Goal: Task Accomplishment & Management: Complete application form

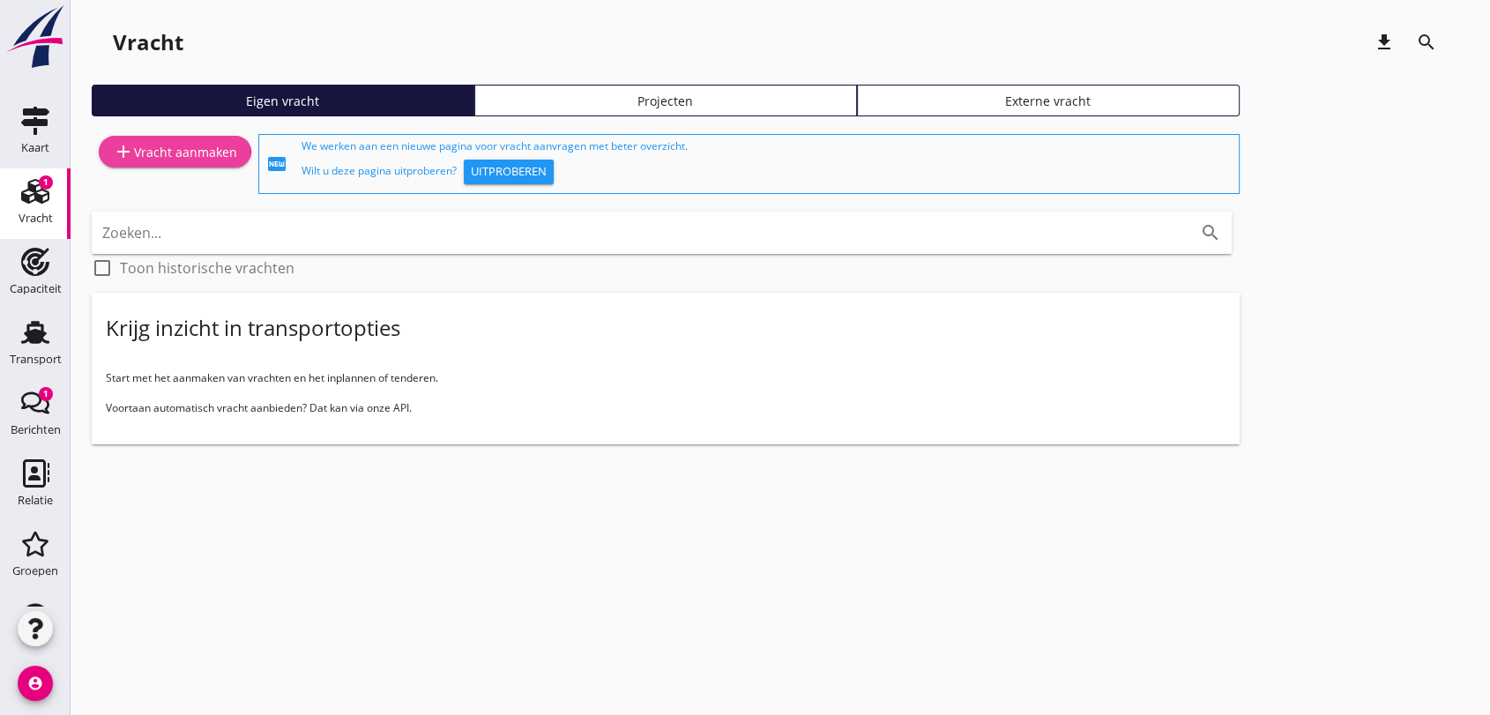
click at [205, 154] on div "add Vracht aanmaken" at bounding box center [175, 151] width 124 height 21
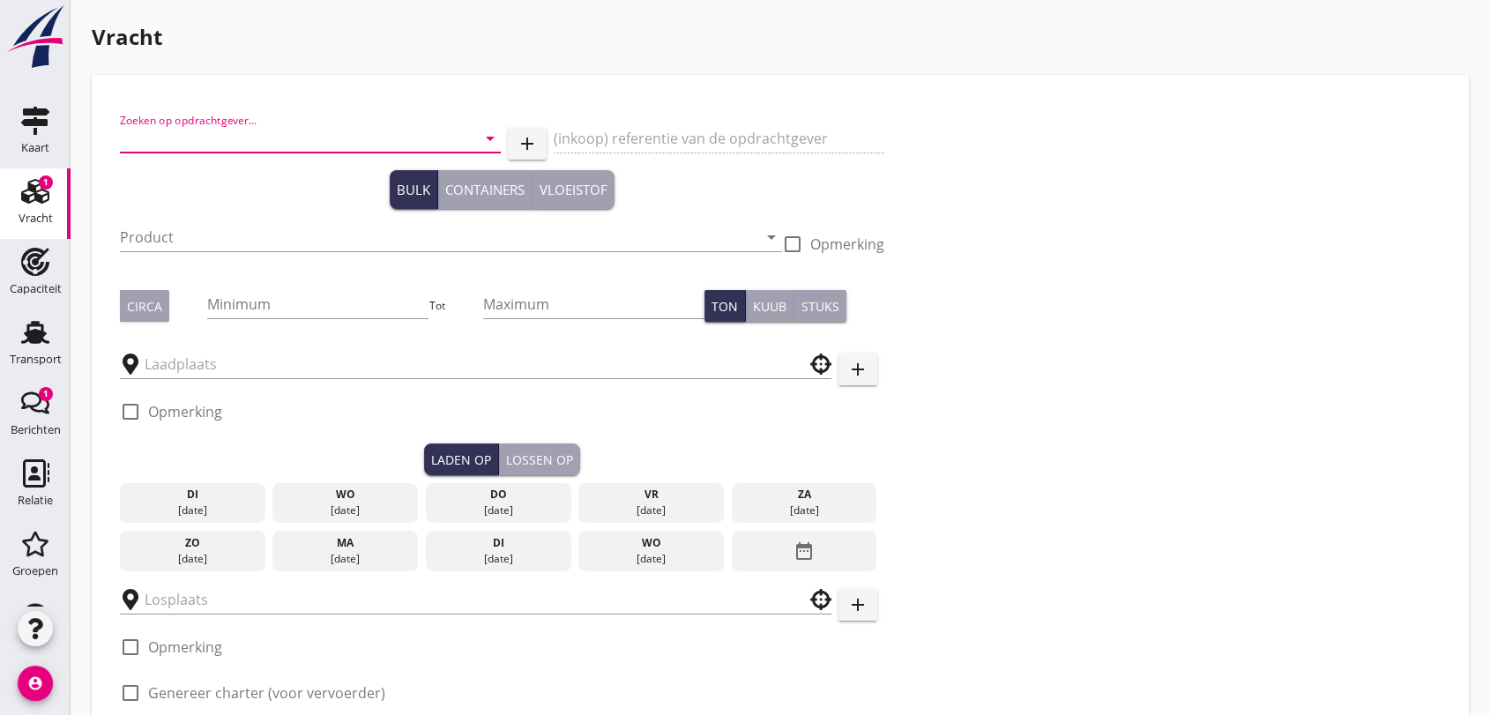
click at [381, 134] on input "Zoeken op opdrachtgever..." at bounding box center [286, 138] width 332 height 28
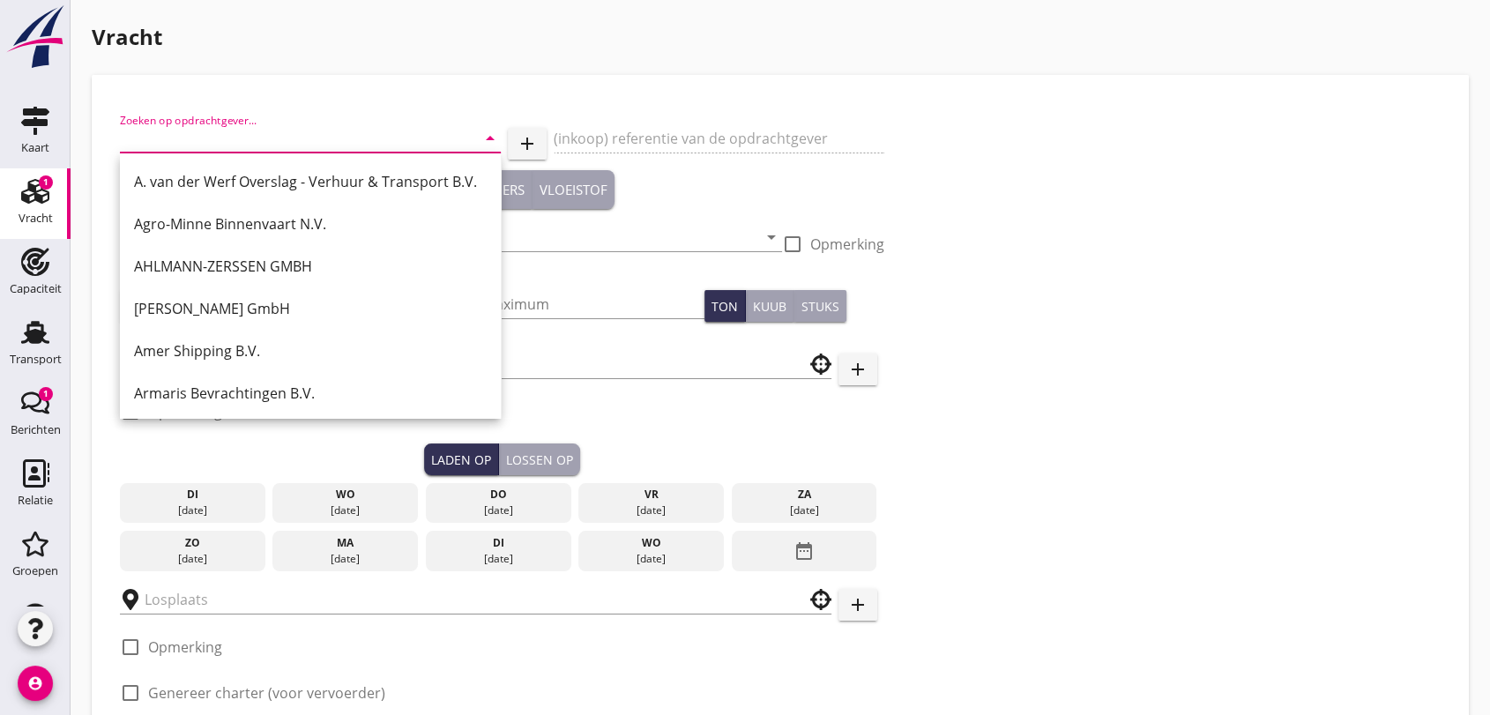
click at [313, 131] on input "Zoeken op opdrachtgever..." at bounding box center [286, 138] width 332 height 28
click at [309, 134] on input "Zoeken op opdrachtgever..." at bounding box center [286, 138] width 332 height 28
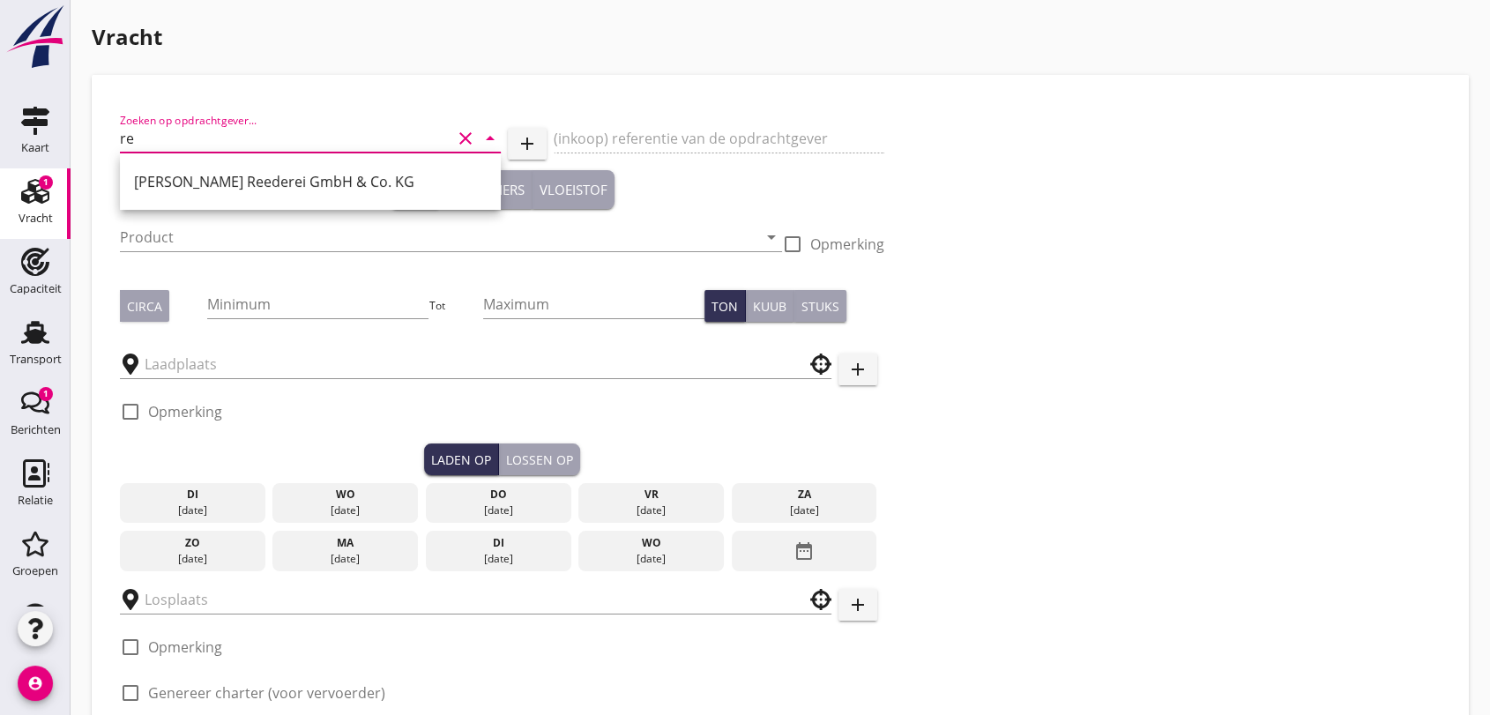
type input "r"
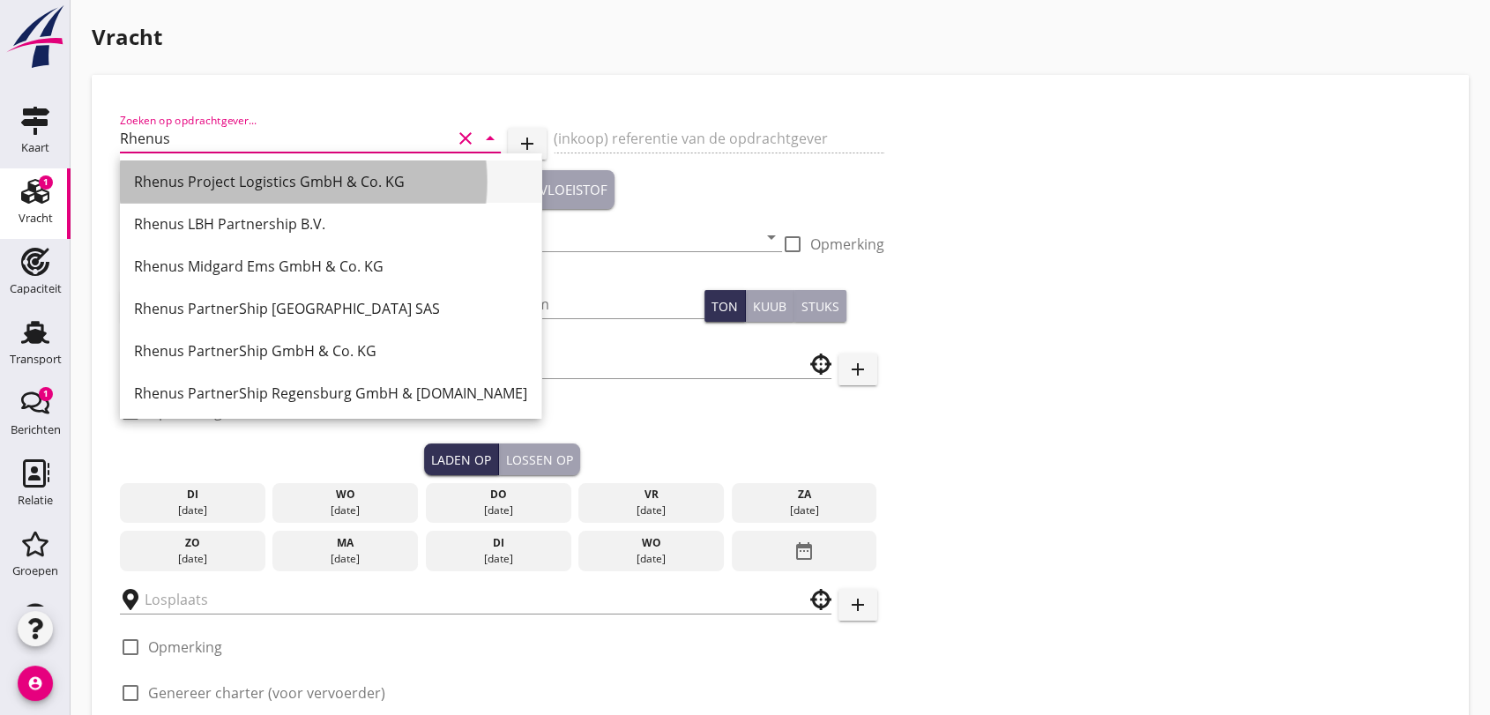
click at [289, 186] on div "Rhenus Project Logistics GmbH & Co. KG" at bounding box center [330, 181] width 393 height 21
type input "Rhenus Project Logistics GmbH & Co. KG"
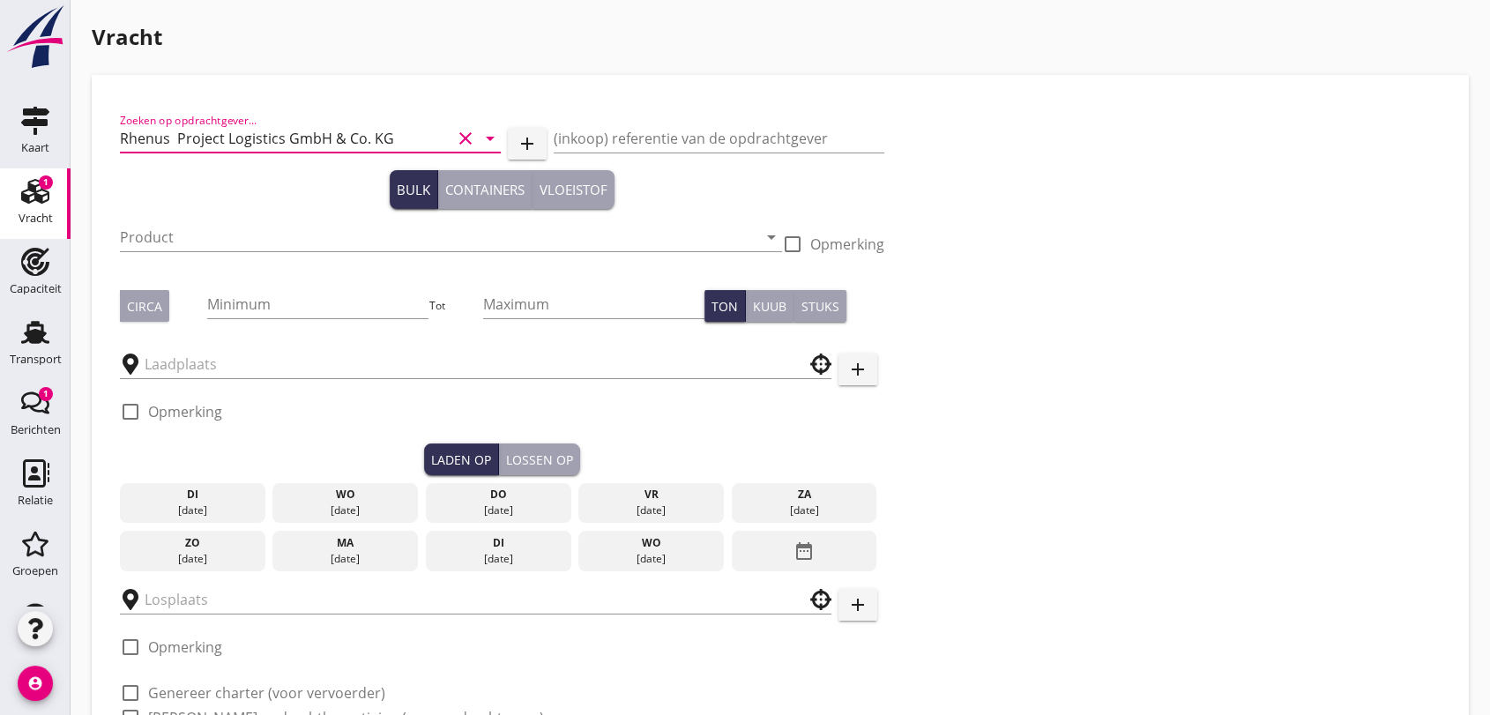
click at [463, 136] on icon "clear" at bounding box center [465, 138] width 21 height 21
click at [290, 133] on input "Zoeken op opdrachtgever..." at bounding box center [286, 138] width 332 height 28
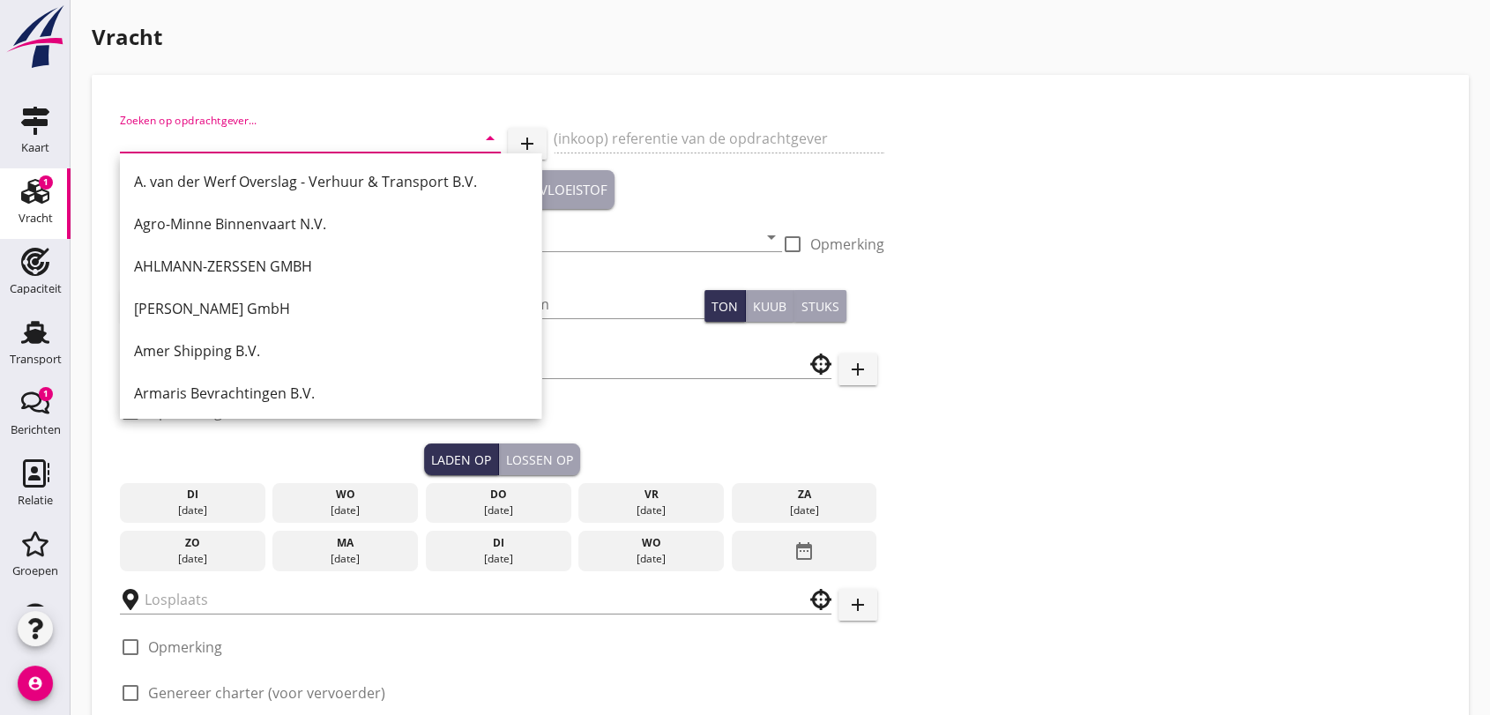
type input "T"
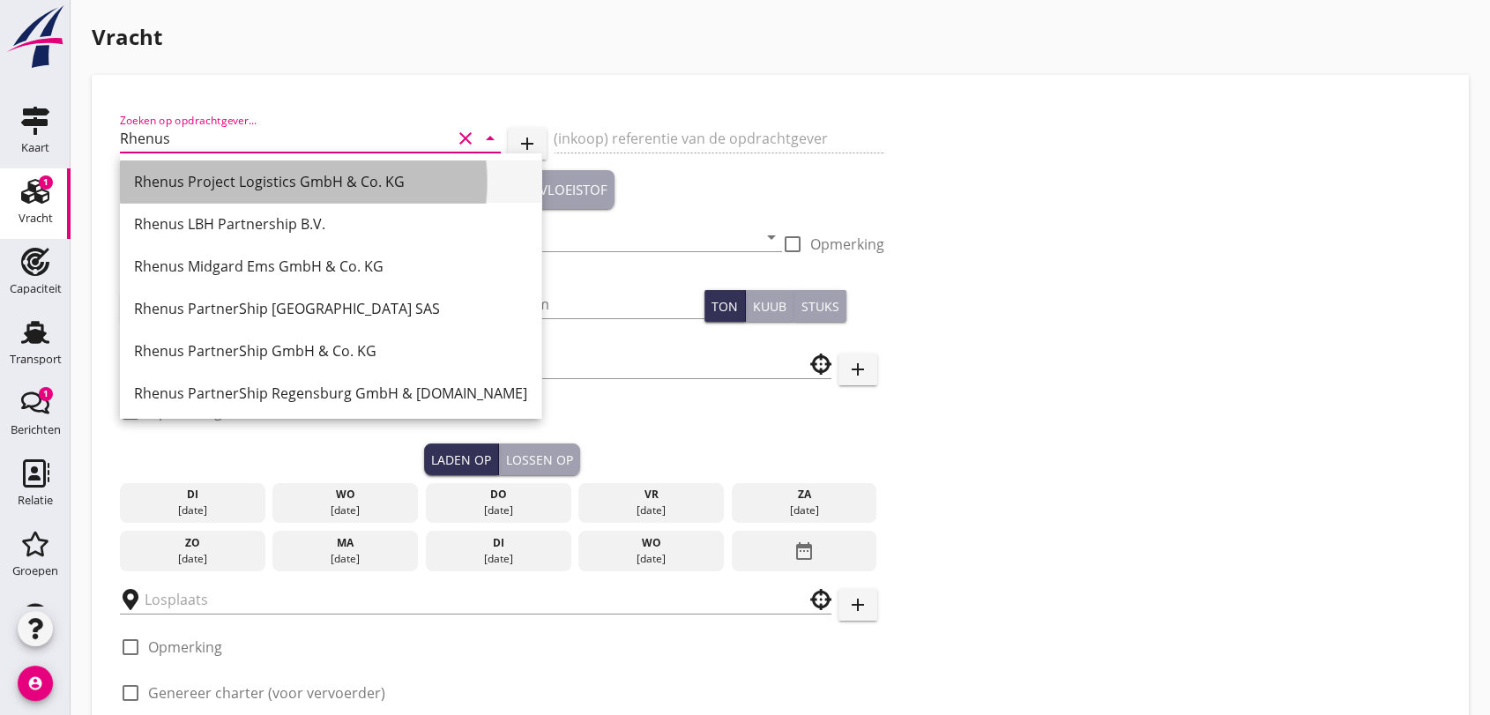
click at [303, 185] on div "Rhenus Project Logistics GmbH & Co. KG" at bounding box center [330, 181] width 393 height 21
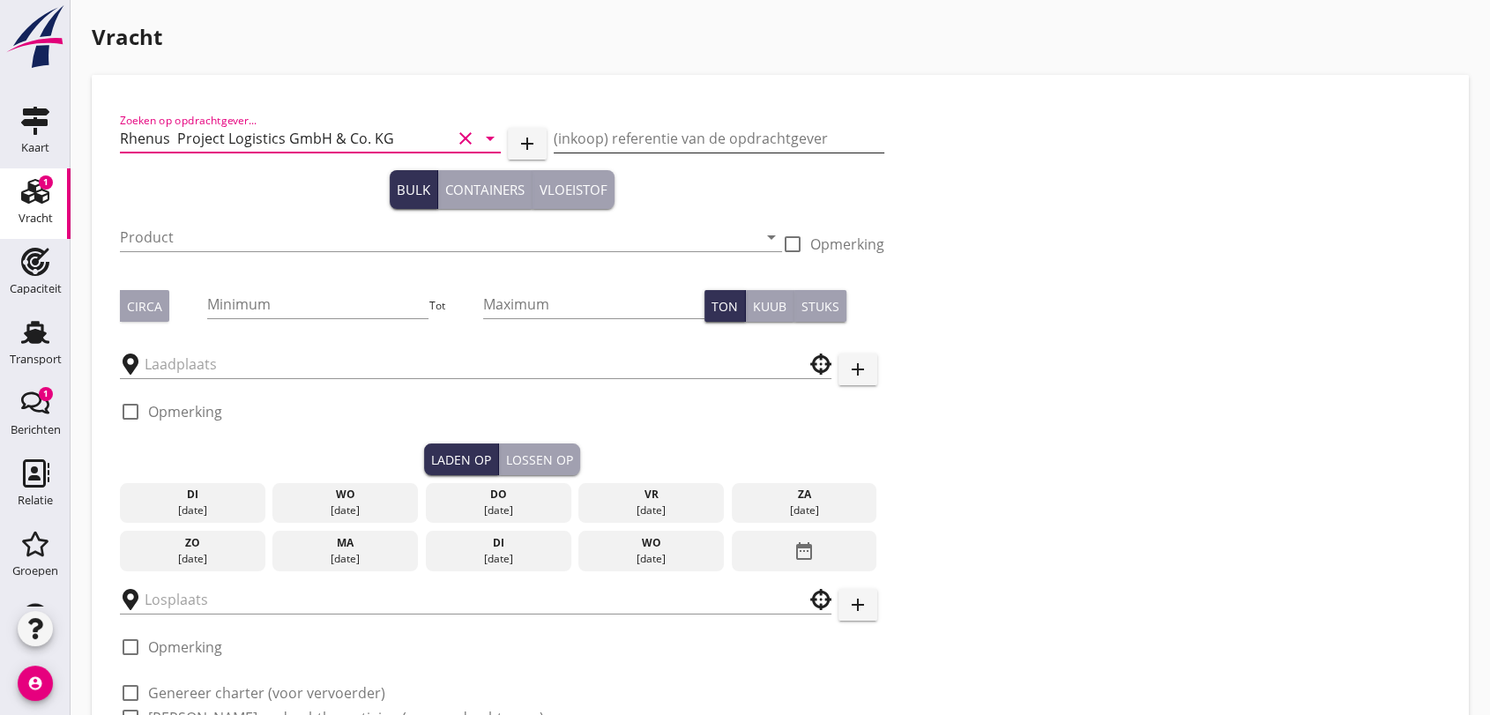
type input "Rhenus Project Logistics GmbH & Co. KG"
click at [623, 142] on input "(inkoop) referentie van de opdrachtgever" at bounding box center [720, 138] width 332 height 28
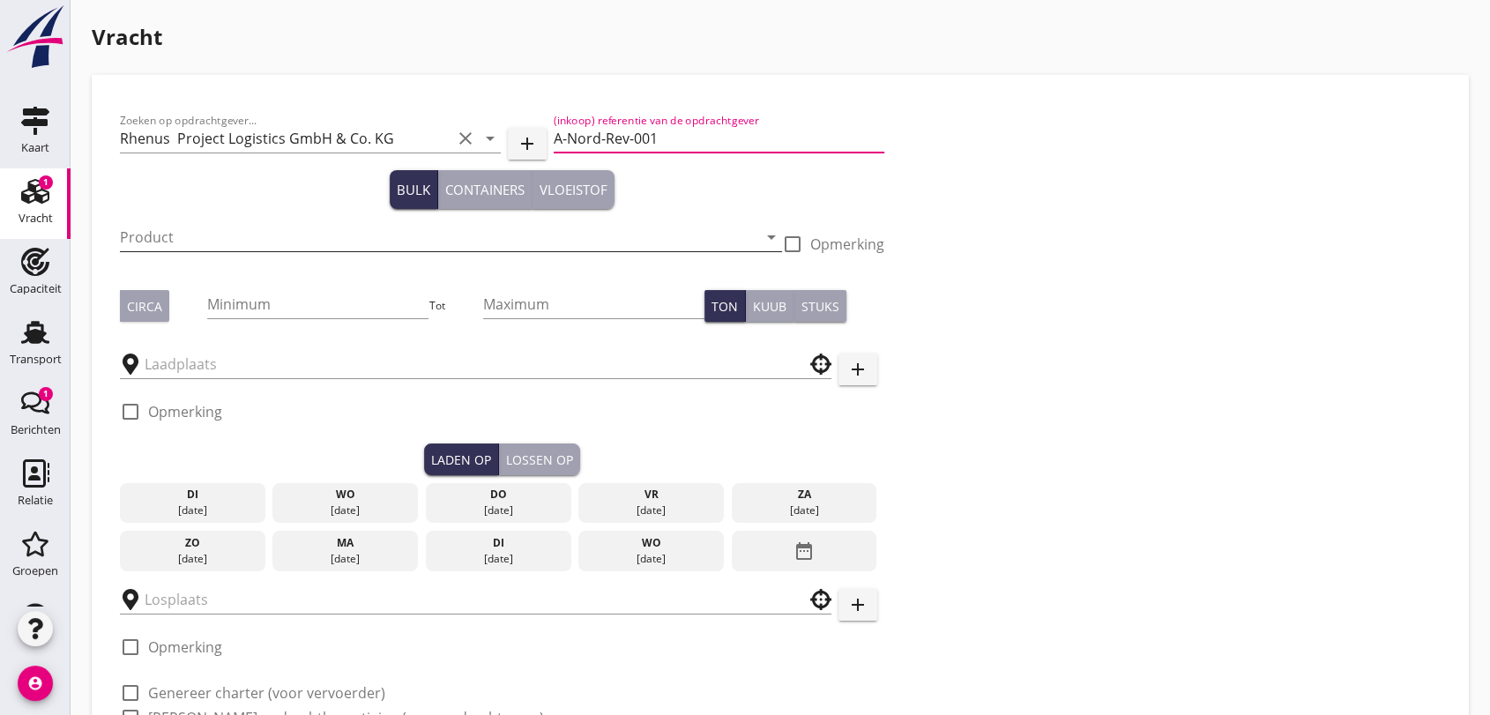
type input "A-Nord-Rev-001"
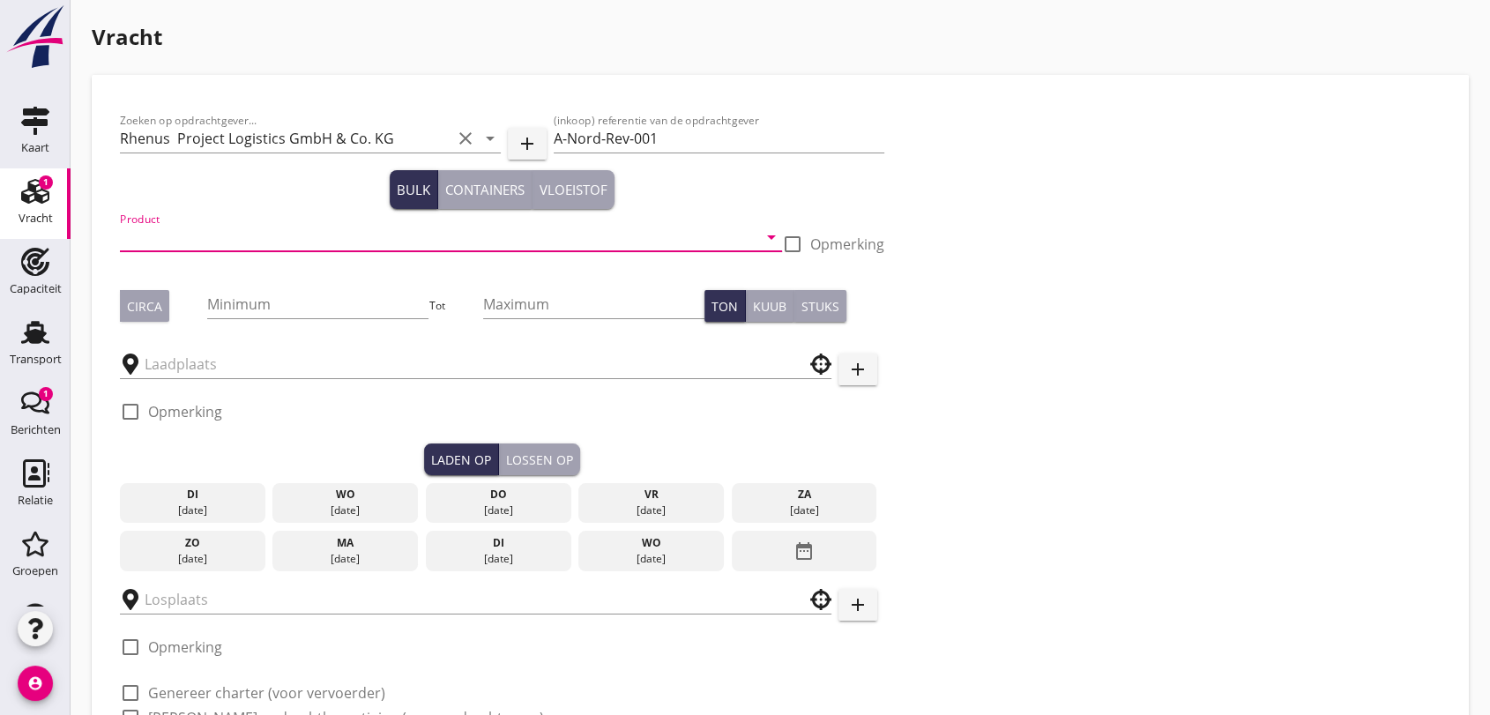
click at [226, 229] on input "Product" at bounding box center [439, 237] width 638 height 28
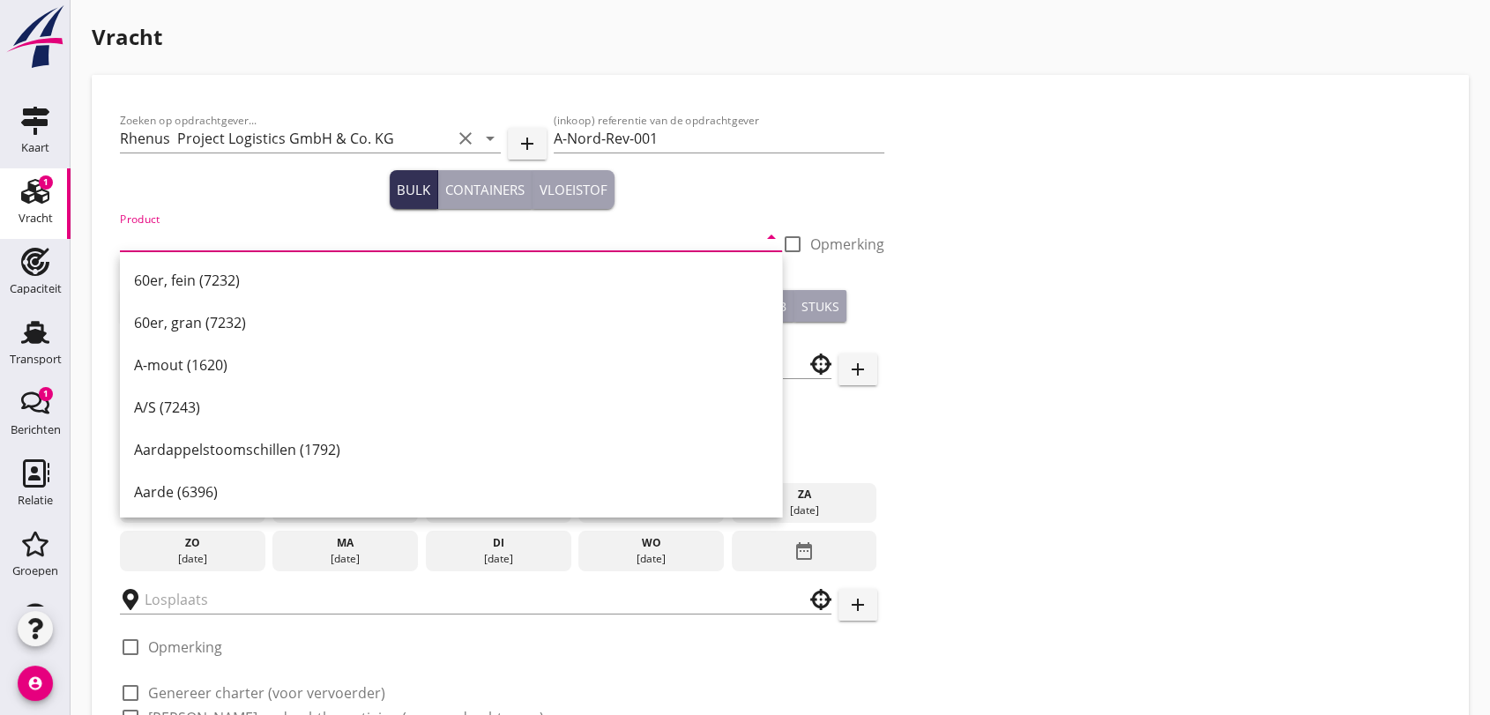
click at [209, 238] on input "Product" at bounding box center [439, 237] width 638 height 28
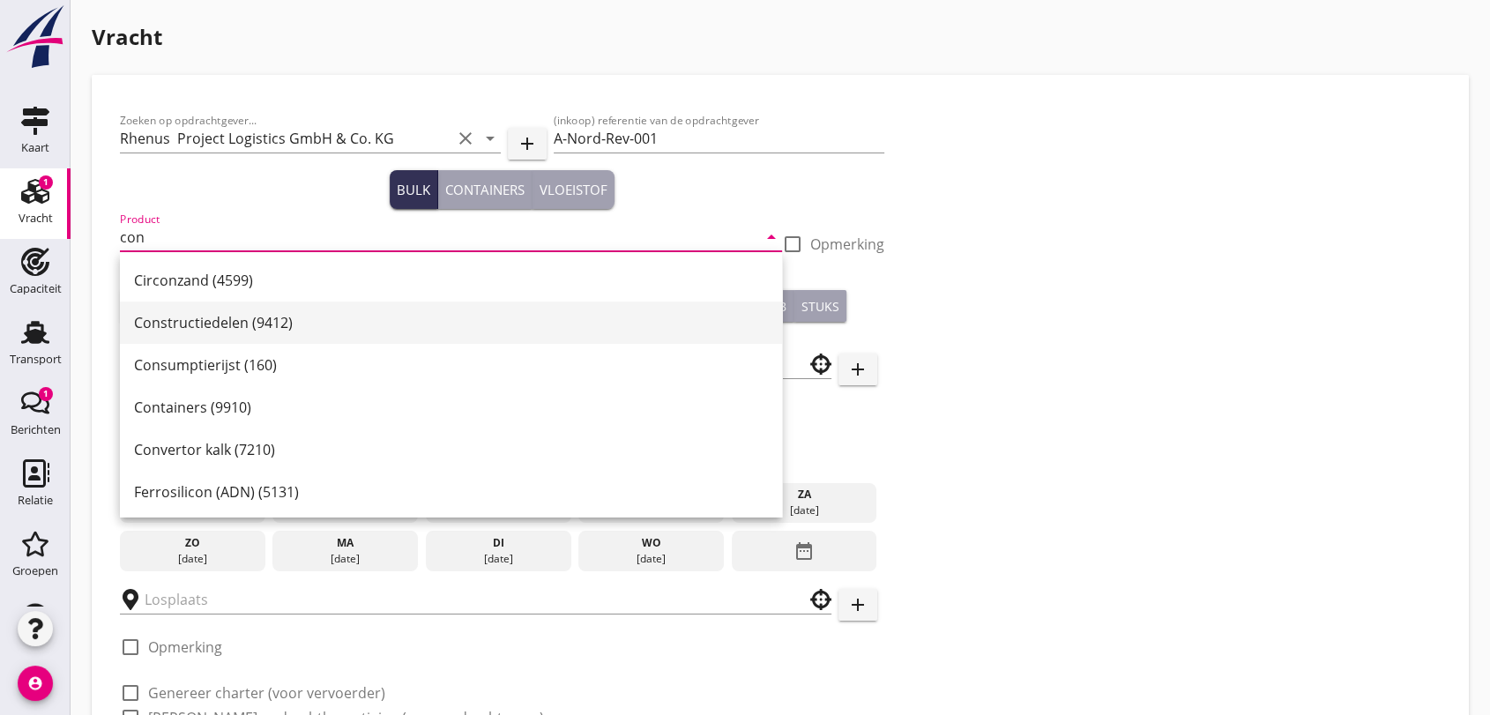
click at [160, 324] on div "Constructiedelen (9412)" at bounding box center [451, 322] width 634 height 21
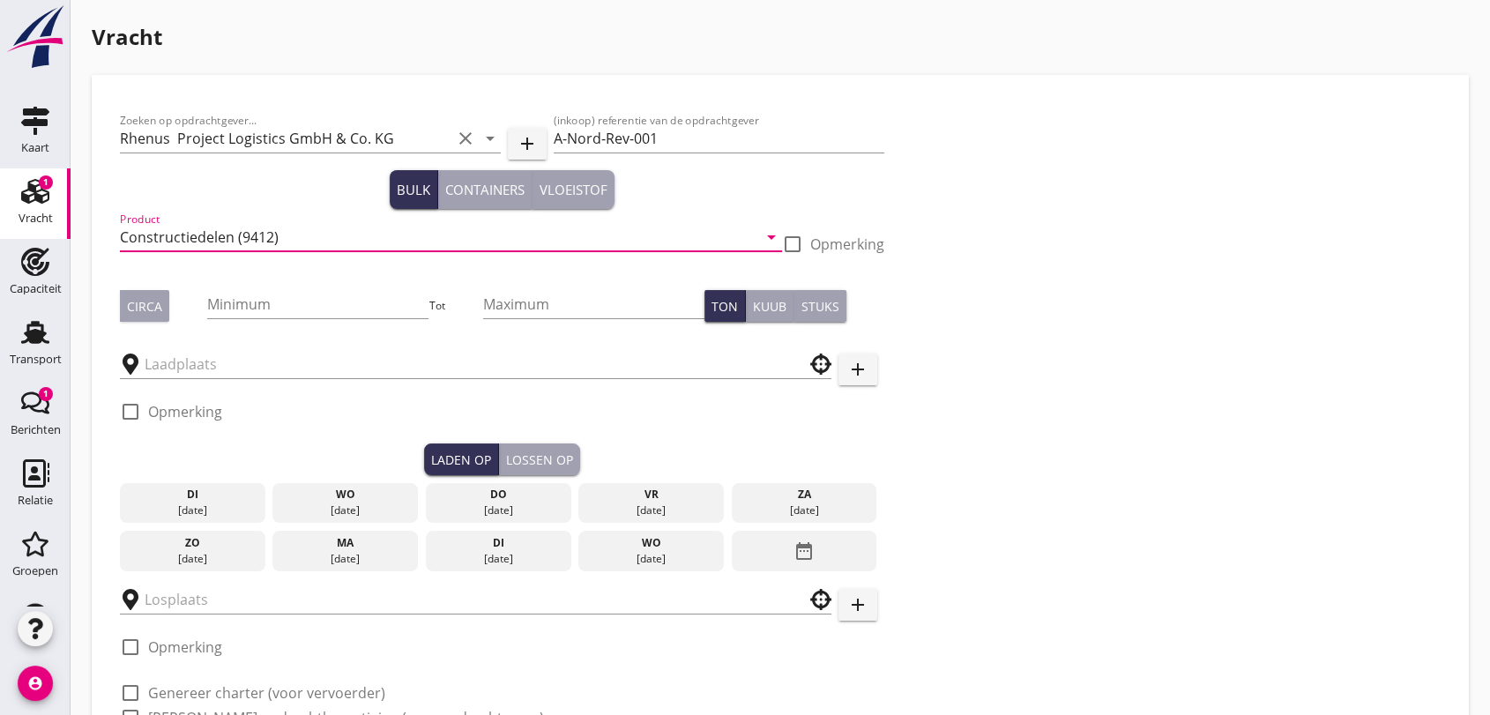
type input "Constructiedelen (9412)"
click at [790, 243] on div at bounding box center [793, 244] width 30 height 30
checkbox input "true"
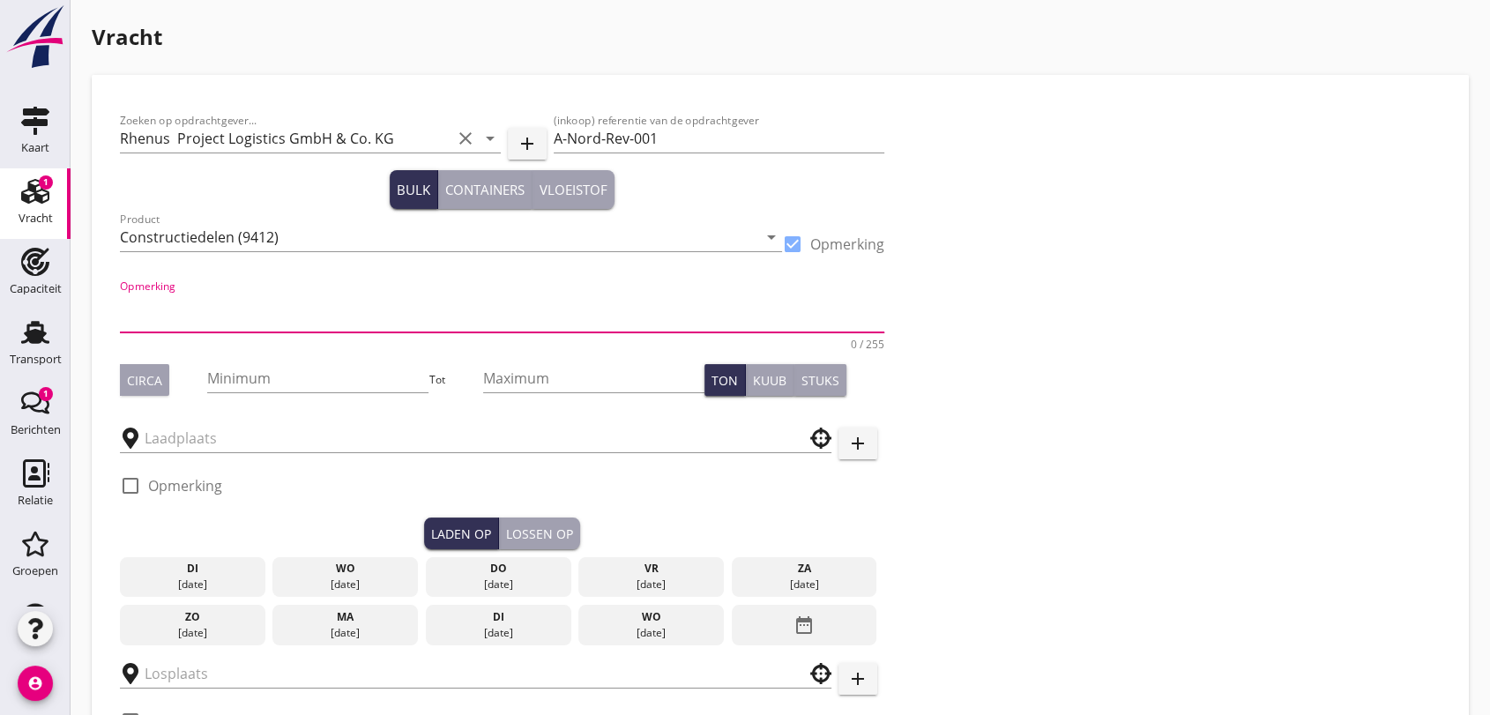
click at [199, 312] on textarea "Opmerking" at bounding box center [502, 311] width 765 height 42
type textarea "19 trommels - laadlijst reeds in jullie bezit"
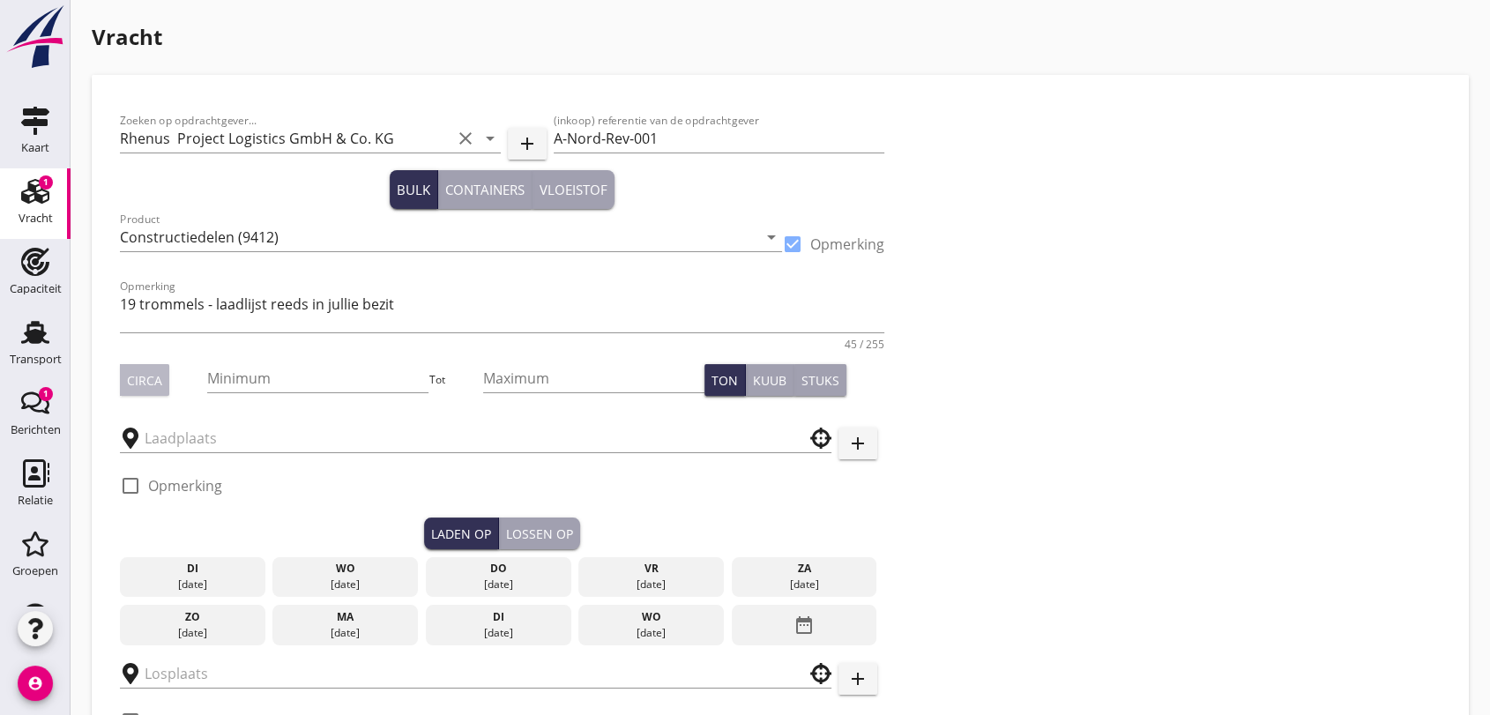
click at [132, 377] on div "Circa" at bounding box center [144, 380] width 35 height 19
click at [279, 369] on input "Minimum" at bounding box center [317, 378] width 221 height 28
type input "150"
click at [295, 442] on input "text" at bounding box center [464, 438] width 638 height 28
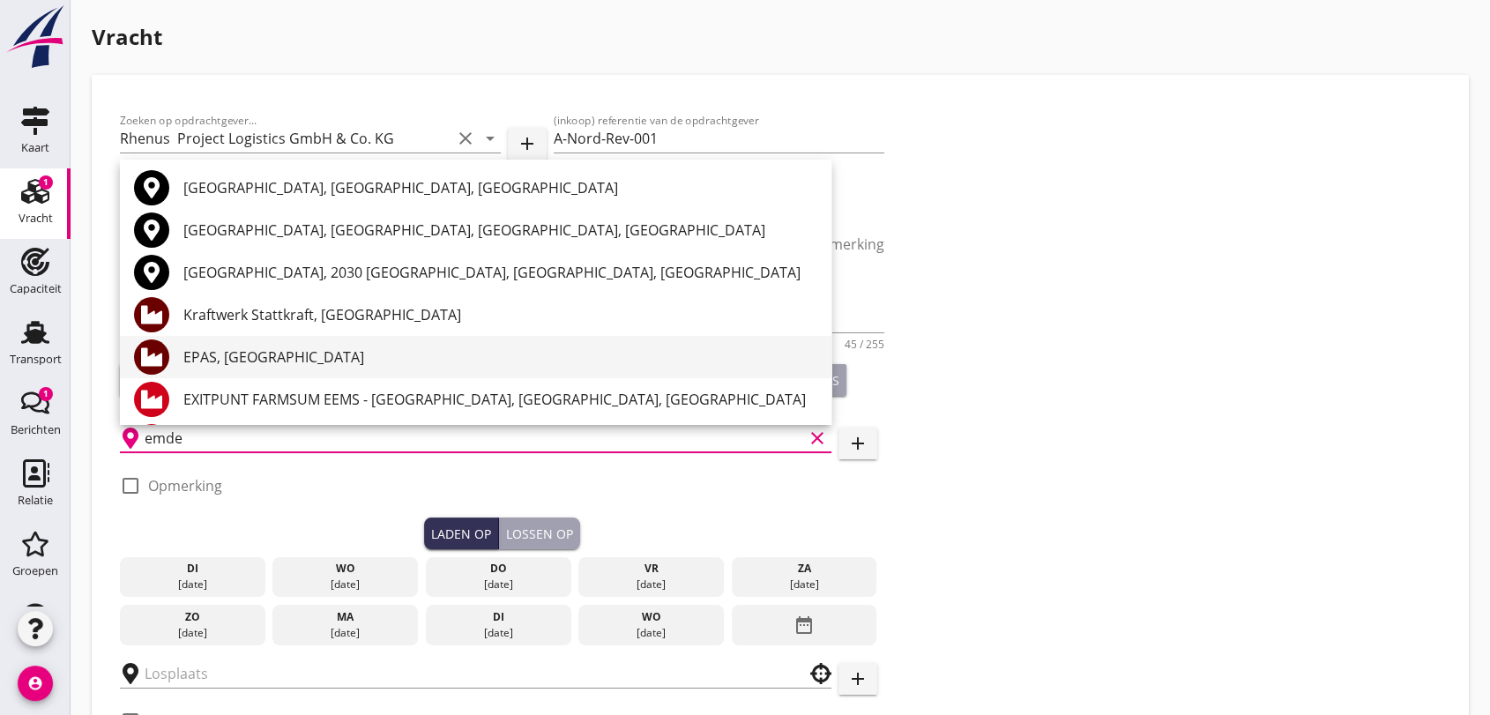
click at [233, 355] on div "EPAS, [GEOGRAPHIC_DATA]" at bounding box center [500, 357] width 634 height 21
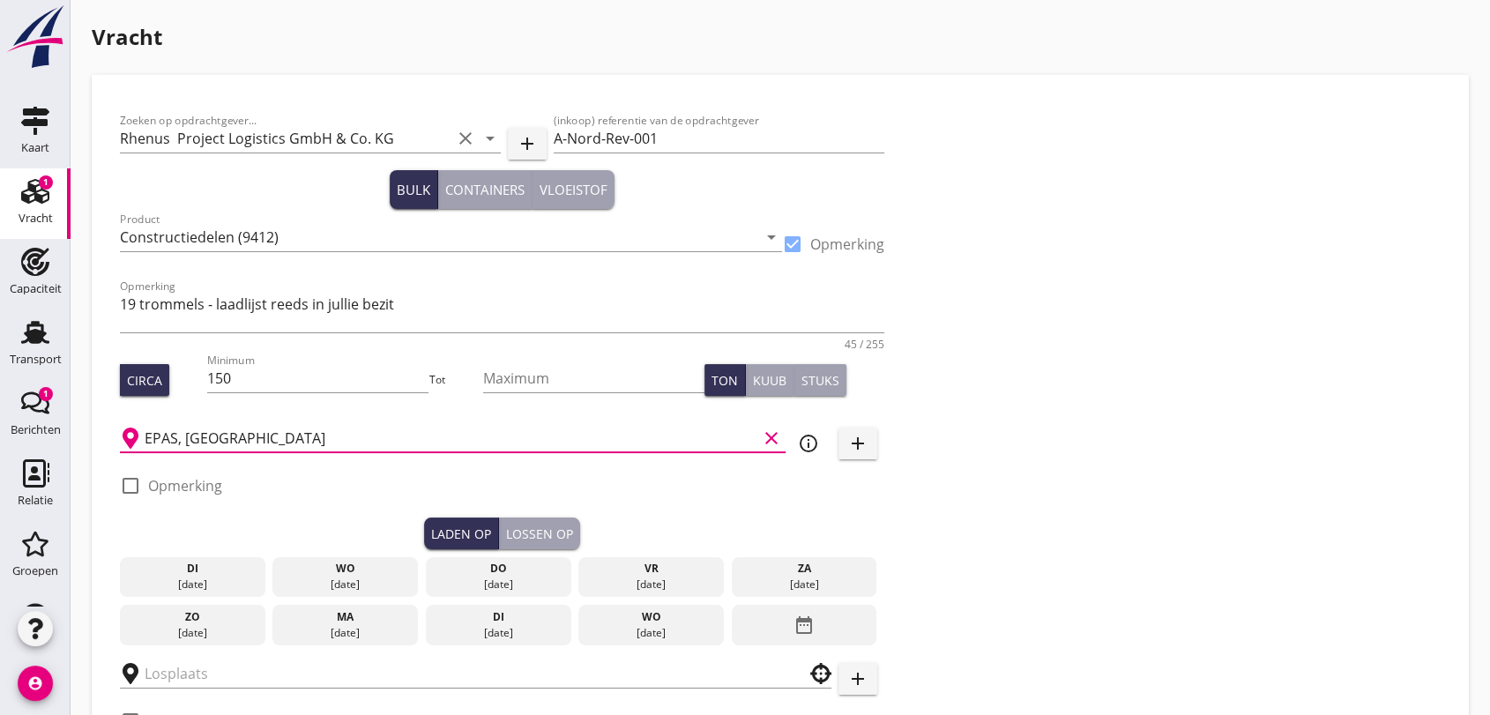
type input "EPAS, [GEOGRAPHIC_DATA]"
click at [141, 490] on div at bounding box center [131, 486] width 30 height 30
checkbox input "true"
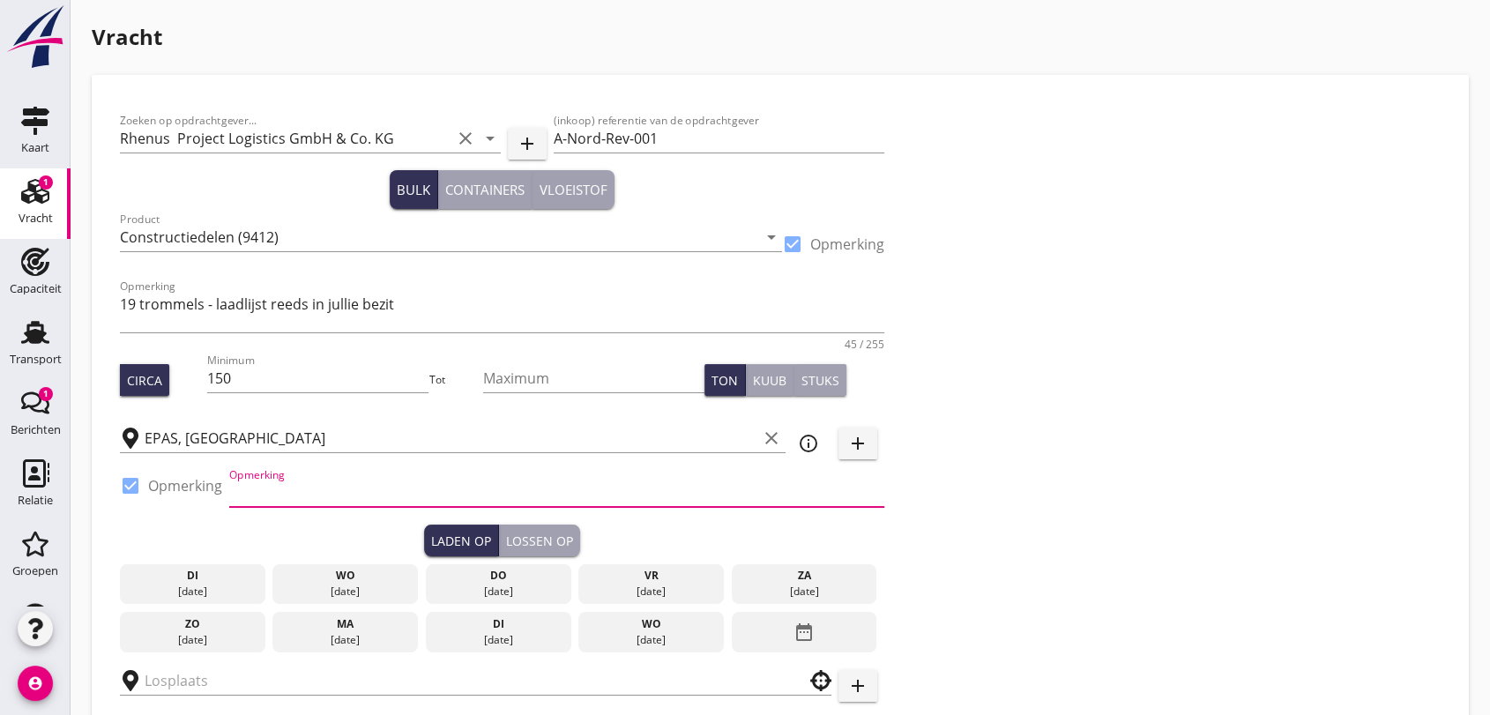
click at [332, 499] on input "Opmerking" at bounding box center [556, 493] width 655 height 28
type input "T"
click at [131, 486] on div at bounding box center [131, 486] width 30 height 30
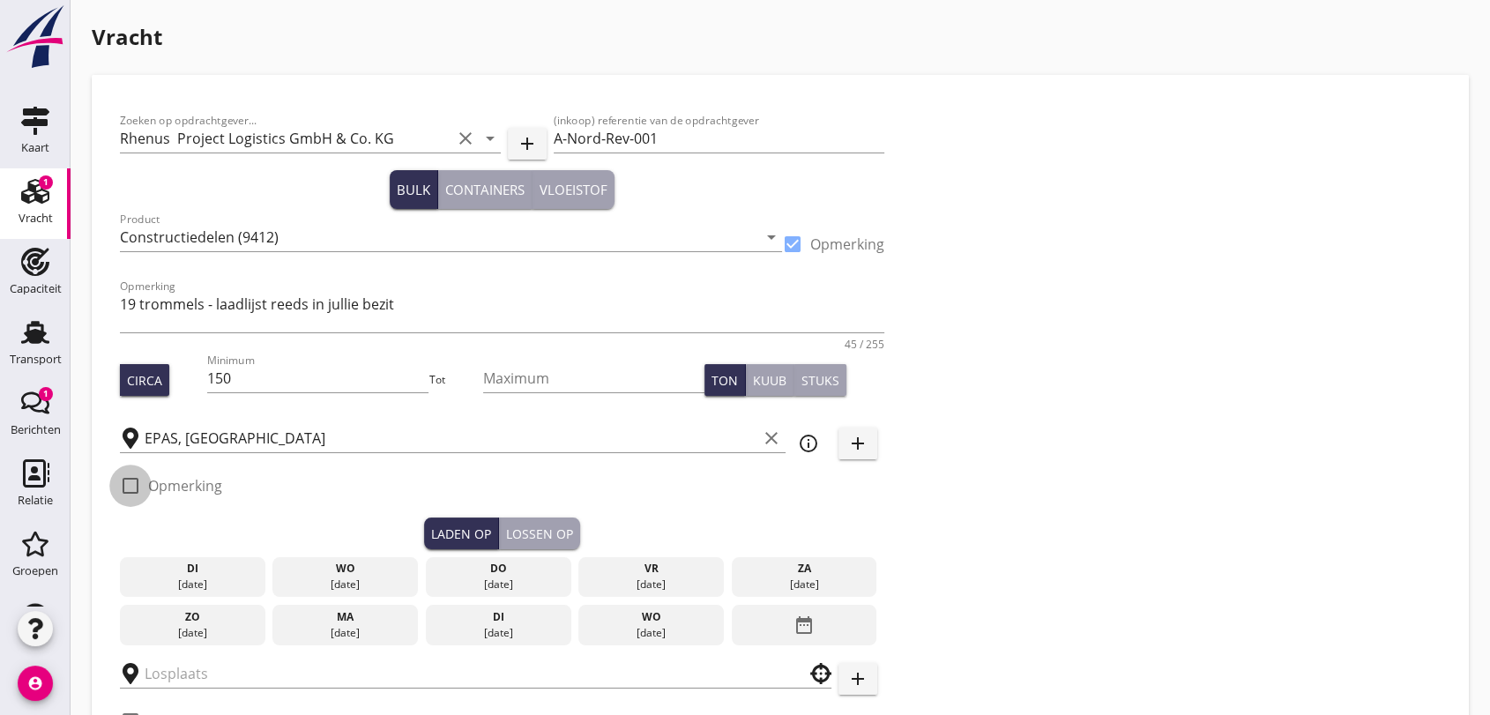
click at [129, 489] on div at bounding box center [131, 486] width 30 height 30
checkbox input "true"
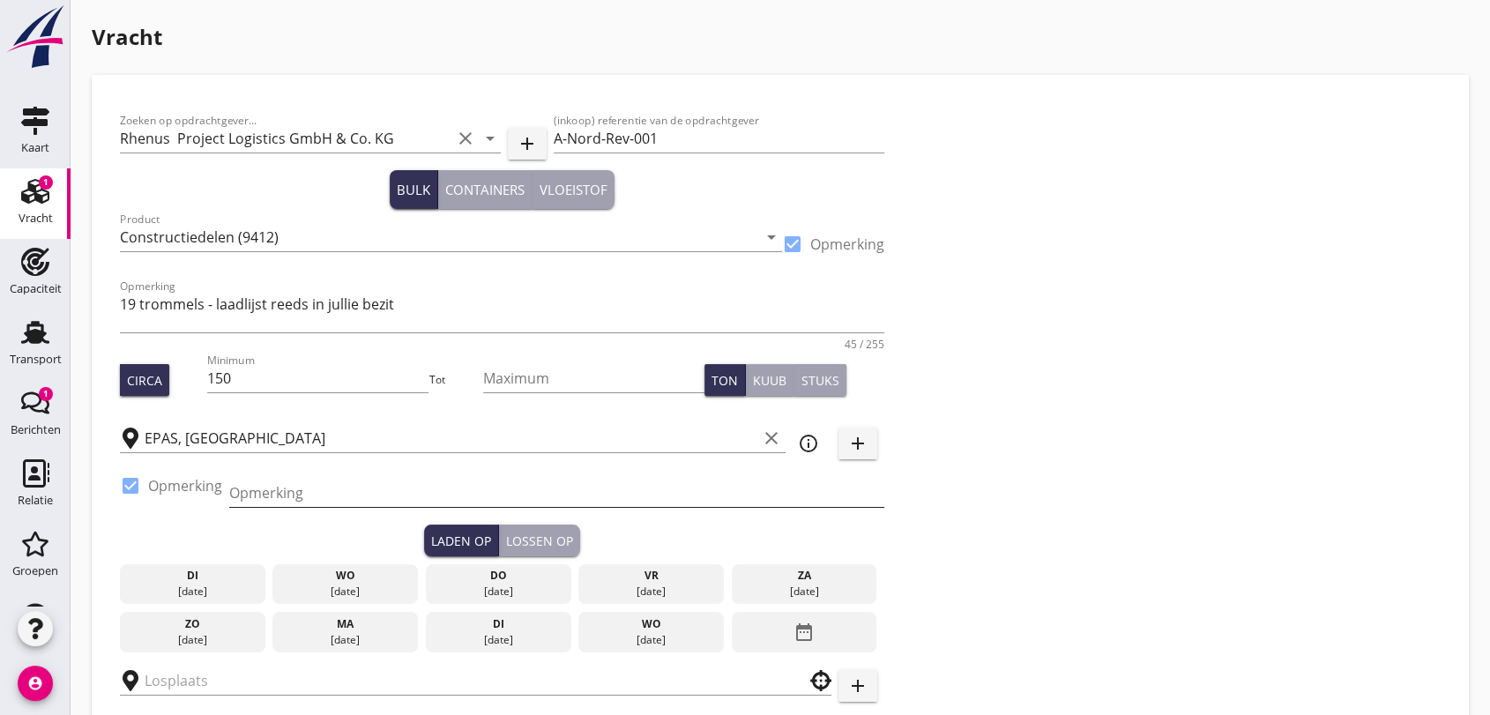
click at [278, 487] on input "Opmerking" at bounding box center [556, 493] width 655 height 28
type input "Sudkai"
click at [467, 549] on div "Laden op" at bounding box center [461, 541] width 60 height 19
click at [798, 634] on icon "date_range" at bounding box center [804, 632] width 21 height 32
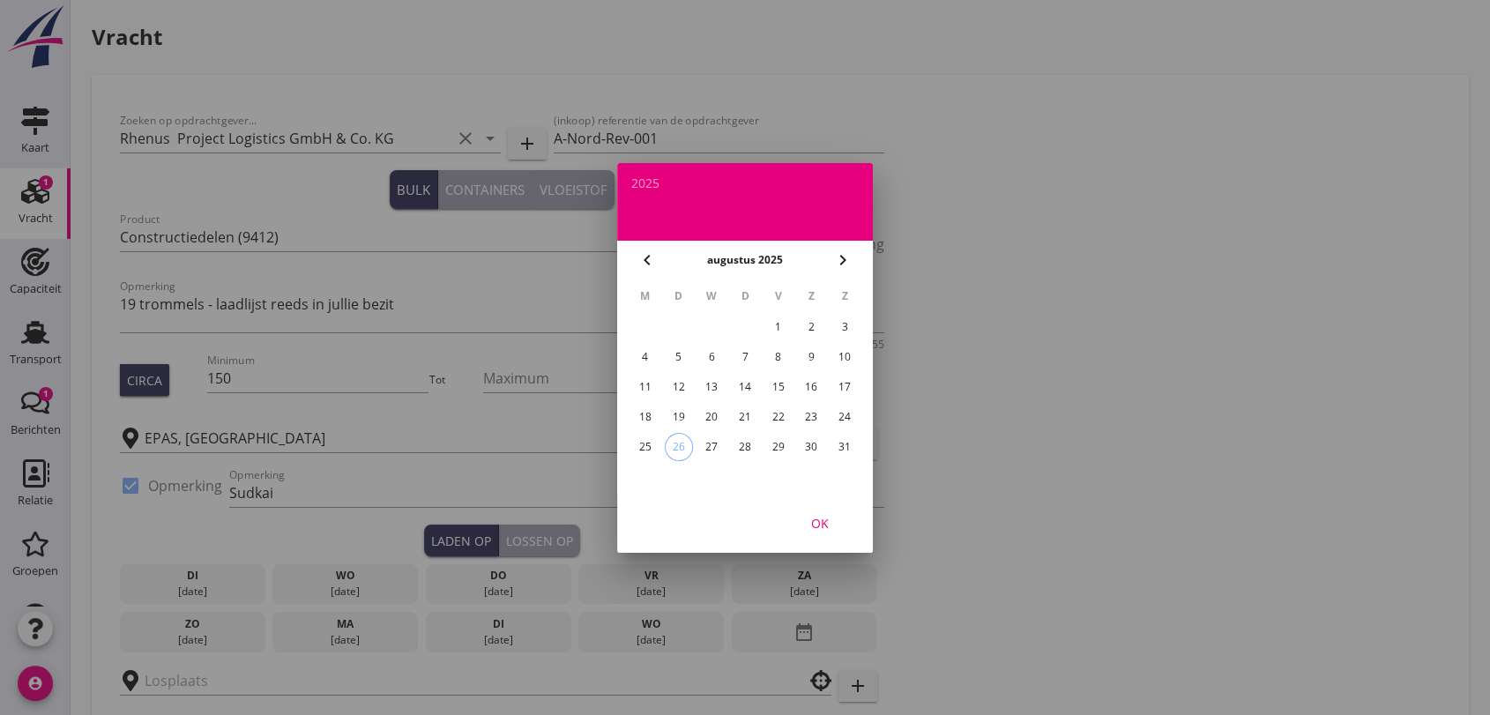
click at [741, 445] on div "28" at bounding box center [745, 447] width 28 height 28
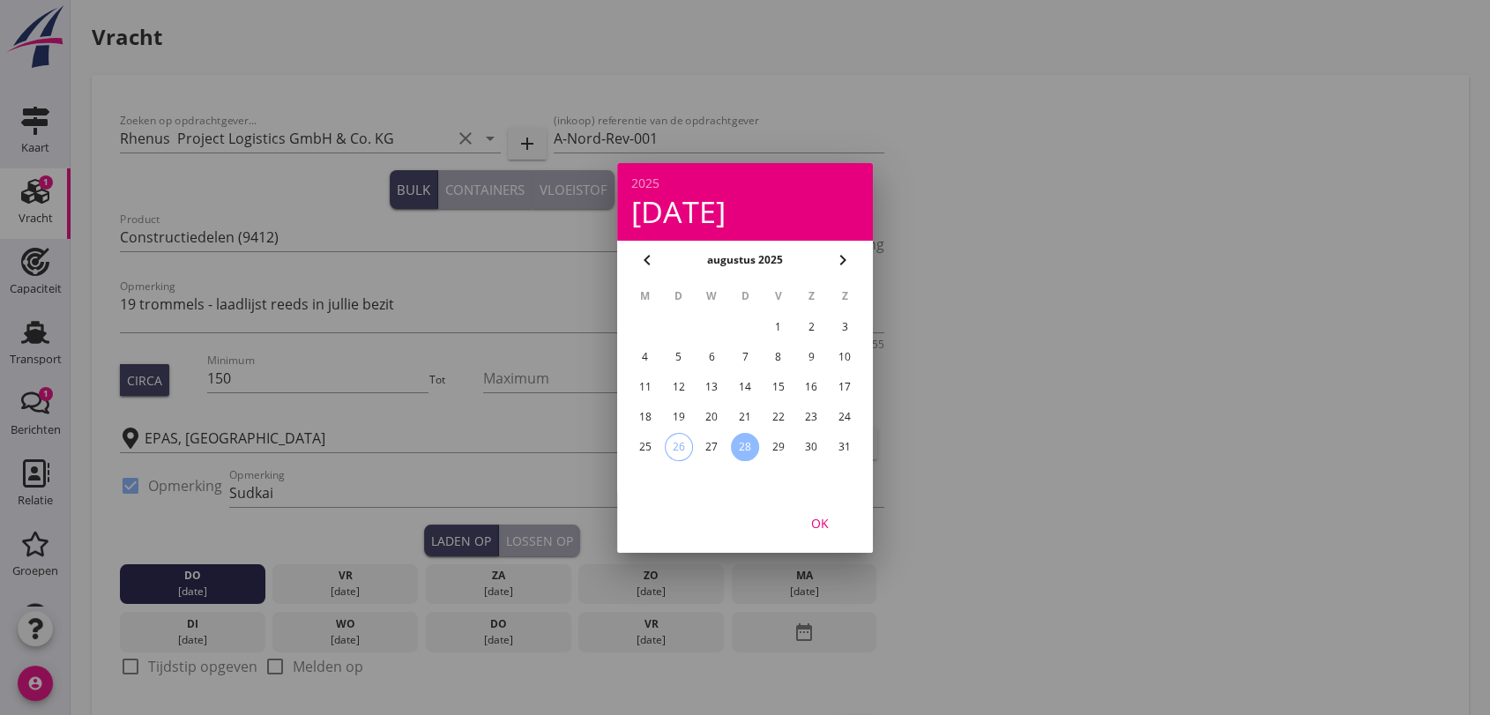
click at [824, 523] on div "OK" at bounding box center [820, 522] width 49 height 19
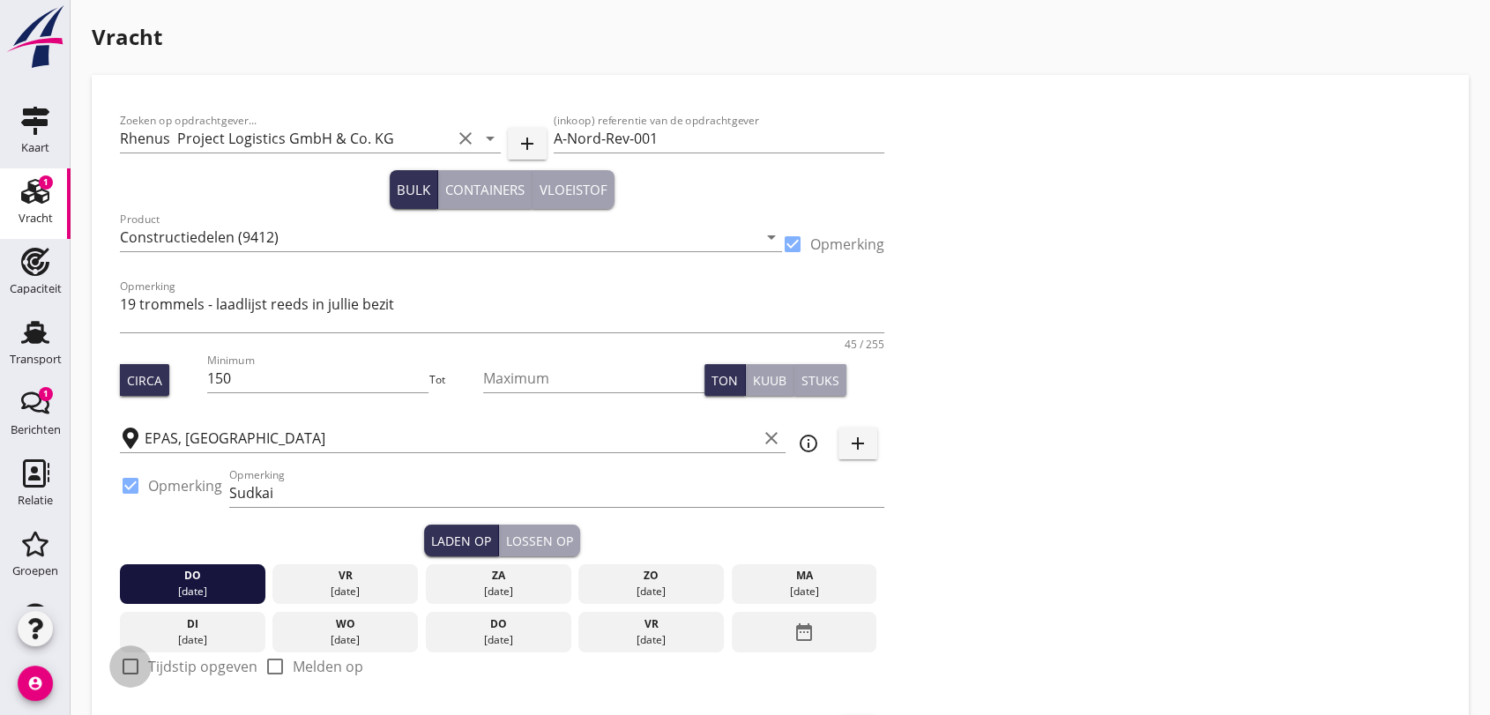
click at [129, 662] on div at bounding box center [131, 667] width 30 height 30
checkbox input "true"
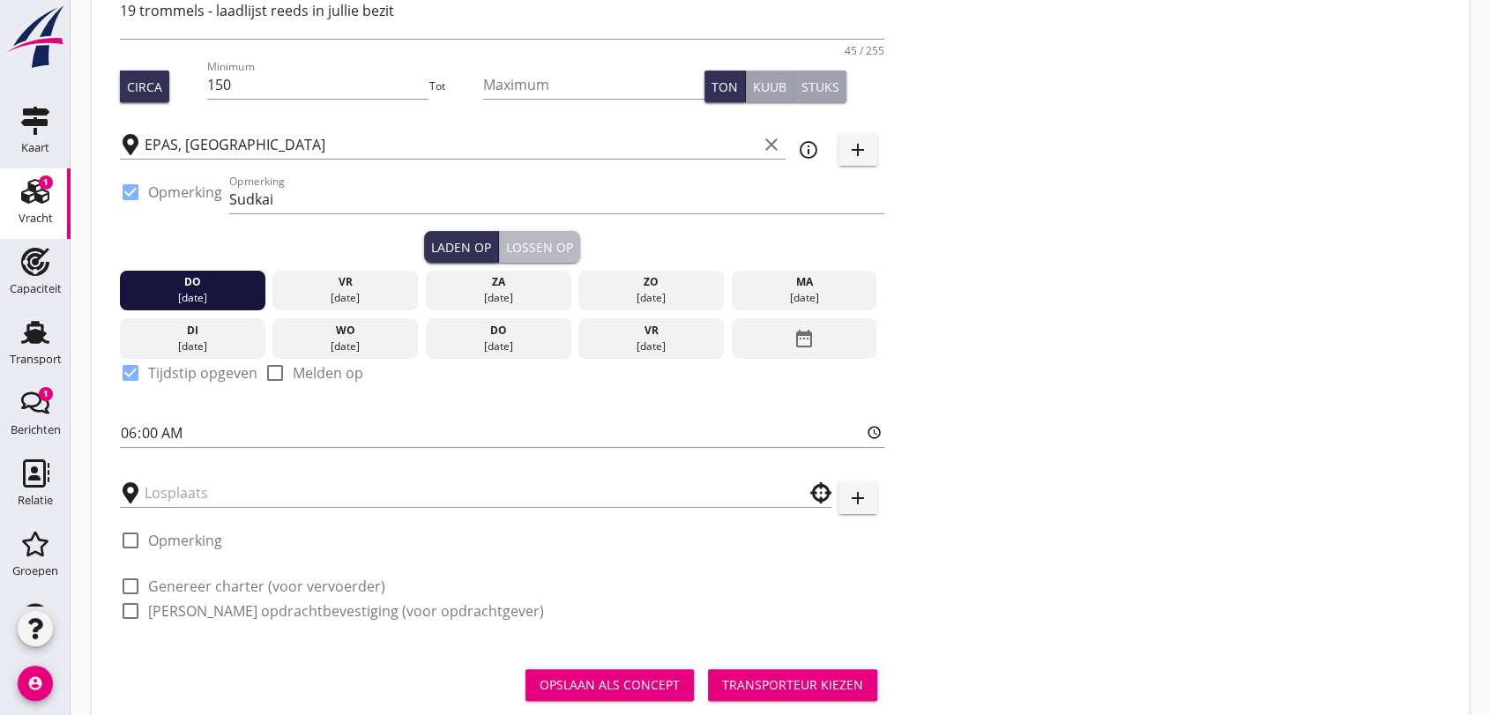
click at [531, 244] on div "Lossen op" at bounding box center [539, 247] width 67 height 19
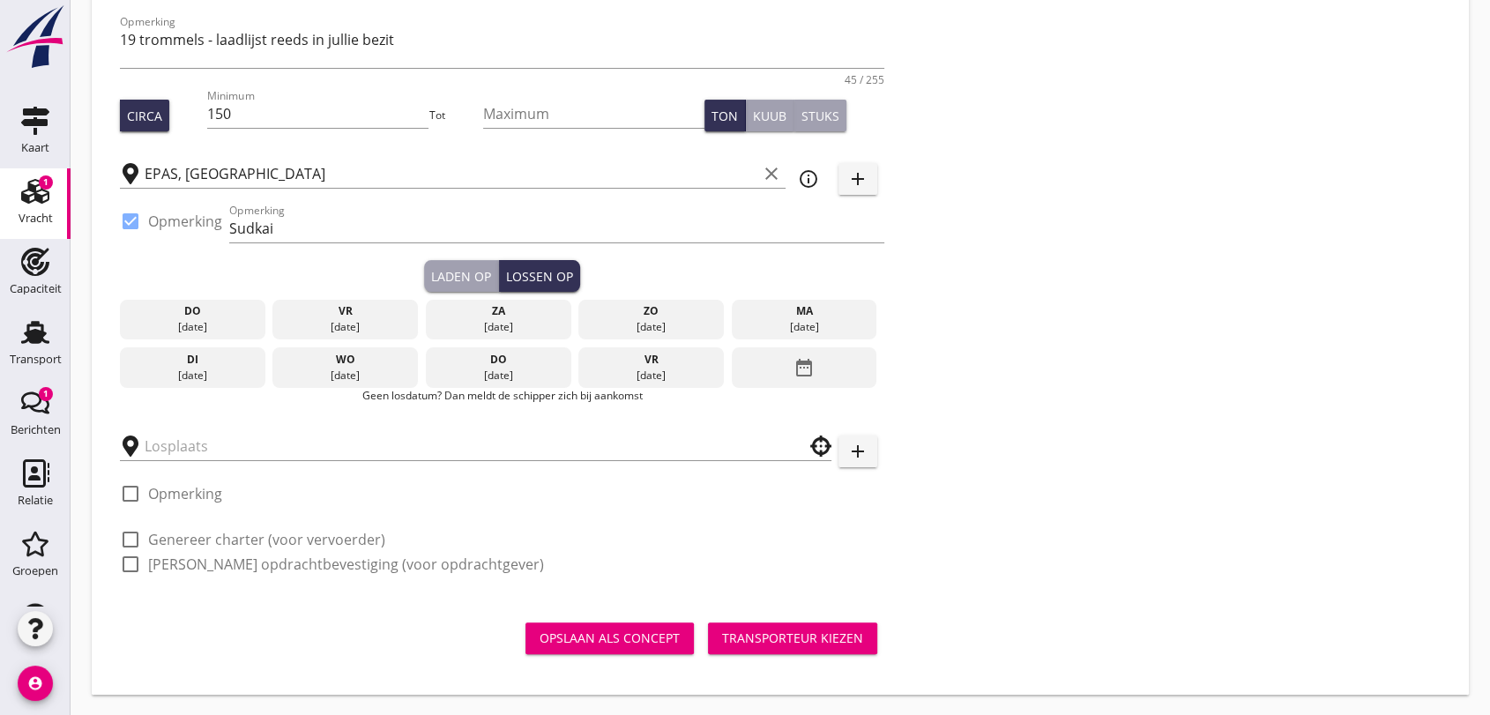
click at [801, 366] on icon "date_range" at bounding box center [804, 368] width 21 height 32
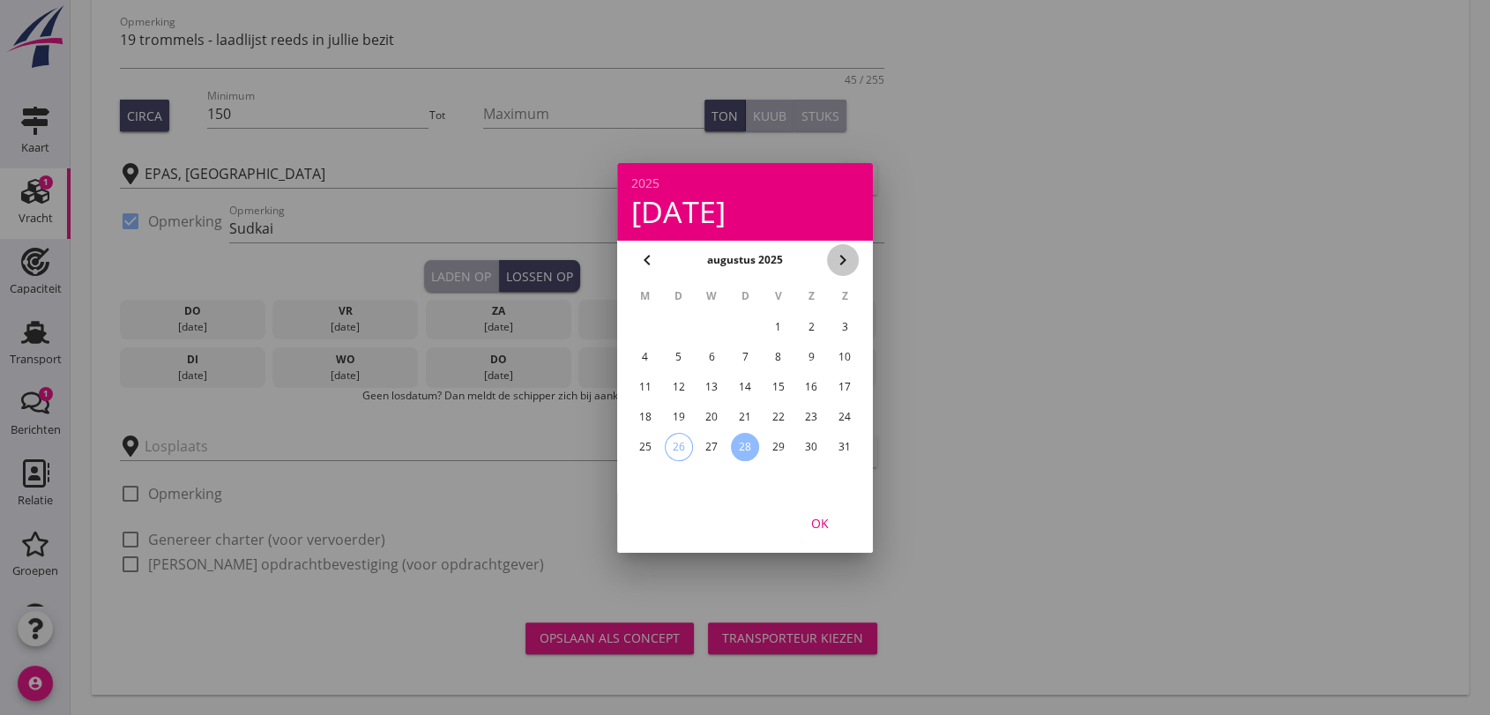
click at [838, 255] on icon "chevron_right" at bounding box center [843, 260] width 21 height 21
click at [639, 321] on div "1" at bounding box center [645, 327] width 28 height 28
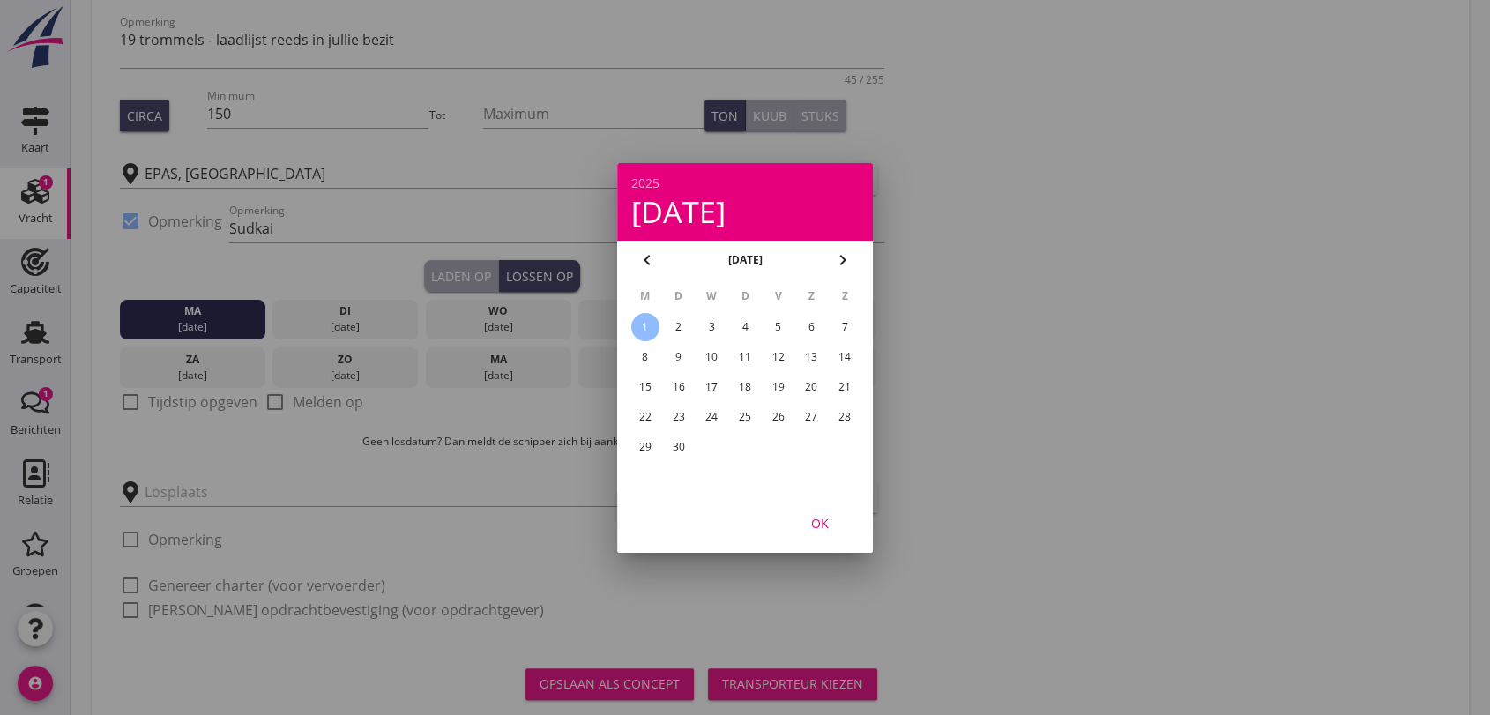
click at [818, 520] on div "OK" at bounding box center [820, 522] width 49 height 19
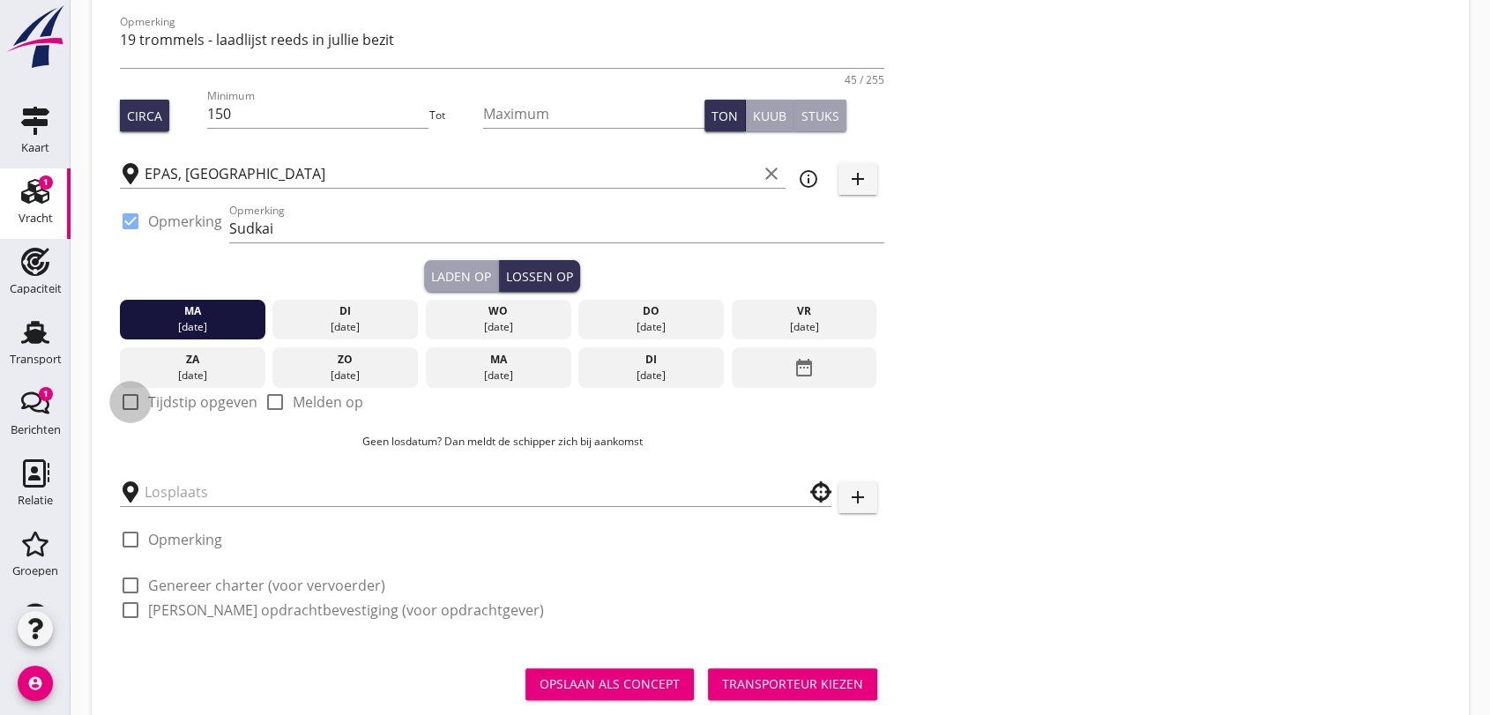
click at [134, 400] on div at bounding box center [131, 402] width 30 height 30
checkbox input "true"
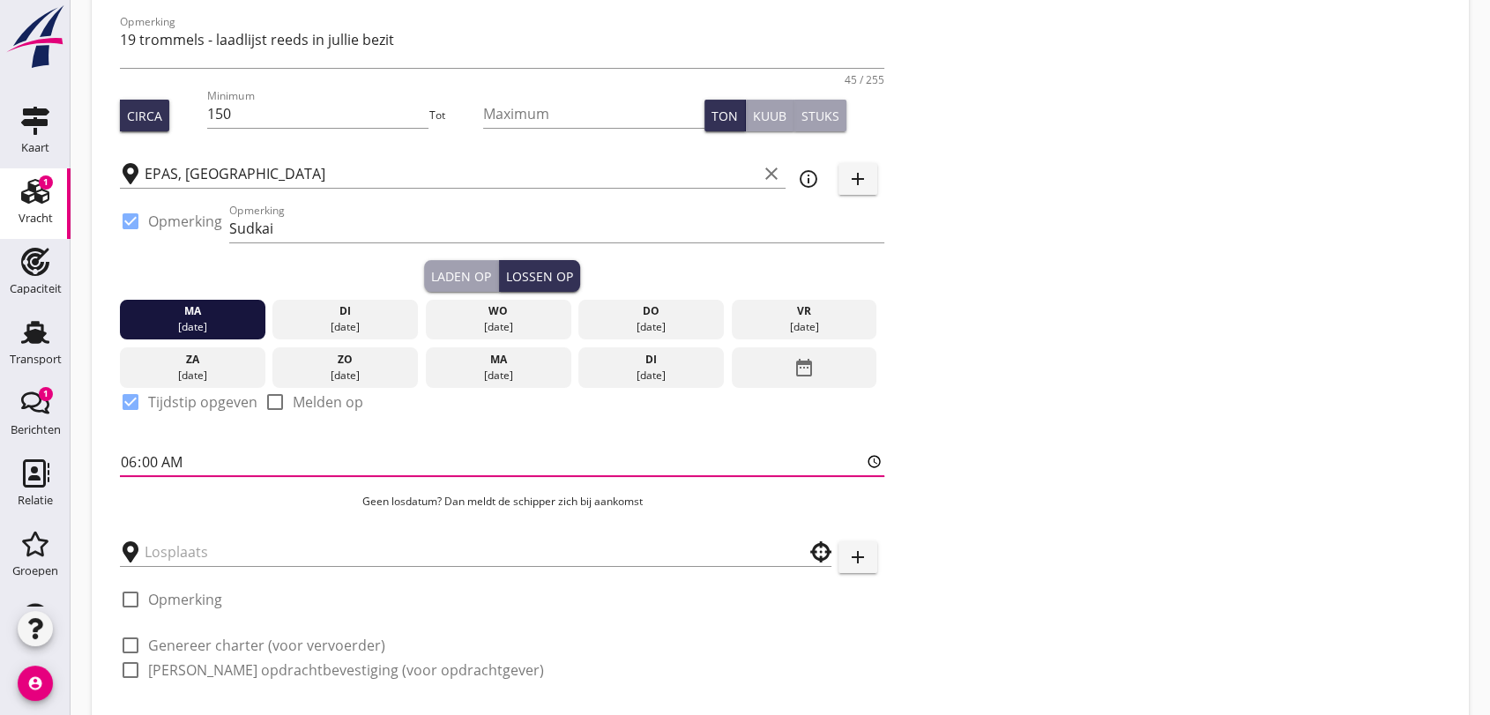
drag, startPoint x: 227, startPoint y: 461, endPoint x: 236, endPoint y: 457, distance: 10.7
click at [231, 461] on input "06:00" at bounding box center [502, 462] width 765 height 28
type input "13:00"
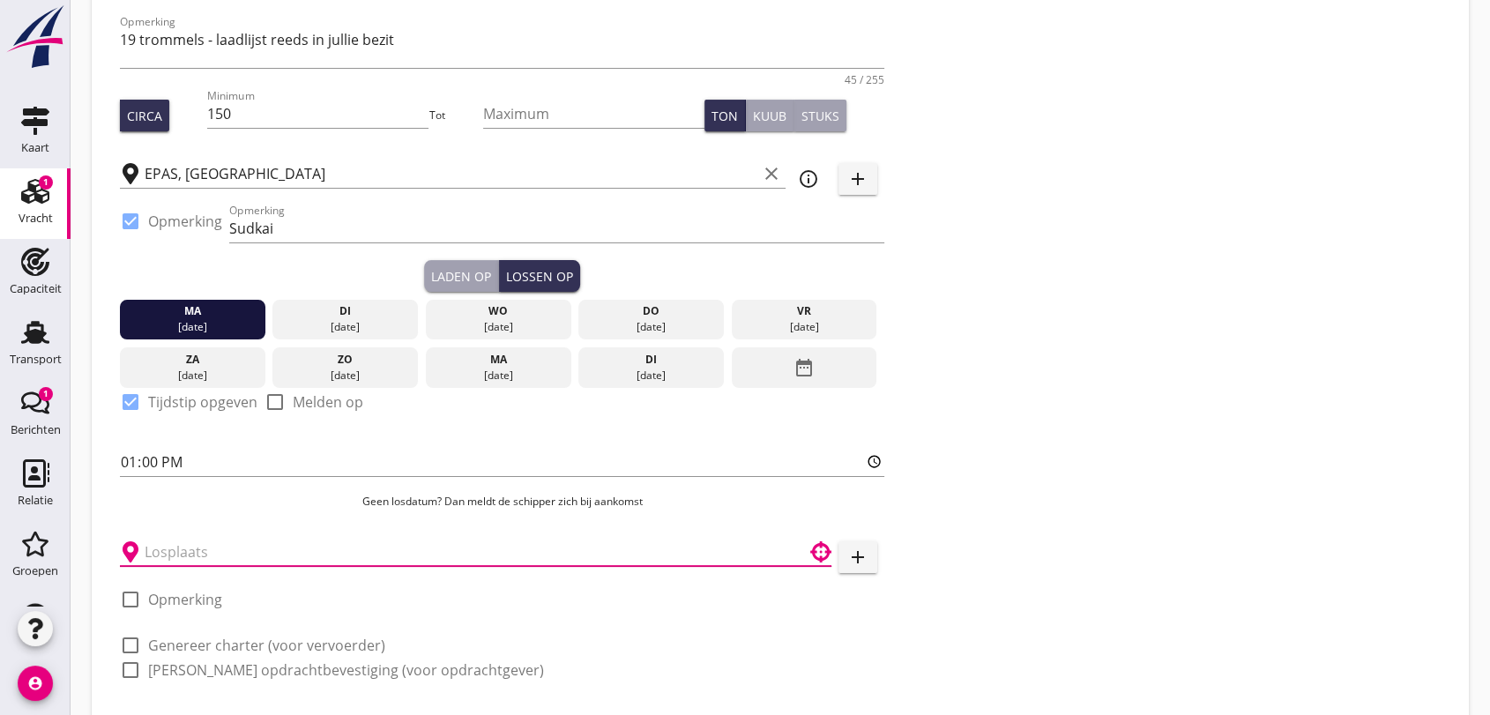
click at [295, 561] on input "text" at bounding box center [464, 552] width 638 height 28
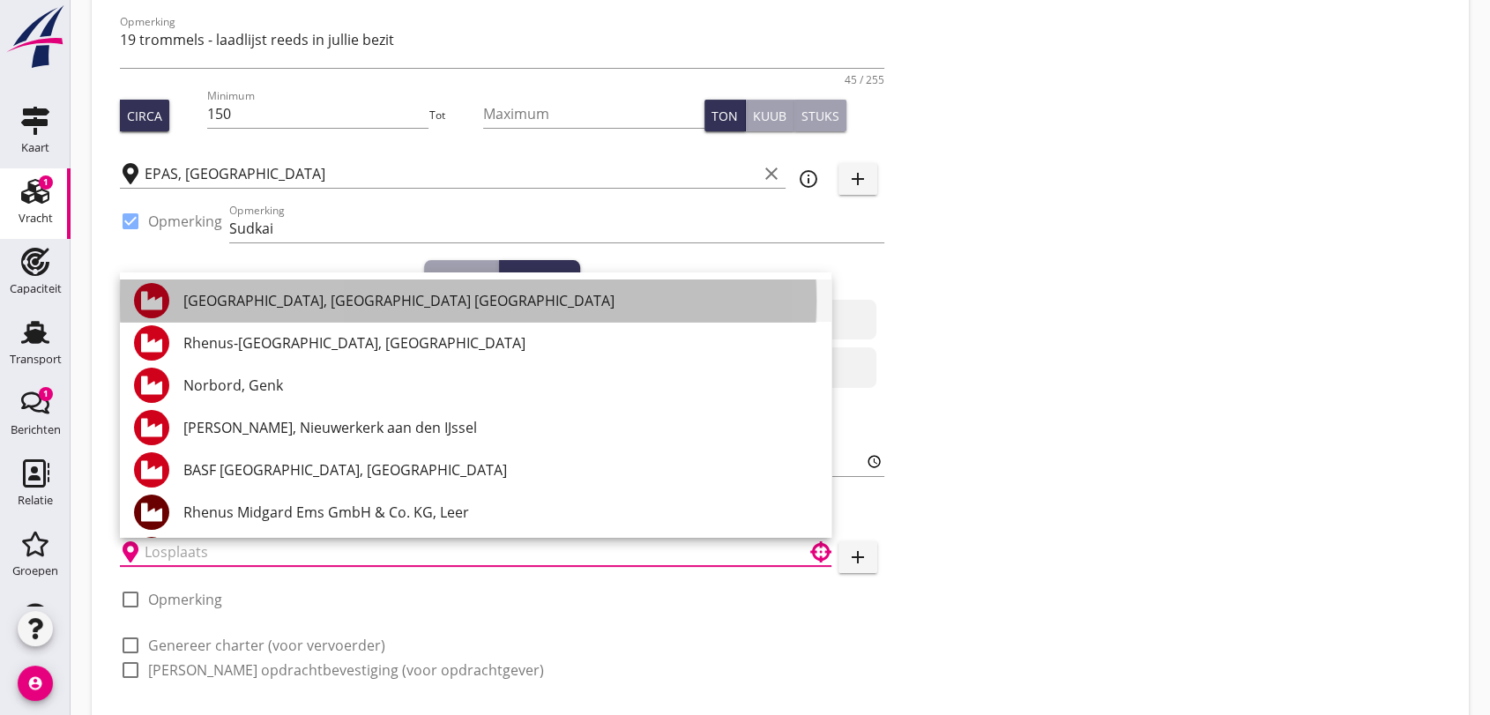
click at [441, 297] on div "[GEOGRAPHIC_DATA], [GEOGRAPHIC_DATA] [GEOGRAPHIC_DATA]" at bounding box center [500, 300] width 634 height 21
type input "[GEOGRAPHIC_DATA], [GEOGRAPHIC_DATA] [GEOGRAPHIC_DATA]"
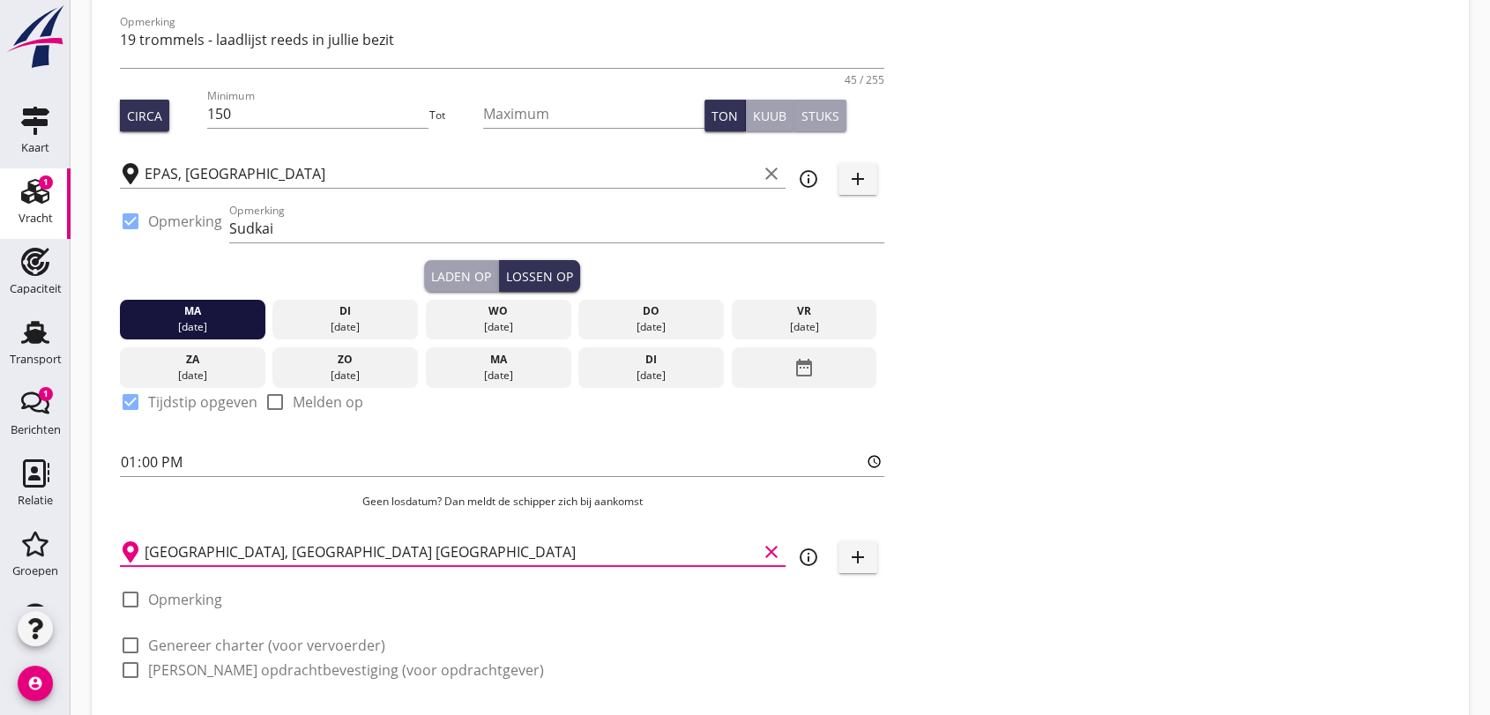
scroll to position [362, 0]
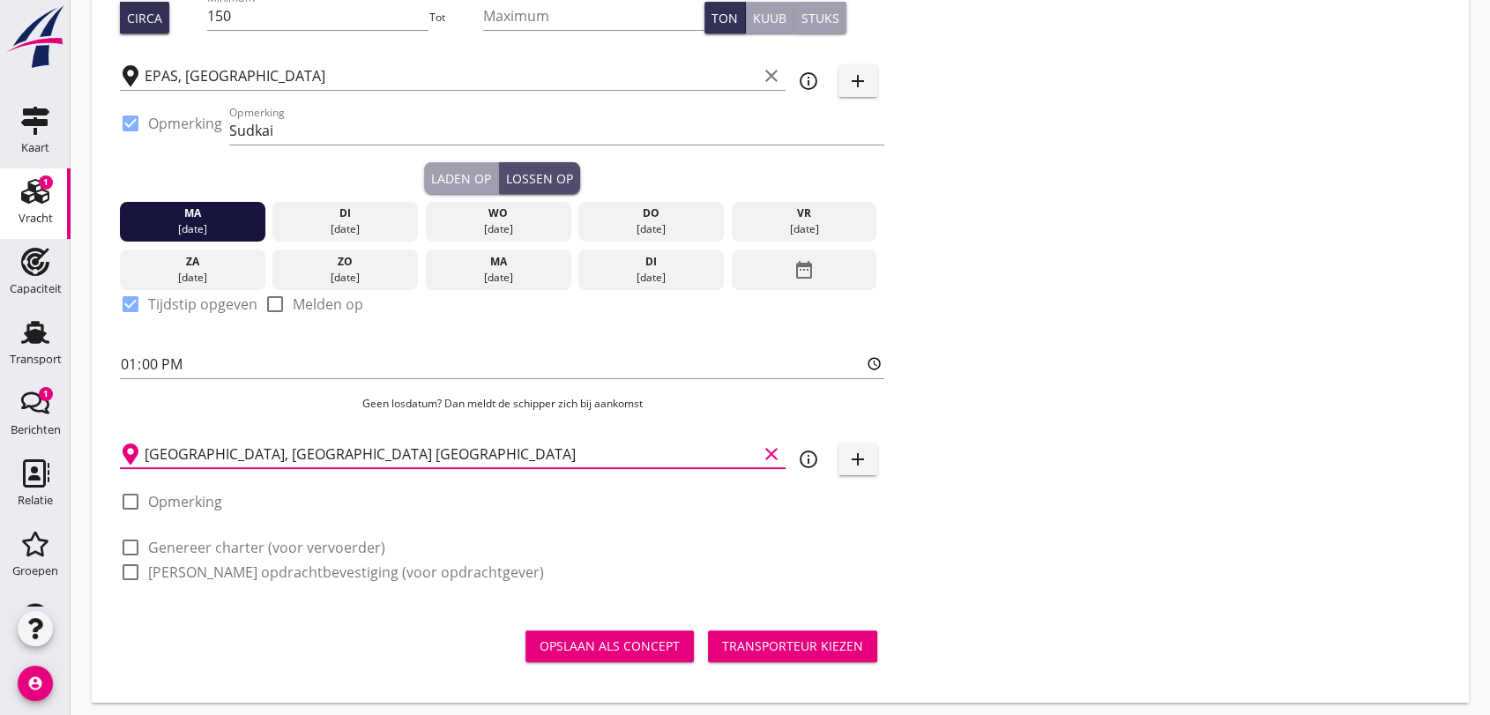
click at [535, 176] on div "Lossen op" at bounding box center [539, 178] width 67 height 19
click at [800, 265] on icon "date_range" at bounding box center [804, 270] width 21 height 32
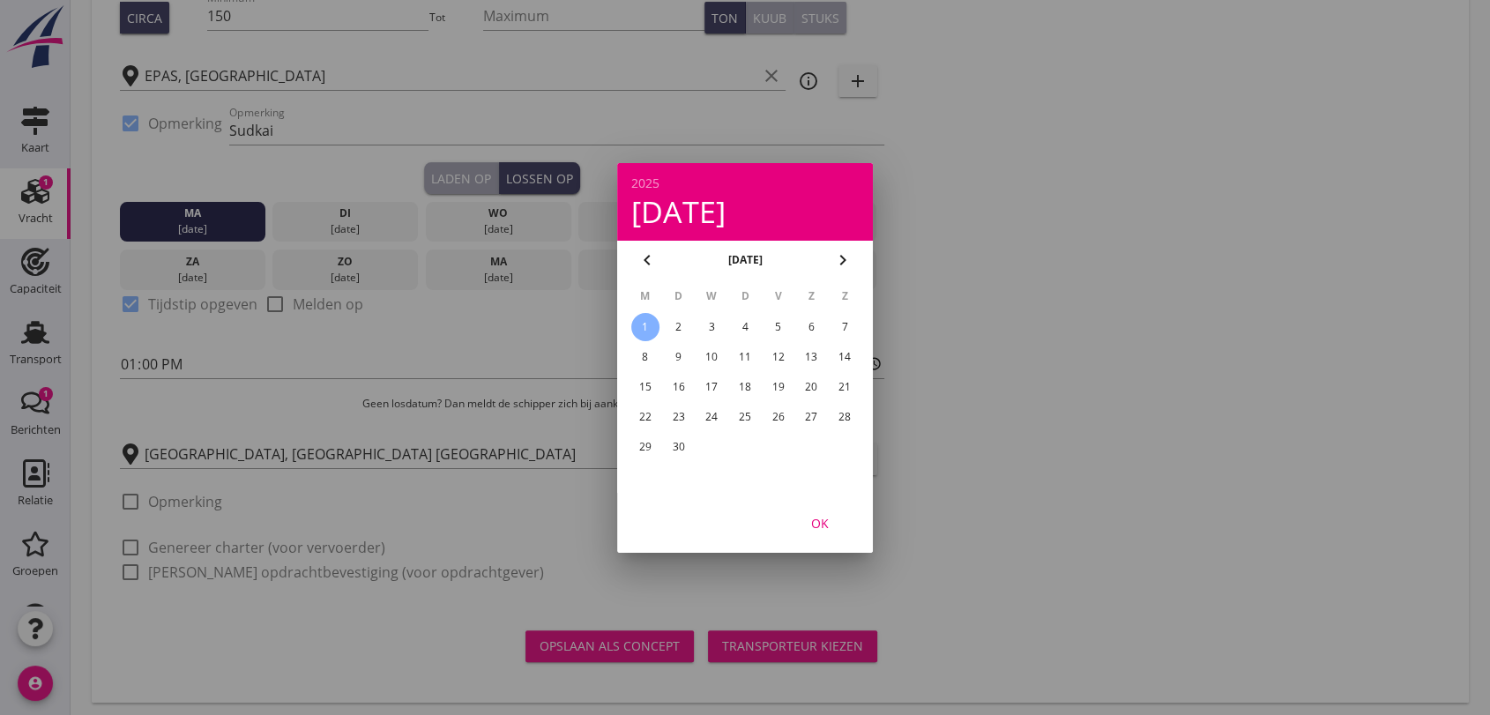
click at [644, 323] on div "1" at bounding box center [645, 327] width 28 height 28
click at [826, 524] on div "OK" at bounding box center [820, 522] width 49 height 19
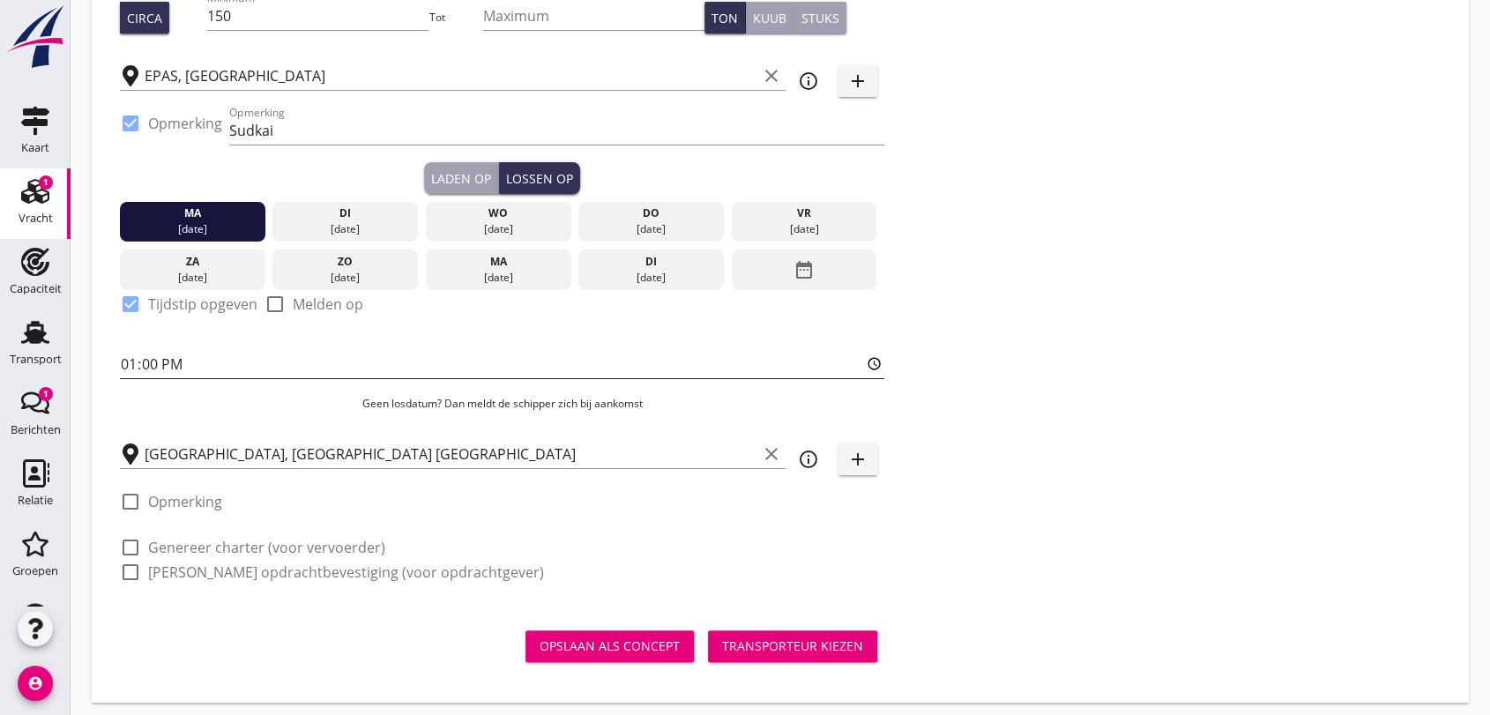
click at [196, 362] on input "13:00" at bounding box center [502, 364] width 765 height 28
click at [203, 346] on div "13:00" at bounding box center [502, 368] width 765 height 56
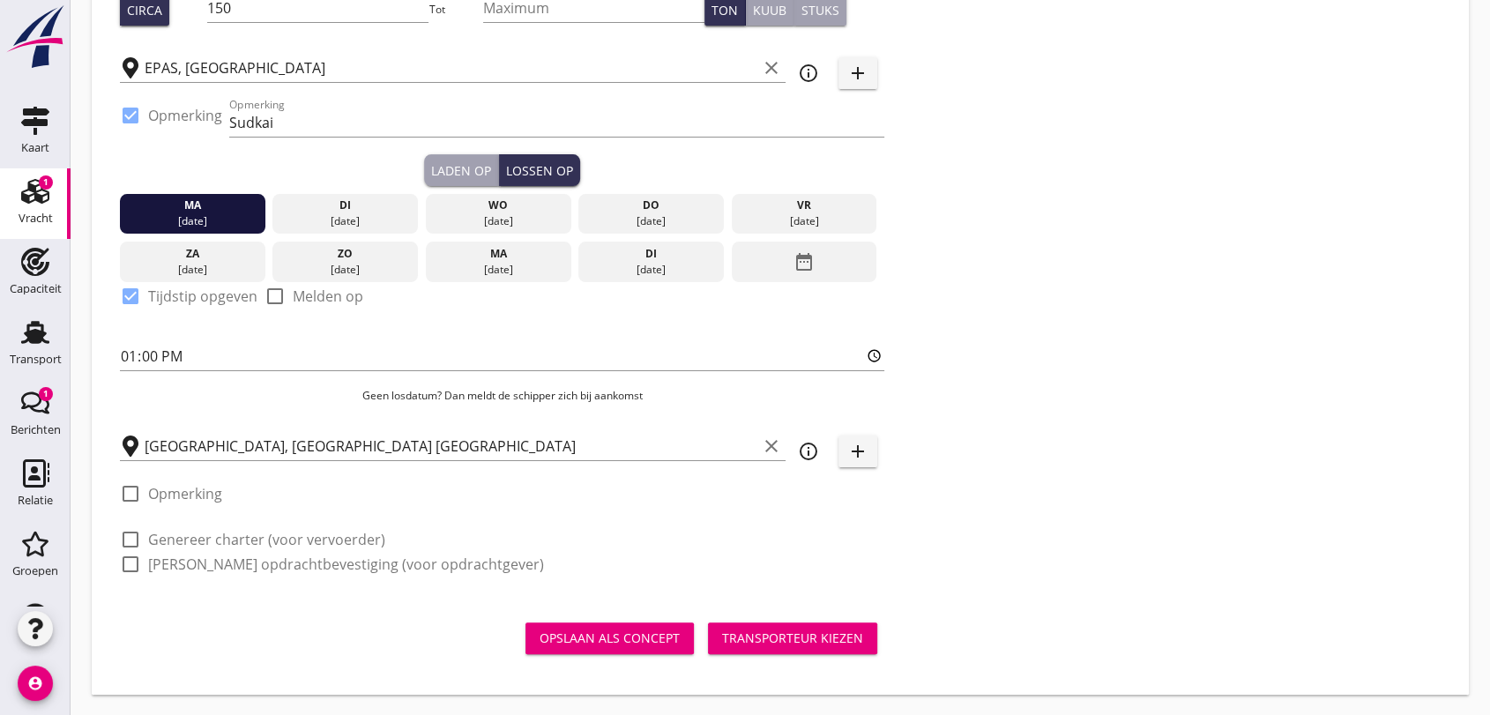
click at [134, 492] on div at bounding box center [131, 494] width 30 height 30
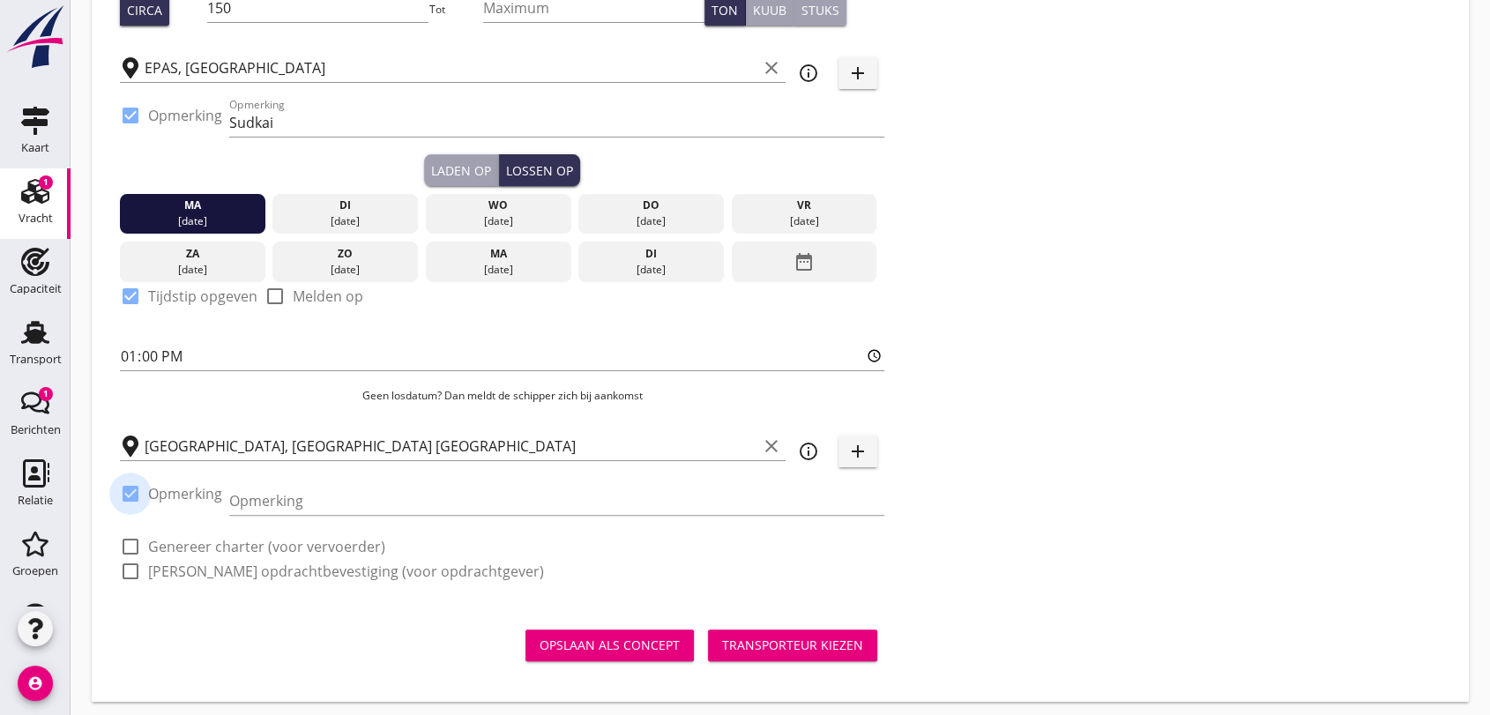
checkbox input "true"
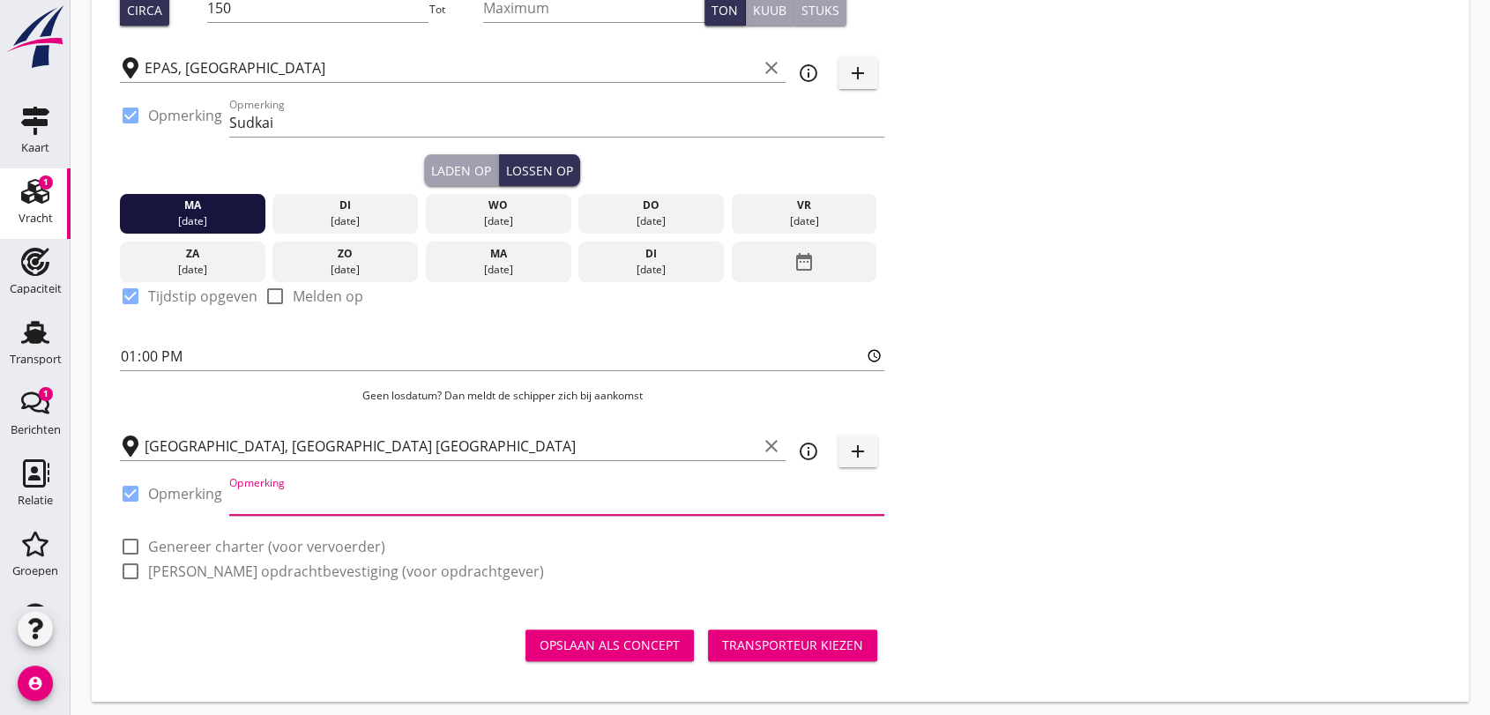
click at [297, 495] on input "Opmerking" at bounding box center [556, 501] width 655 height 28
type input "G"
type input "v"
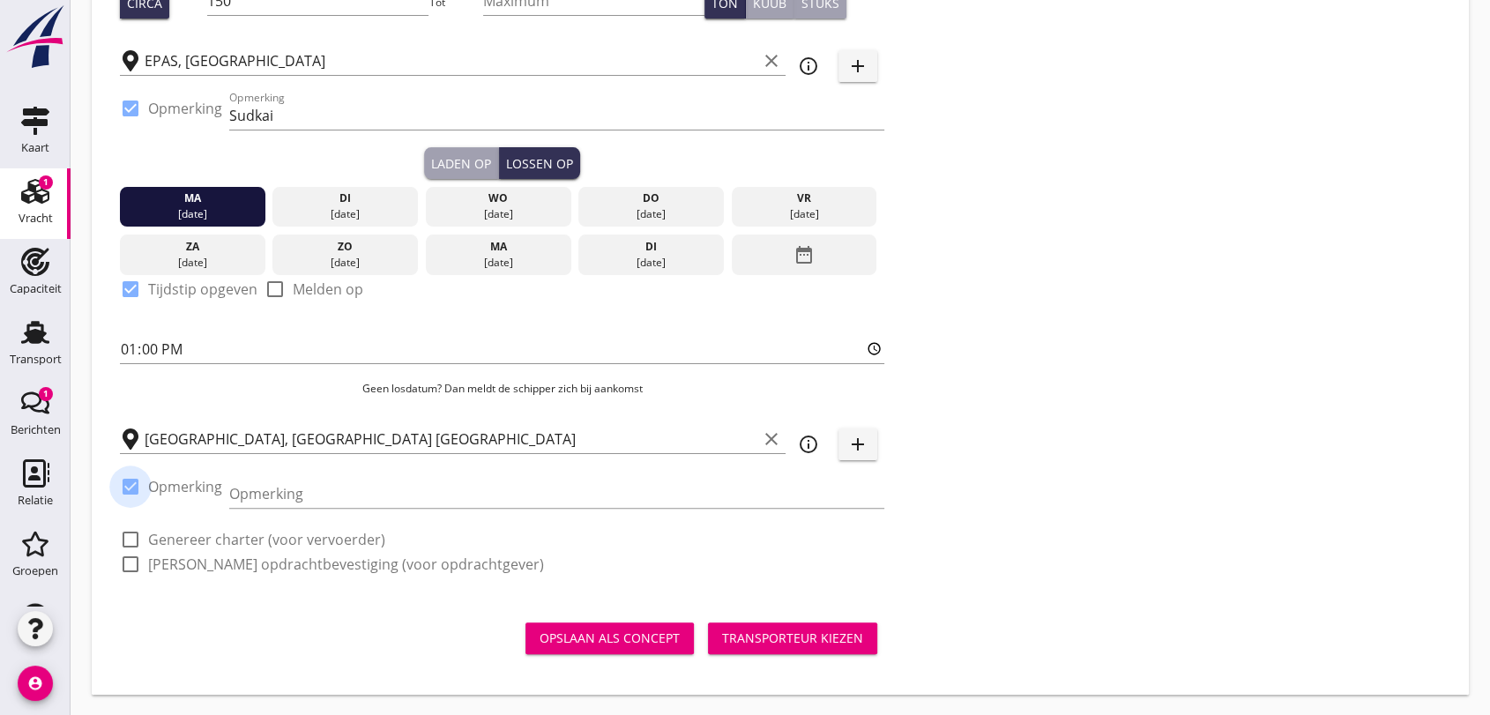
click at [124, 489] on div at bounding box center [131, 487] width 30 height 30
checkbox input "false"
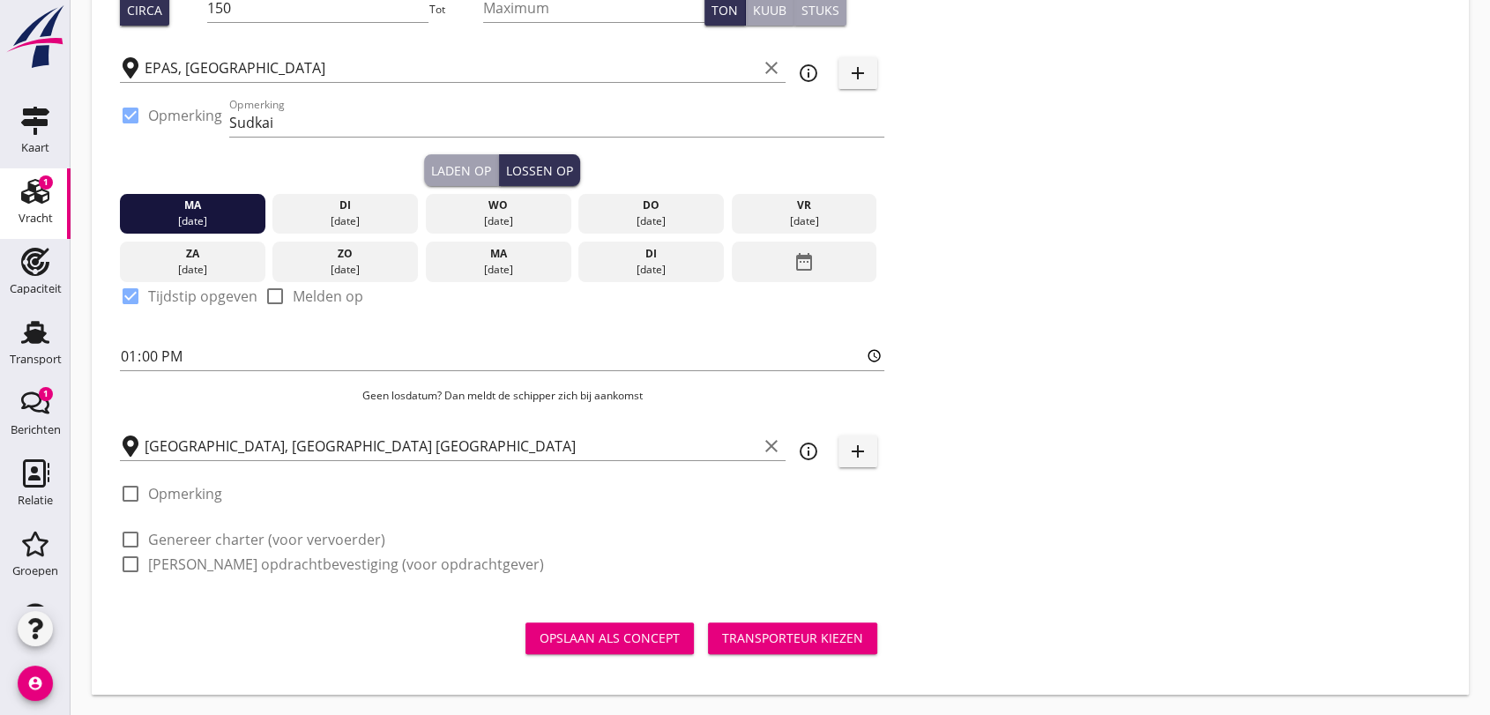
click at [131, 538] on div at bounding box center [131, 540] width 30 height 30
checkbox input "true"
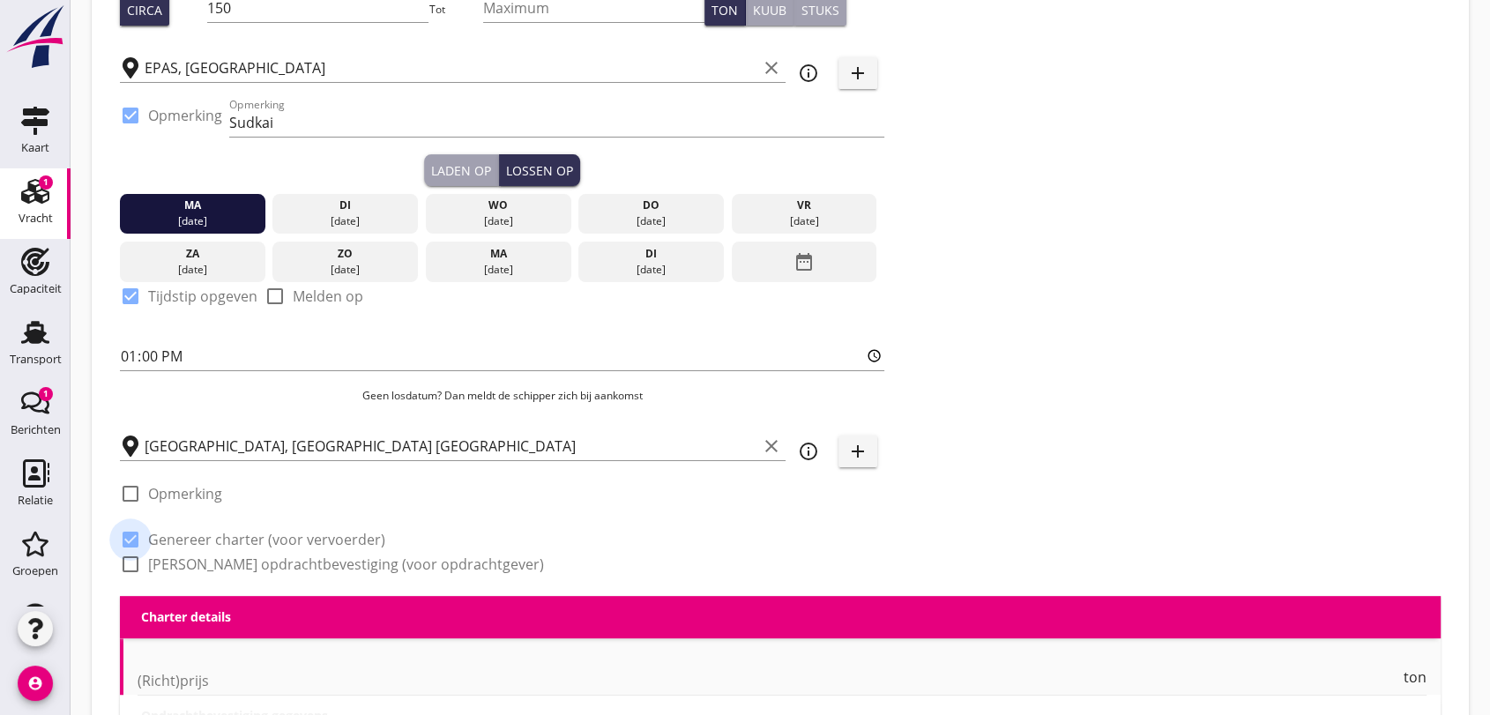
scroll to position [377, 0]
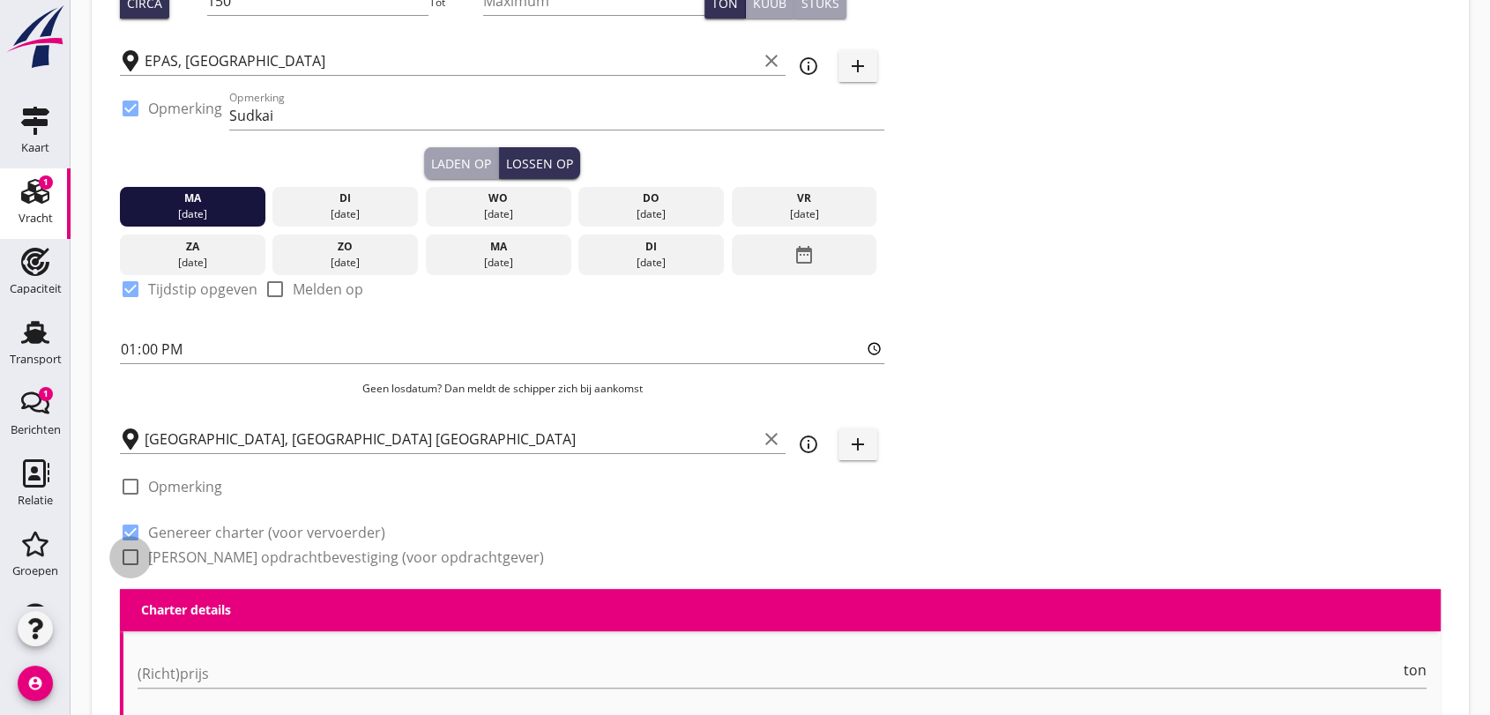
click at [130, 559] on div at bounding box center [131, 557] width 30 height 30
checkbox input "true"
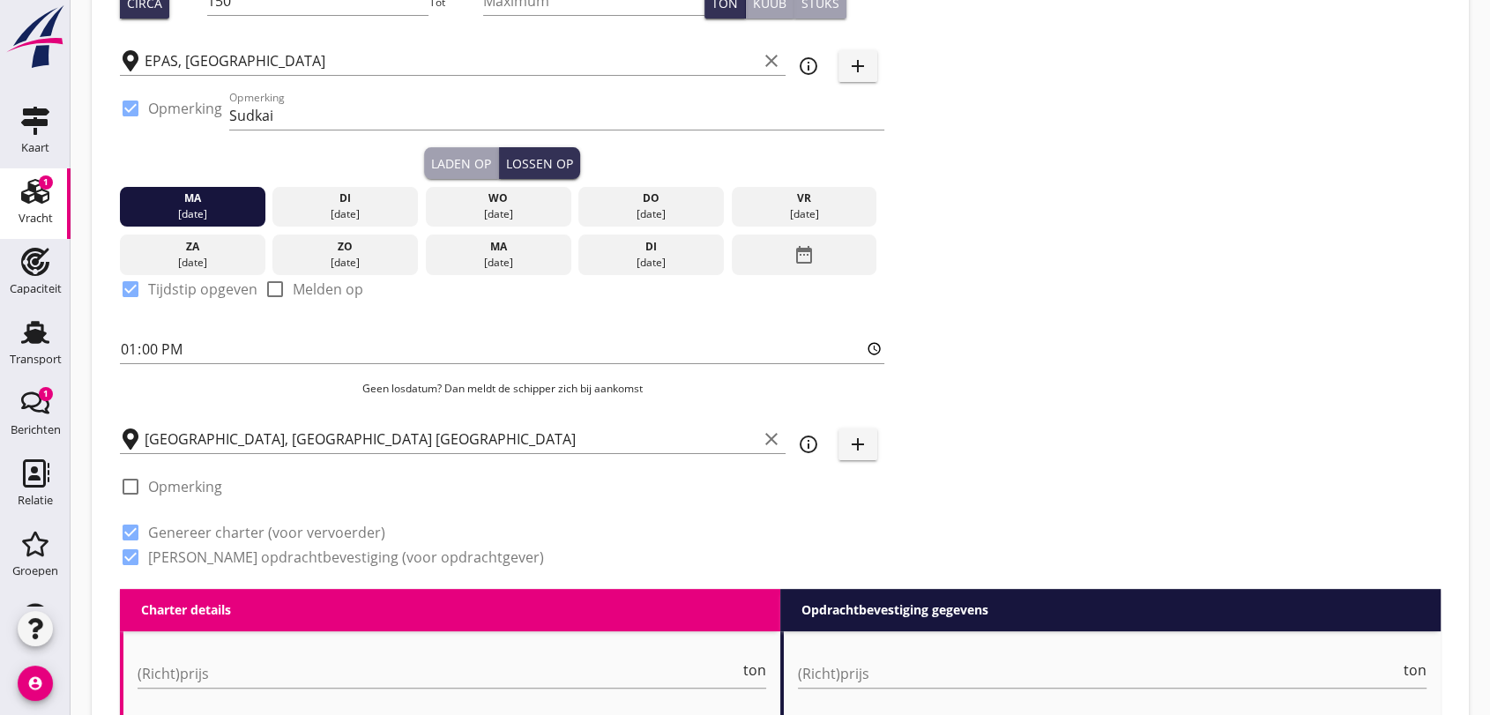
scroll to position [671, 0]
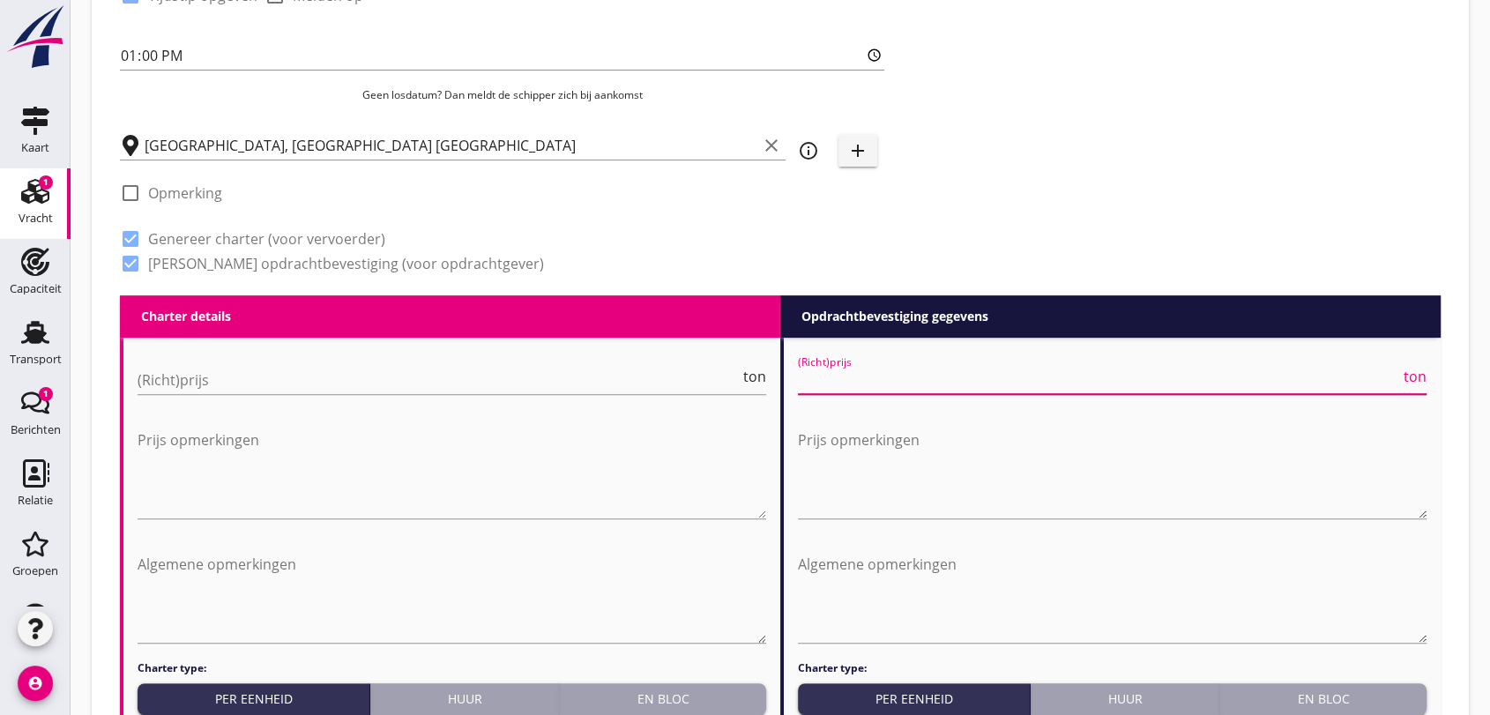
click at [886, 387] on input "(Richt)prijs" at bounding box center [1099, 380] width 602 height 28
type input "15000"
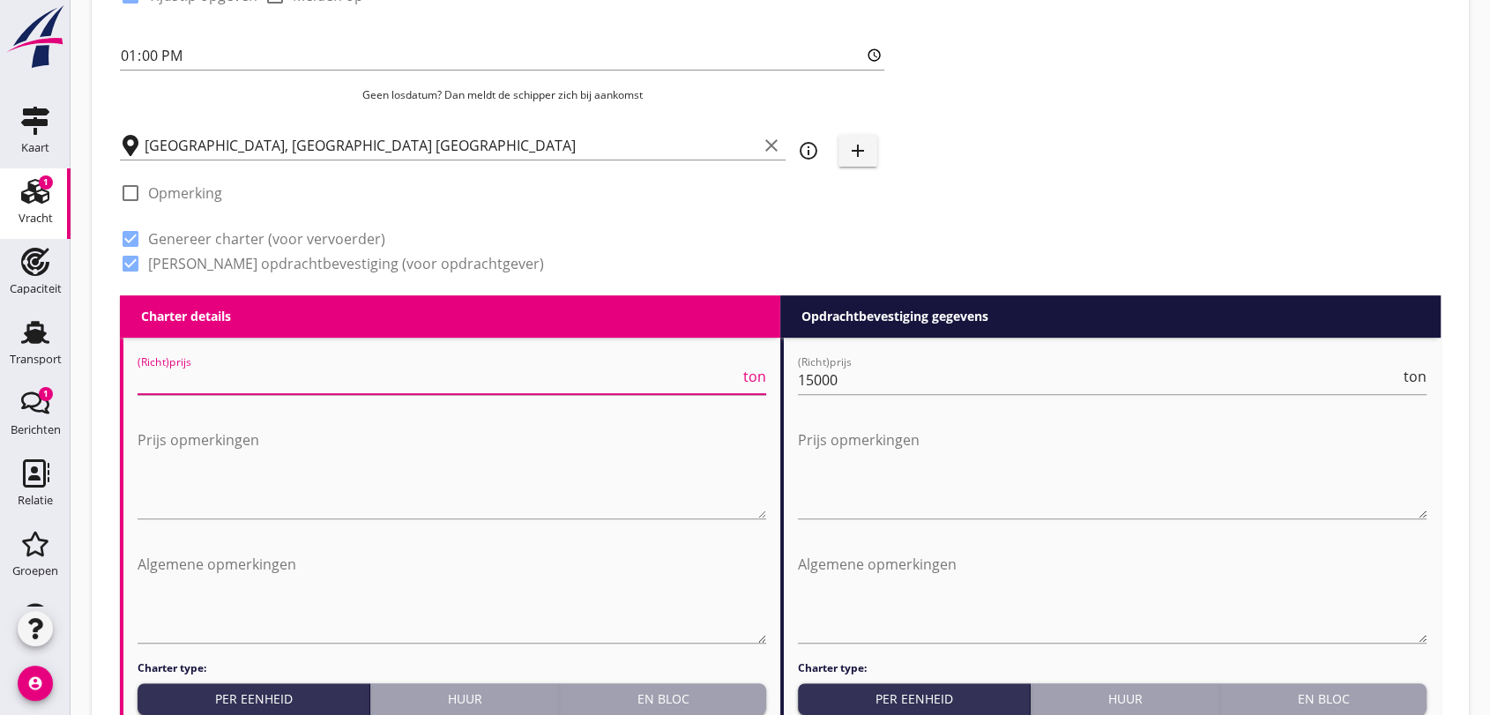
click at [267, 377] on input "(Richt)prijs" at bounding box center [439, 380] width 602 height 28
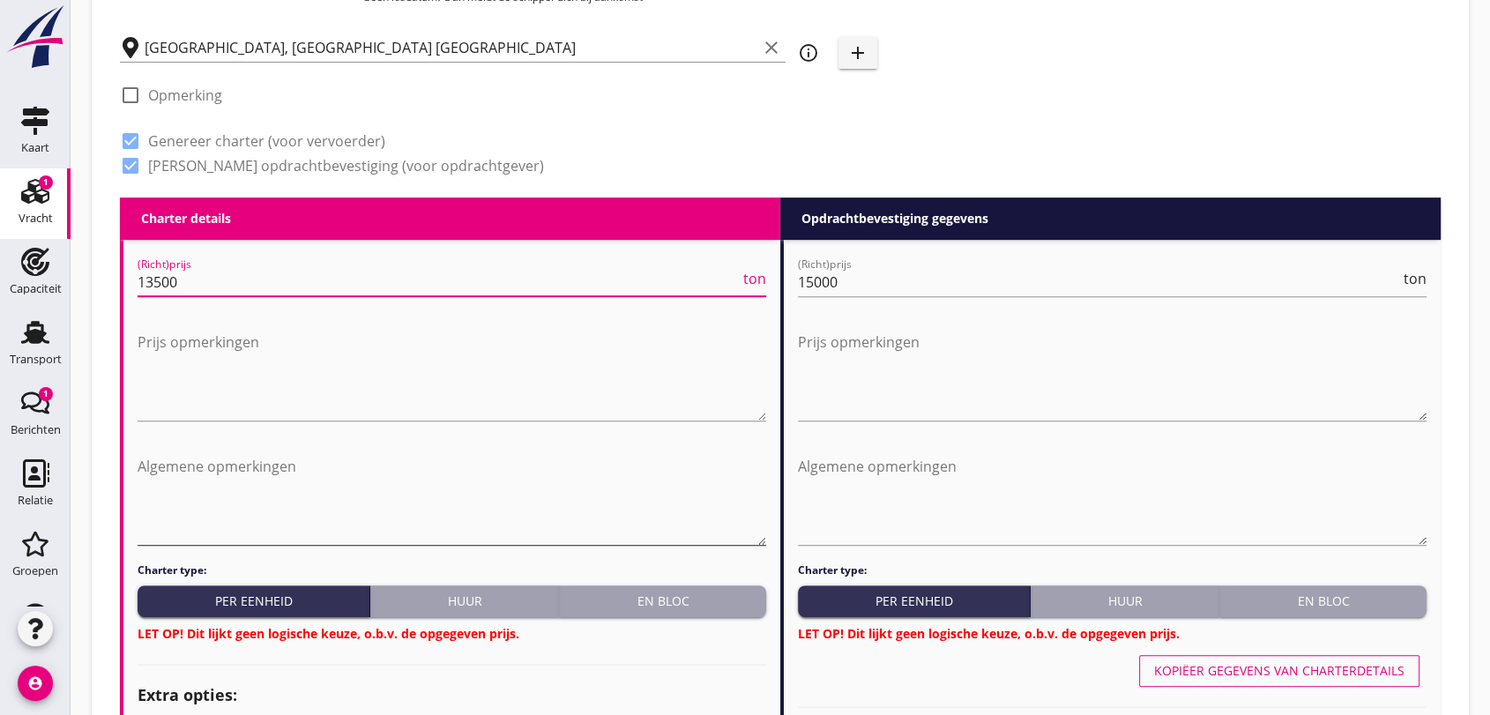
type input "13500"
click at [366, 468] on textarea "Algemene opmerkingen" at bounding box center [452, 498] width 629 height 93
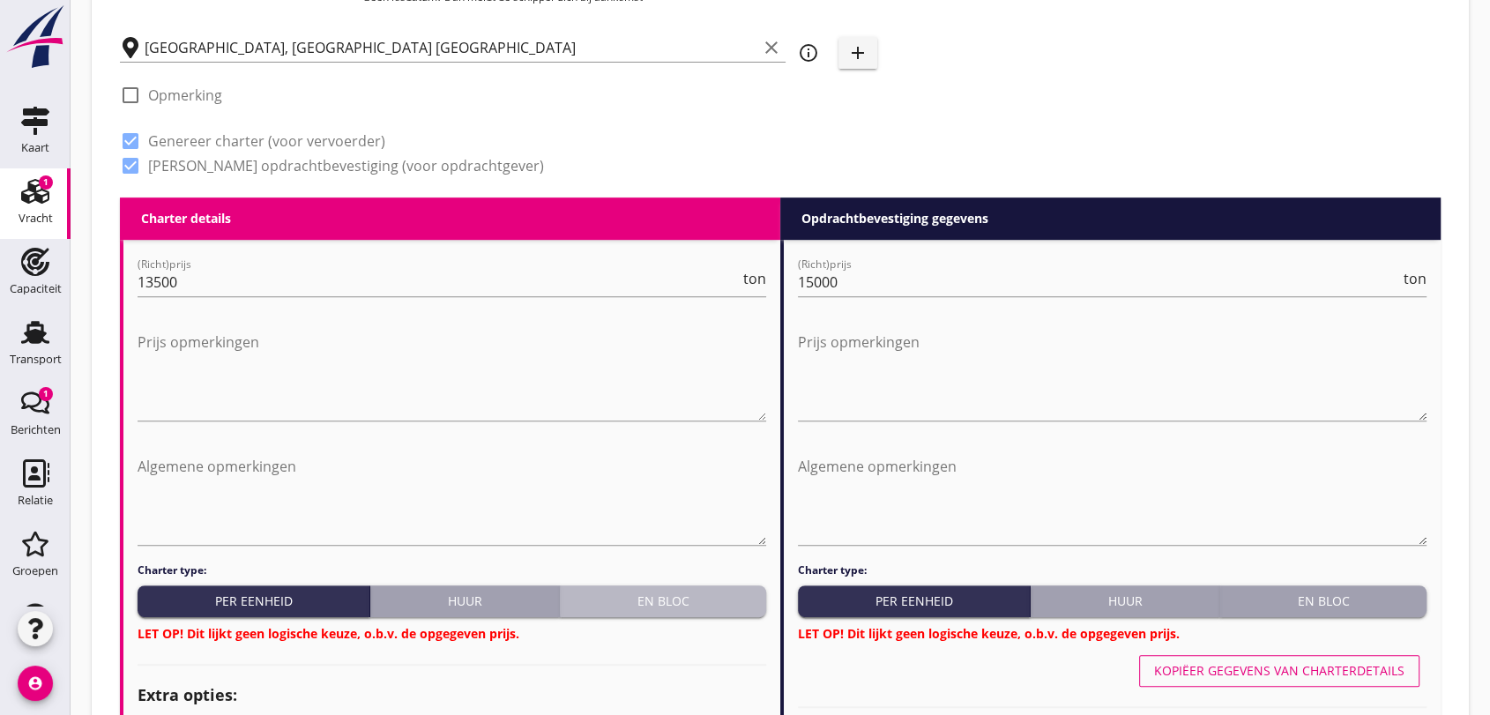
click at [682, 601] on div "En bloc" at bounding box center [663, 601] width 192 height 19
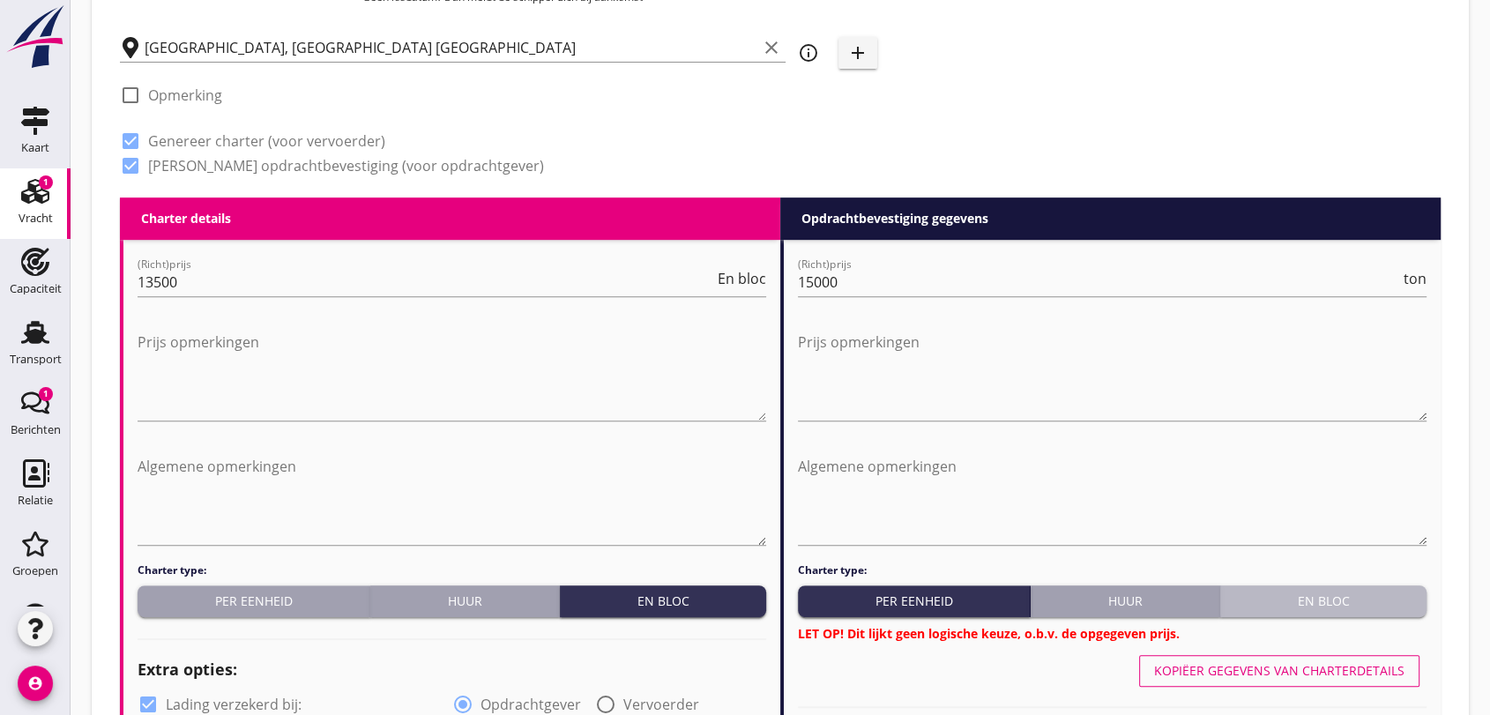
click at [1350, 598] on div "En bloc" at bounding box center [1324, 601] width 192 height 19
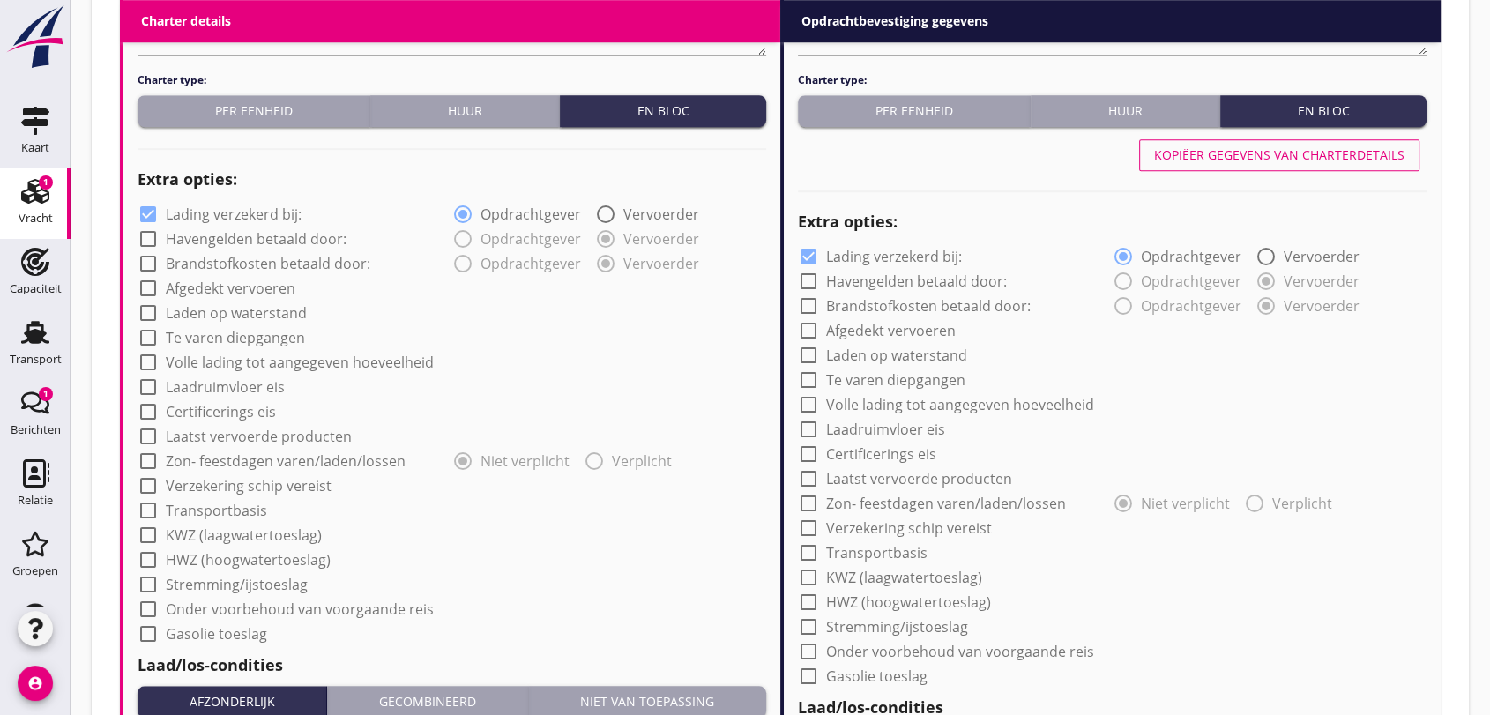
scroll to position [1455, 0]
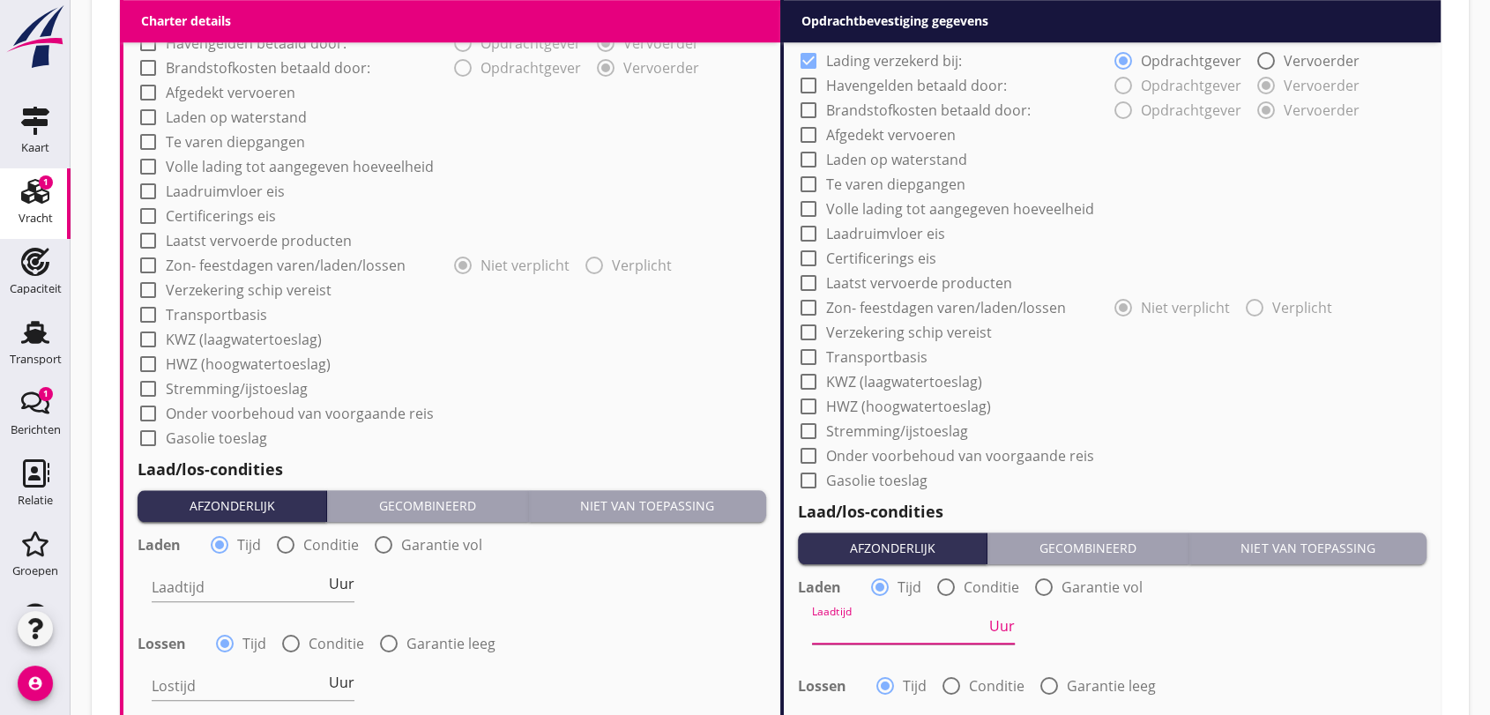
click at [870, 631] on input "Laadtijd" at bounding box center [899, 630] width 174 height 28
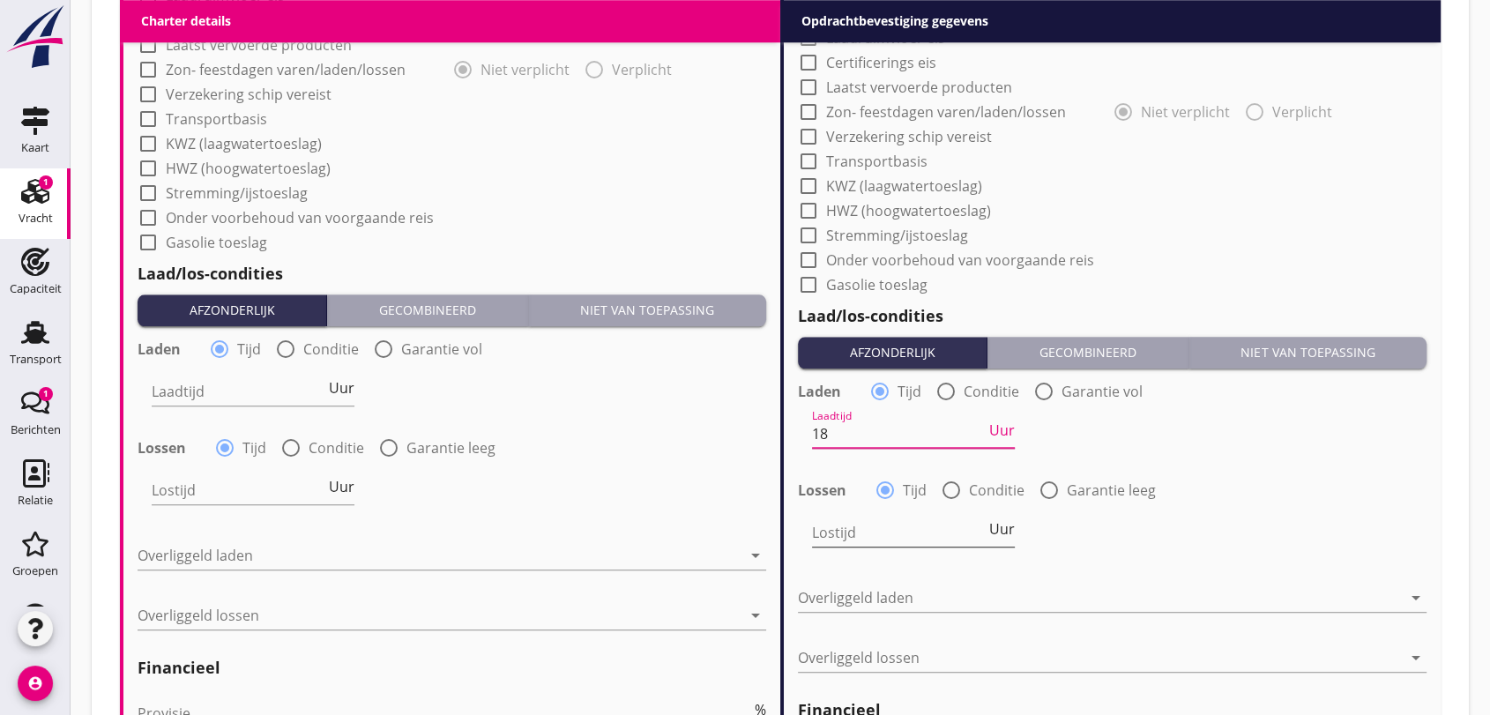
type input "18"
click at [847, 534] on input "Lostijd" at bounding box center [899, 533] width 174 height 28
type input "18"
click at [1085, 592] on div at bounding box center [1100, 598] width 604 height 28
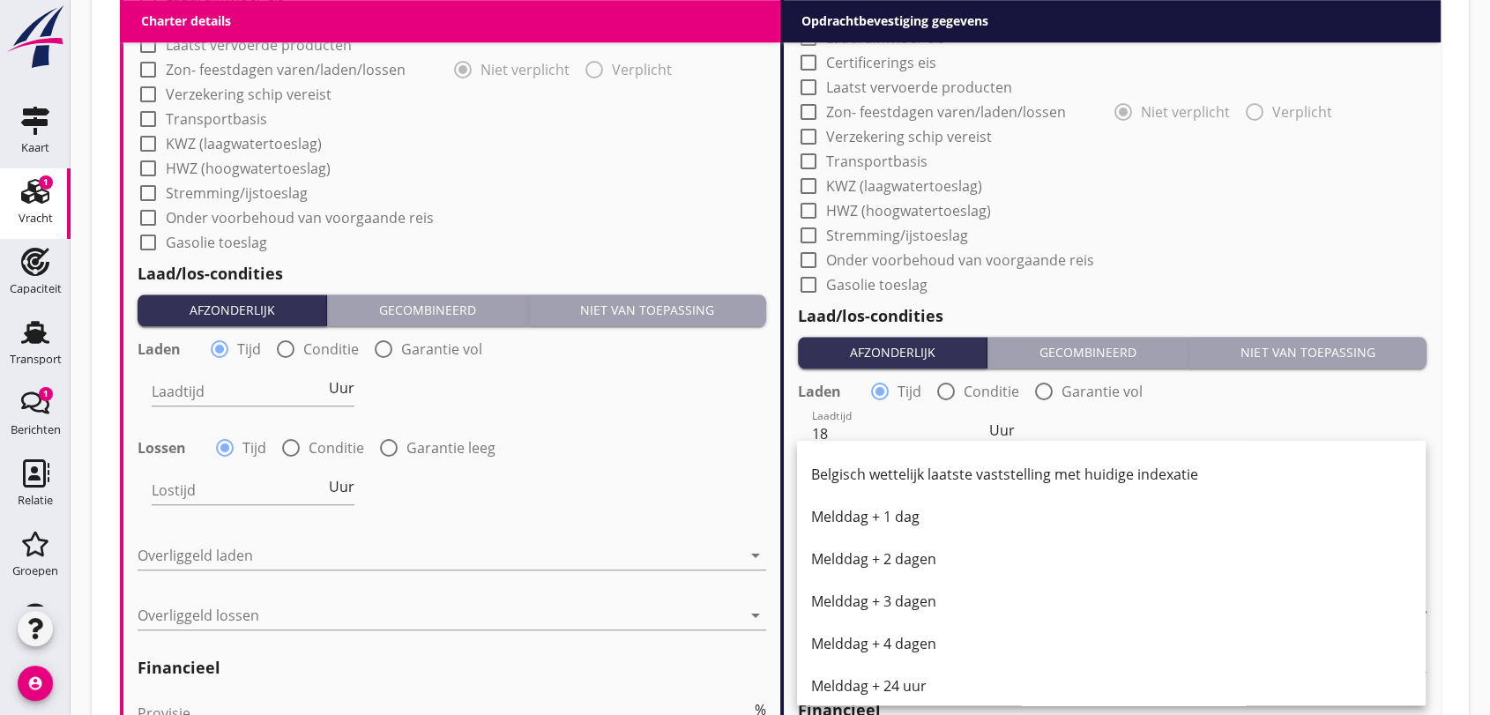
scroll to position [882, 0]
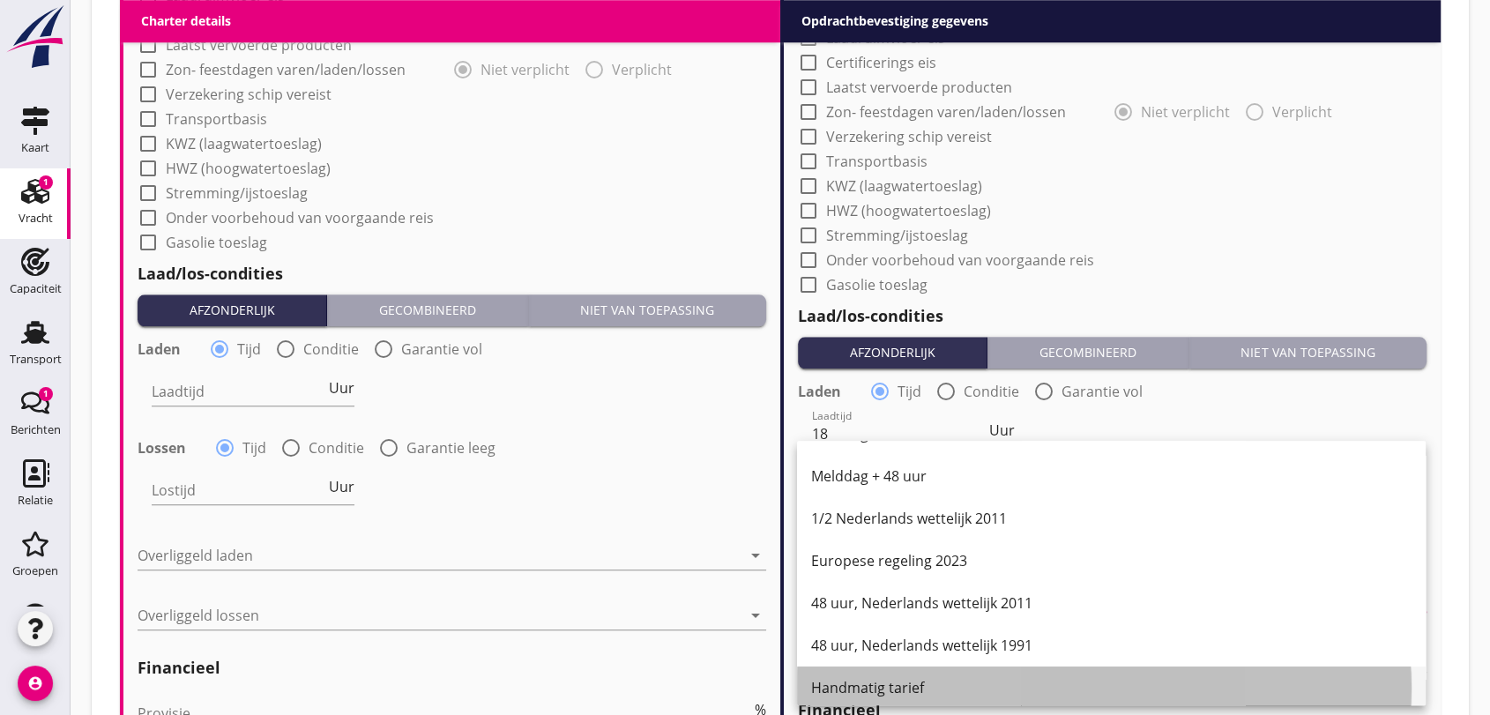
click at [889, 685] on div "Handmatig tarief" at bounding box center [1111, 687] width 601 height 21
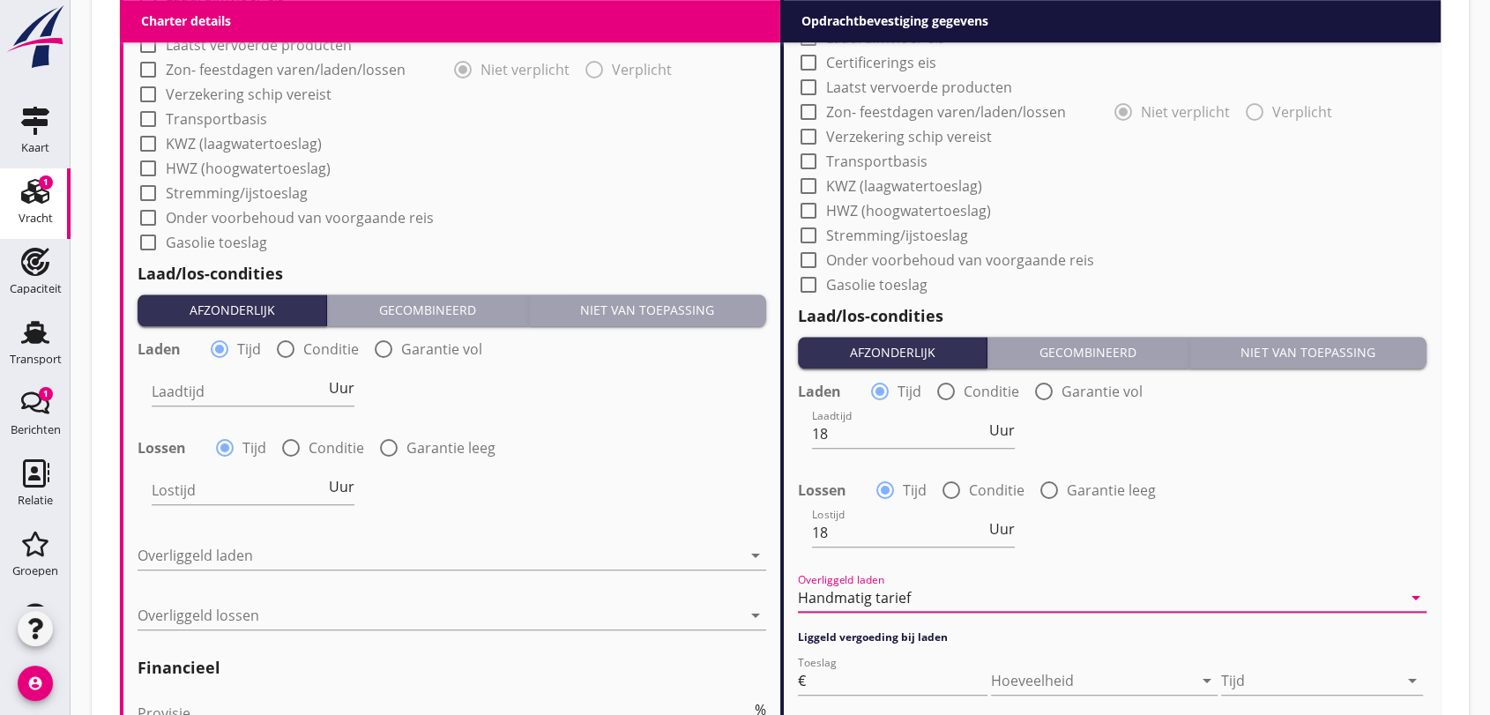
scroll to position [1750, 0]
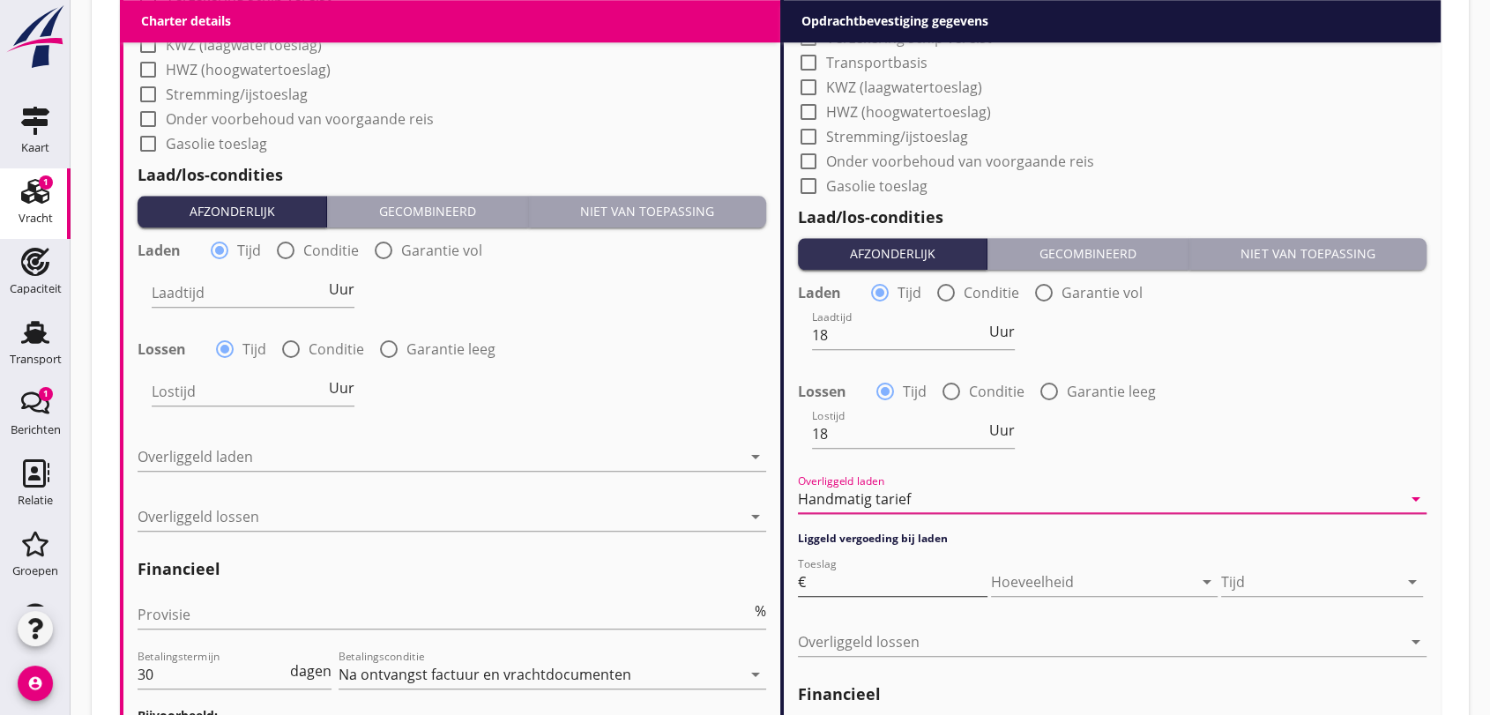
click at [899, 580] on input "Toeslag" at bounding box center [899, 582] width 178 height 28
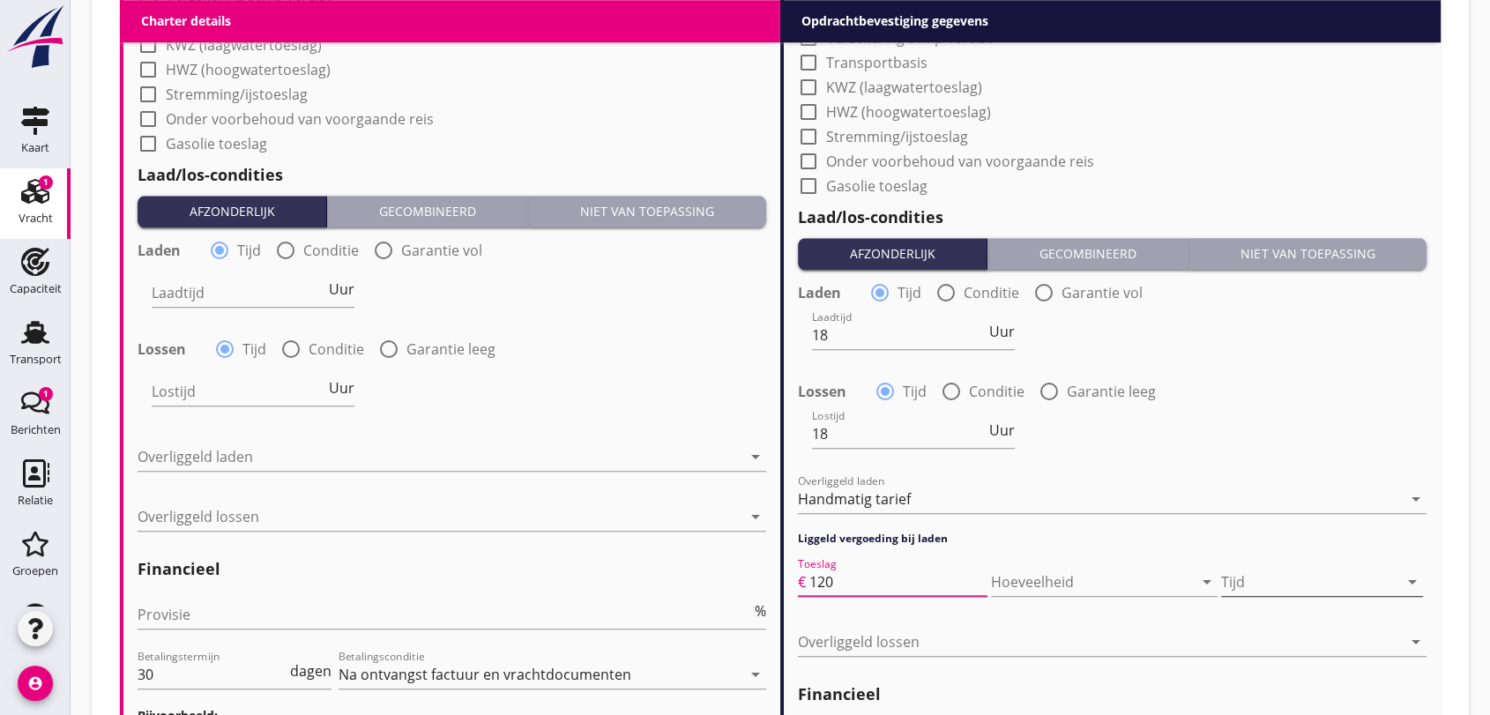
type input "120"
click at [1409, 579] on icon "arrow_drop_down" at bounding box center [1412, 582] width 21 height 21
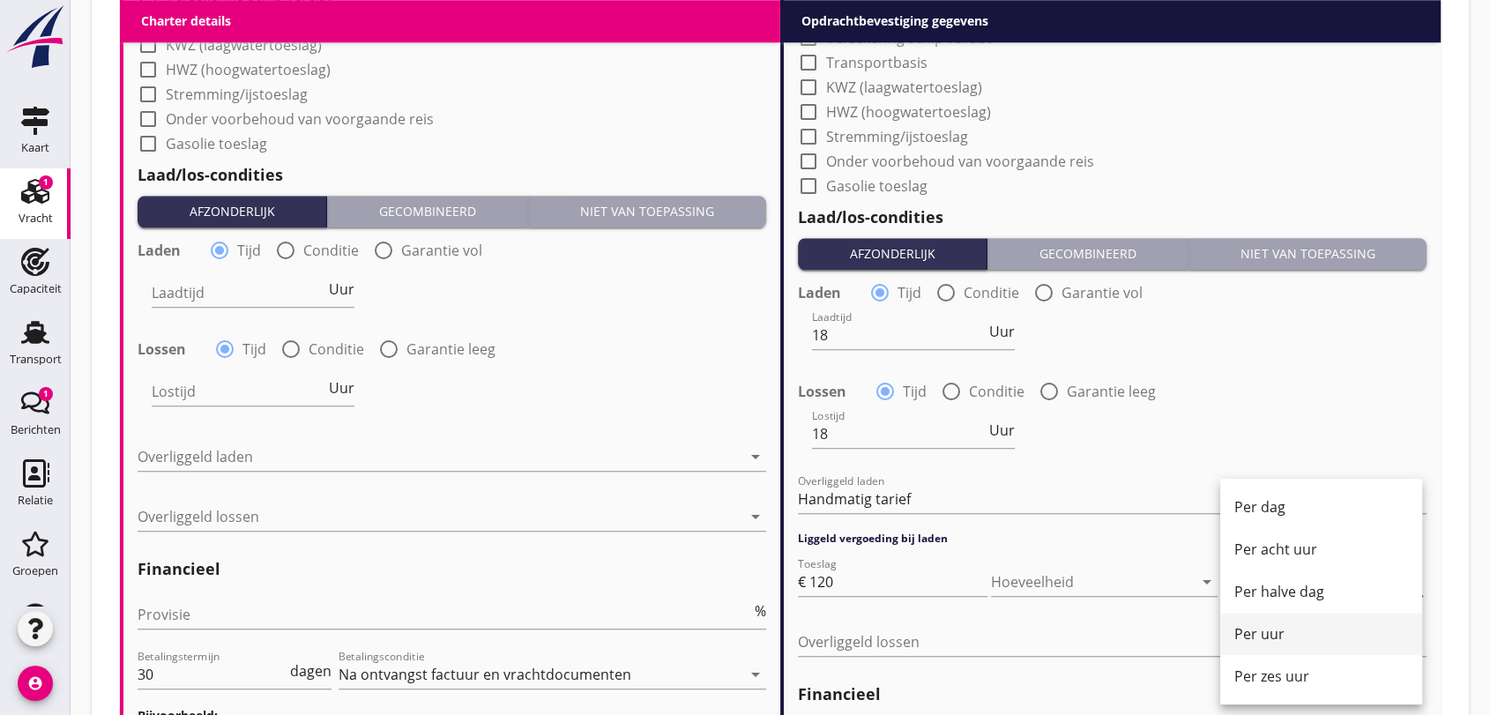
click at [1270, 633] on div "Per uur" at bounding box center [1322, 634] width 174 height 21
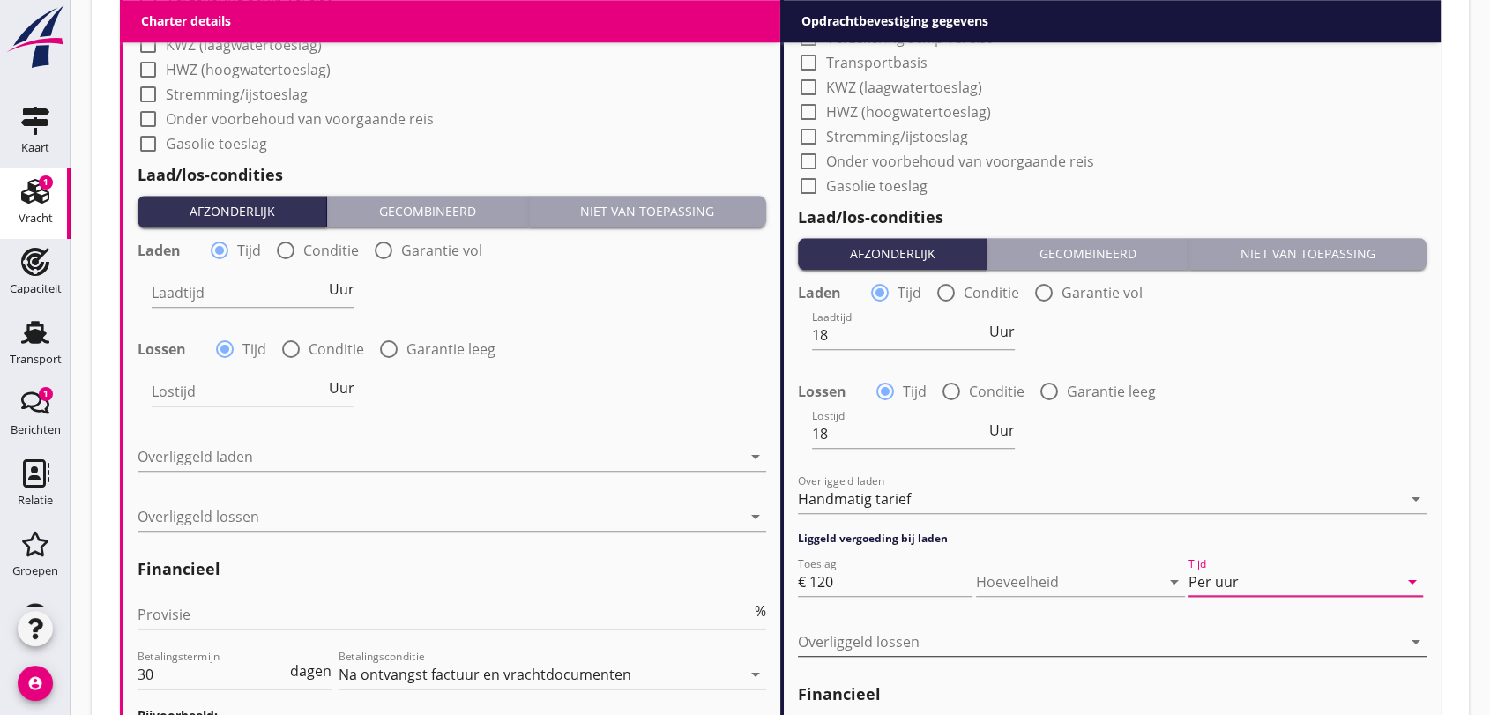
click at [874, 639] on div at bounding box center [1100, 642] width 604 height 28
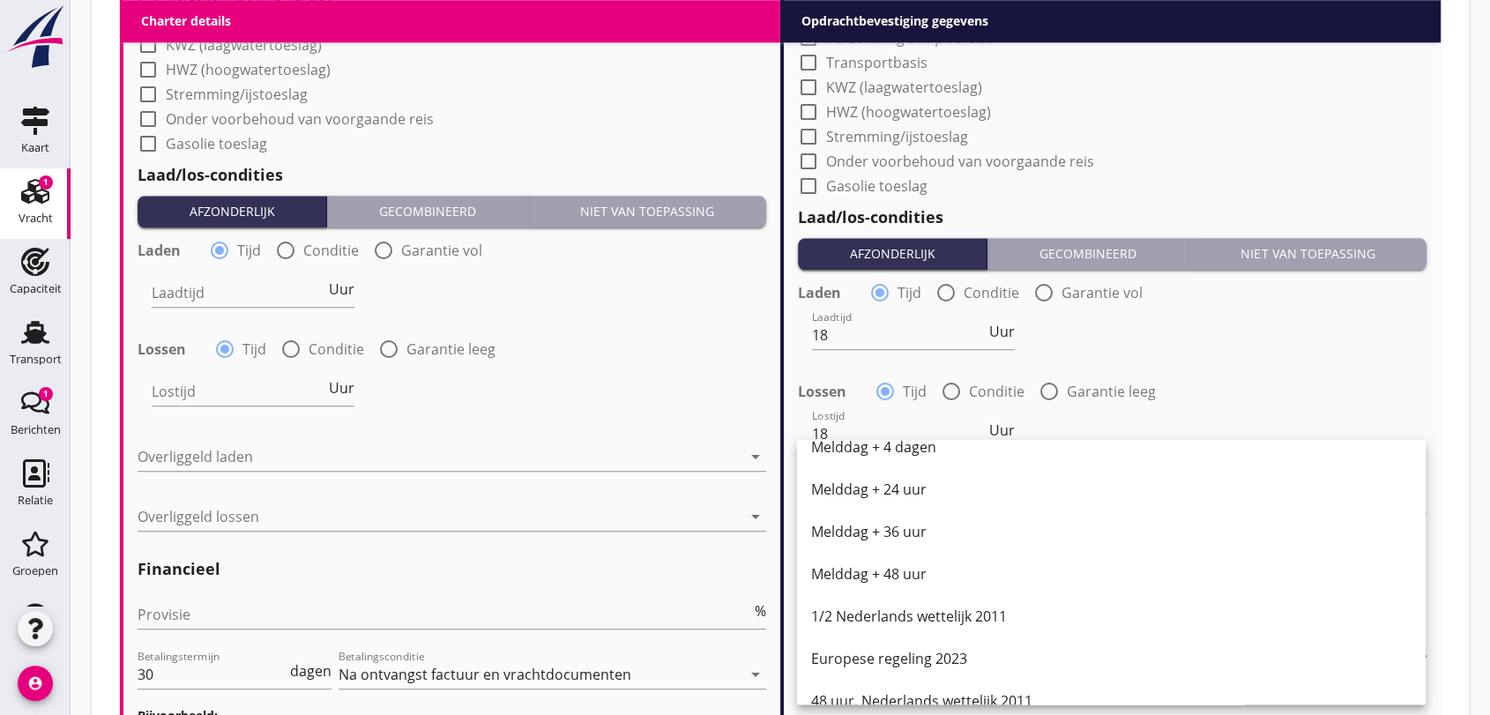
scroll to position [892, 0]
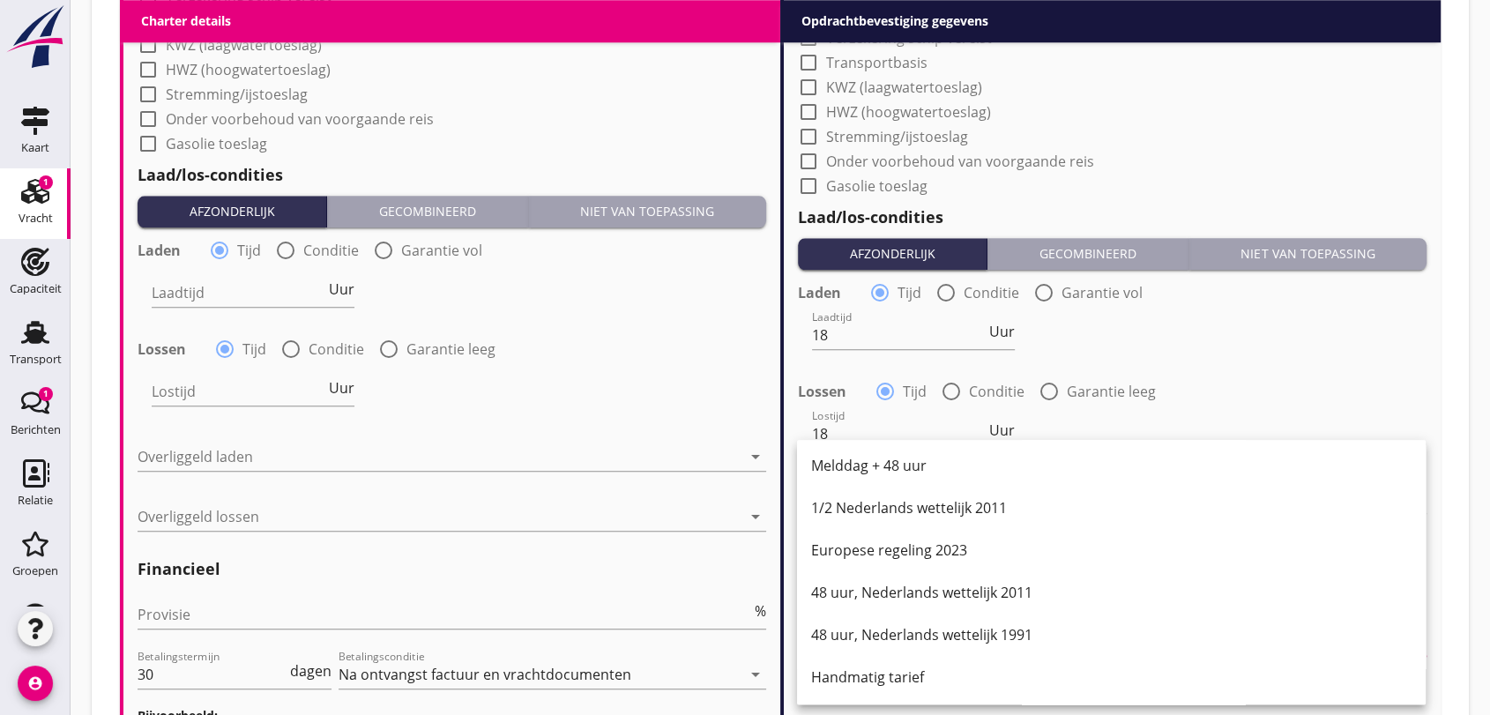
drag, startPoint x: 850, startPoint y: 676, endPoint x: 864, endPoint y: 671, distance: 15.1
click at [851, 676] on div "Handmatig tarief" at bounding box center [1111, 677] width 601 height 21
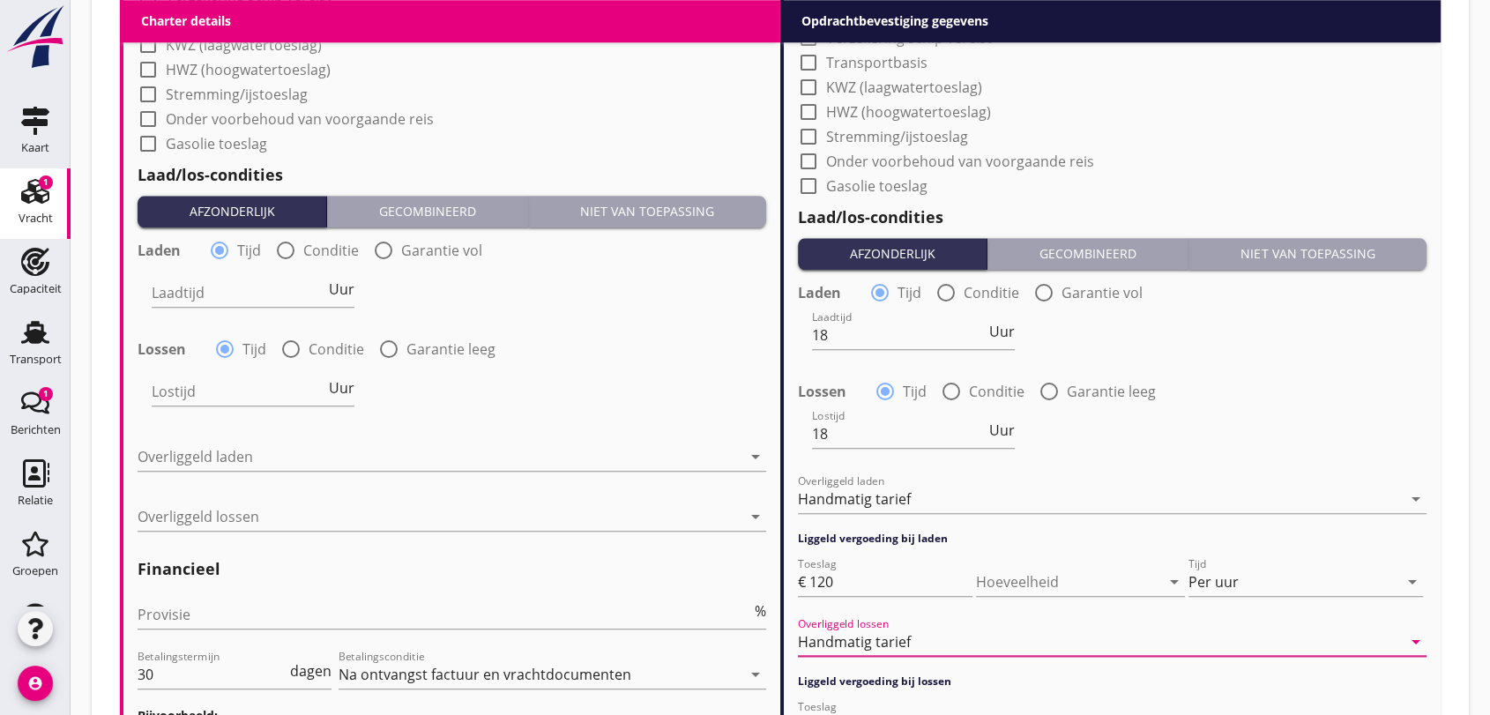
scroll to position [1946, 0]
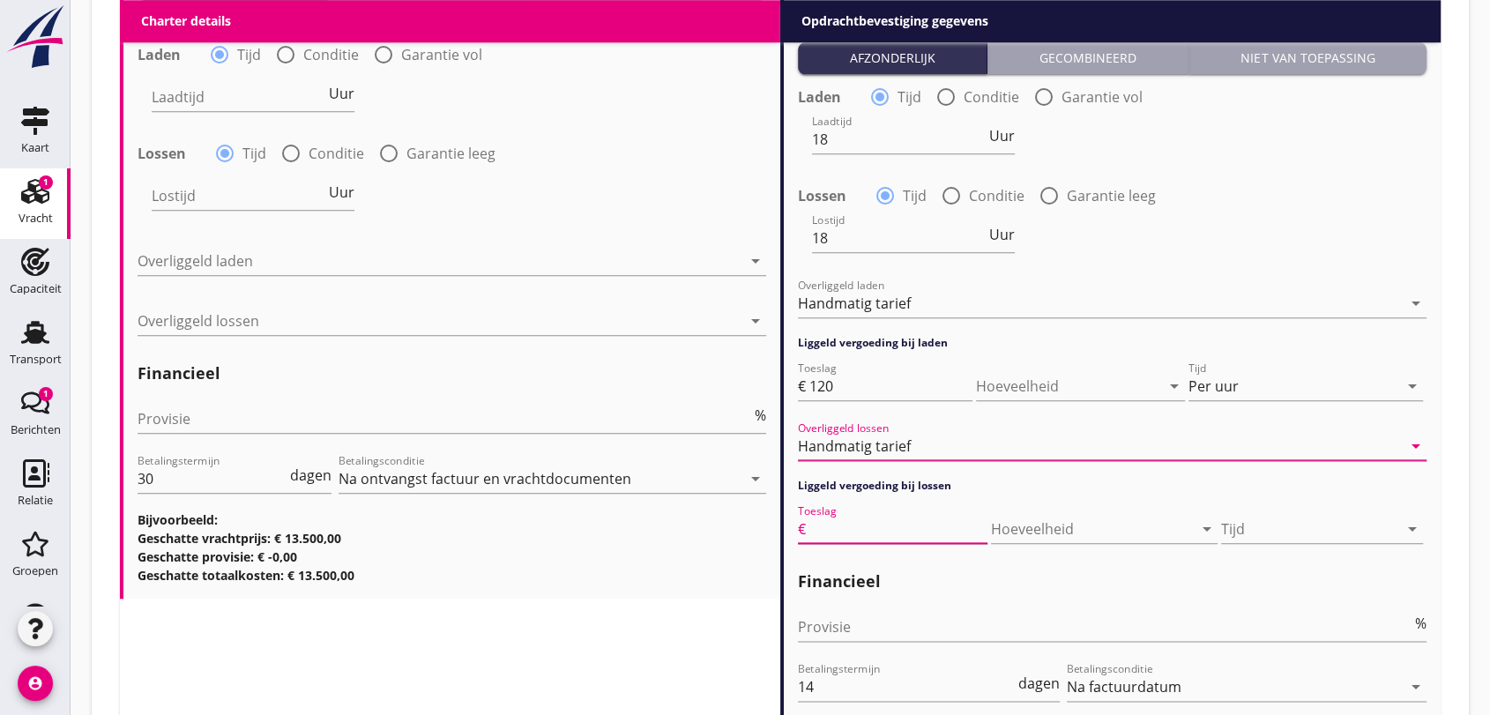
click at [874, 534] on input "Toeslag" at bounding box center [899, 529] width 178 height 28
type input "90"
click at [1411, 531] on icon "arrow_drop_down" at bounding box center [1412, 529] width 21 height 21
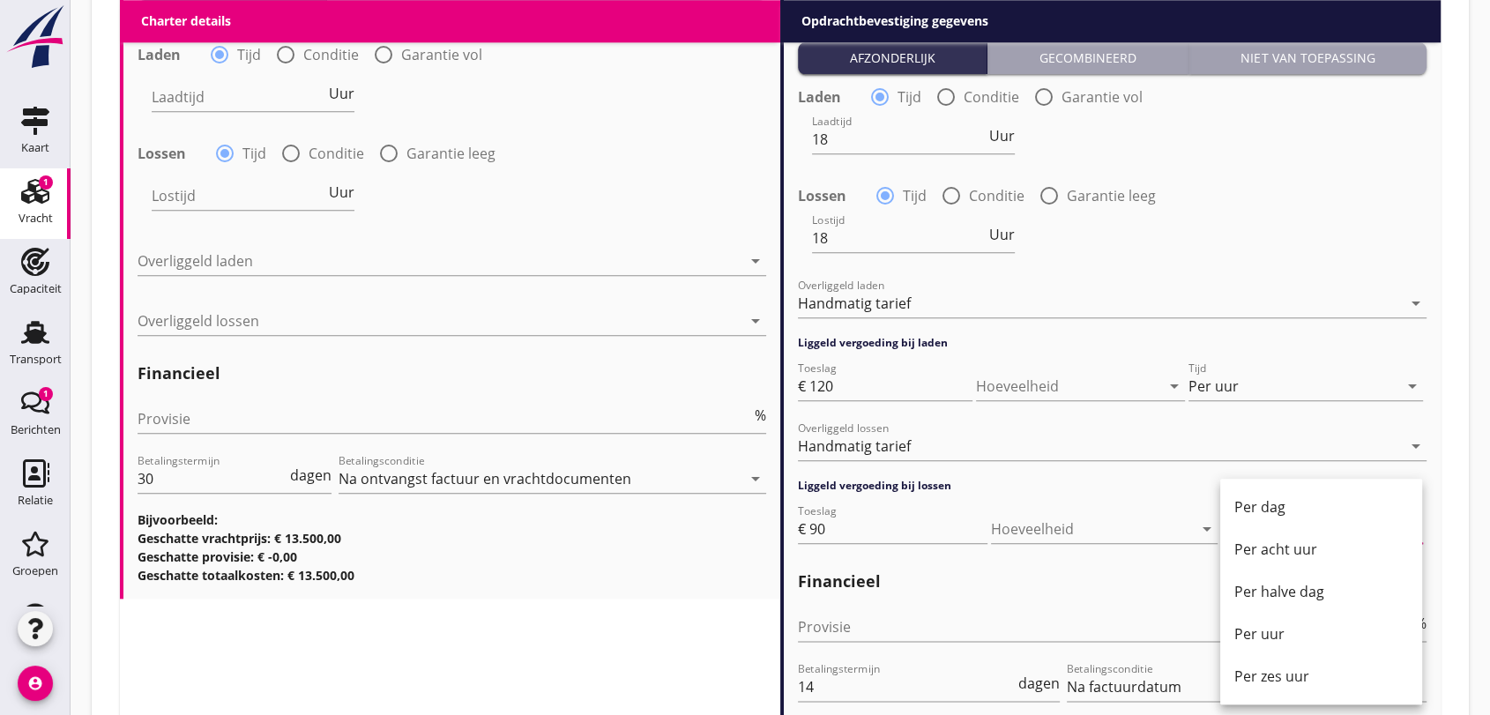
drag, startPoint x: 1263, startPoint y: 634, endPoint x: 1298, endPoint y: 644, distance: 36.6
click at [1264, 634] on div "Per uur" at bounding box center [1322, 634] width 174 height 21
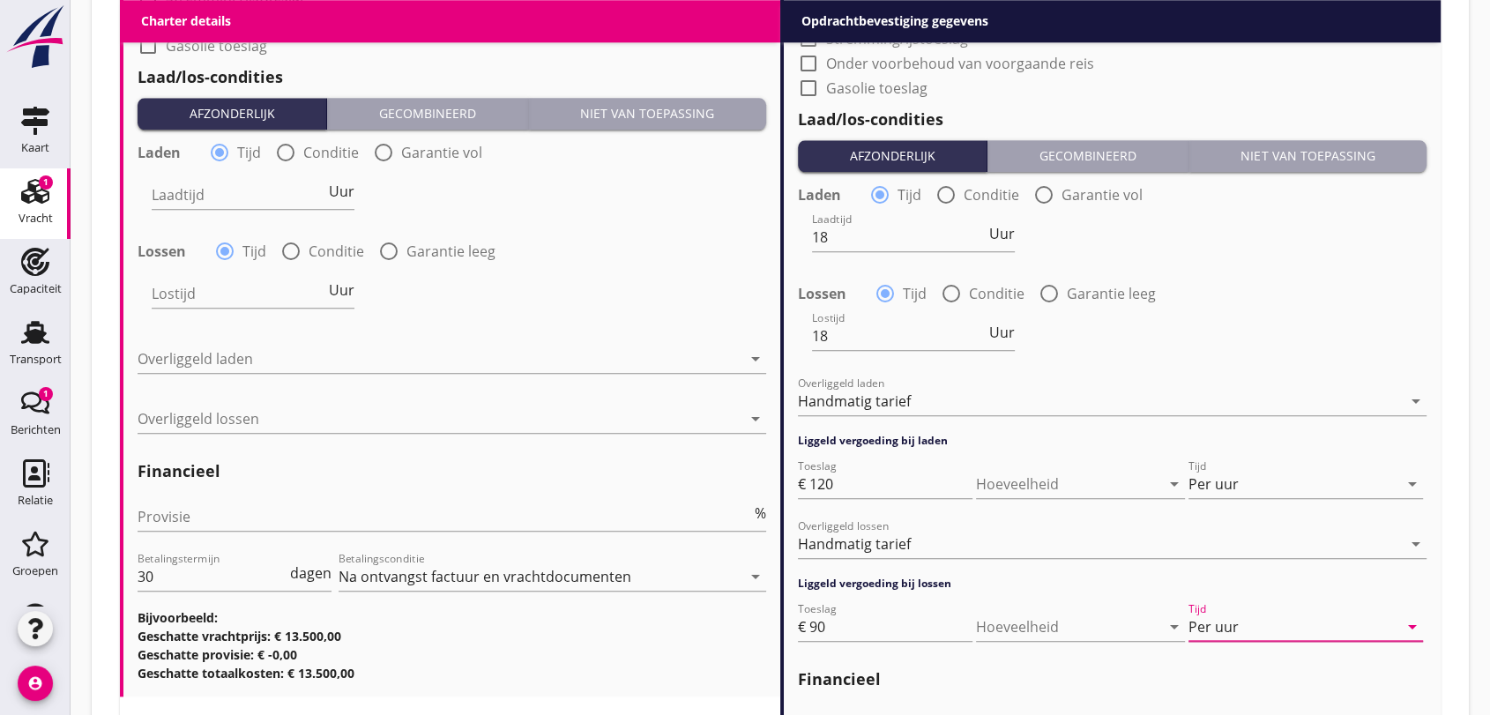
scroll to position [1750, 0]
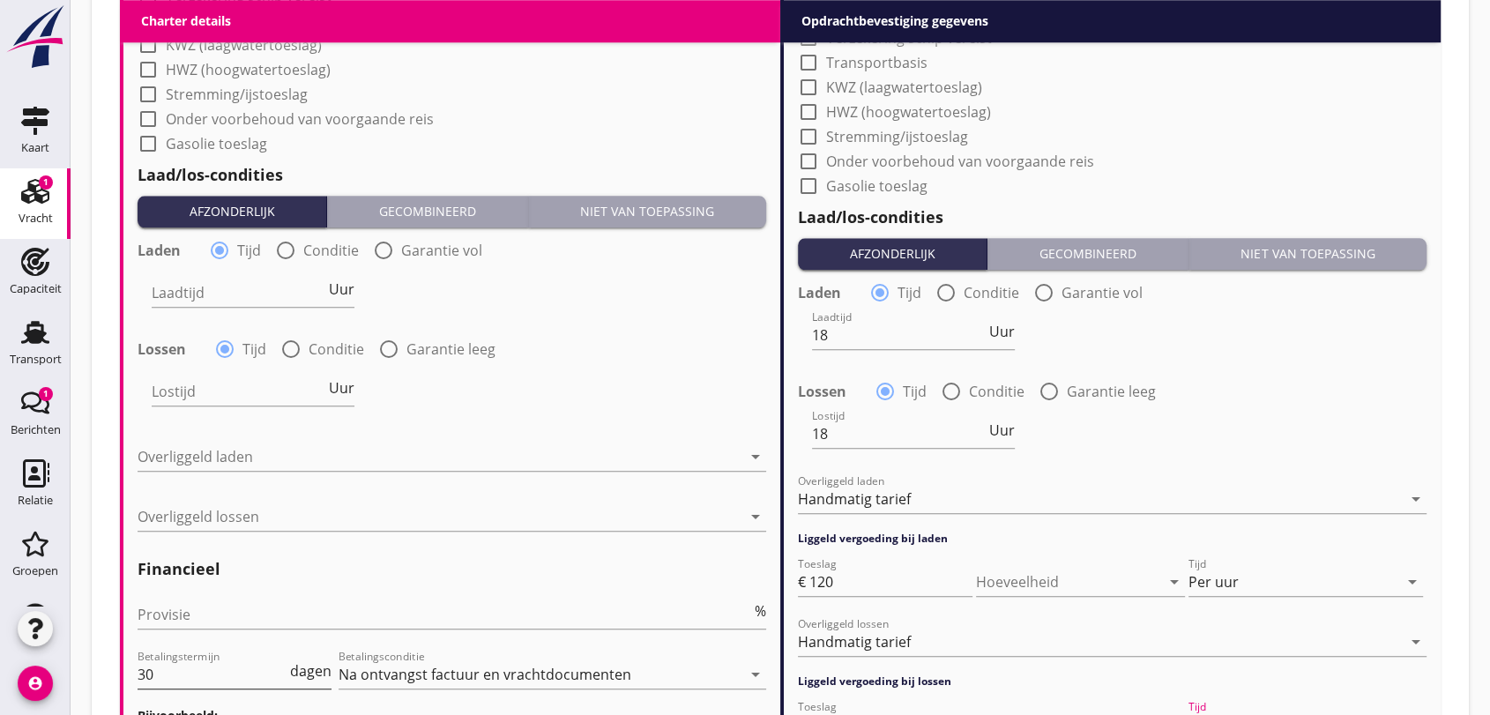
click at [176, 676] on input "30" at bounding box center [212, 675] width 149 height 28
type input "3"
type input "14"
click at [227, 305] on div "Laadtijd Uur" at bounding box center [253, 293] width 203 height 28
type input "24"
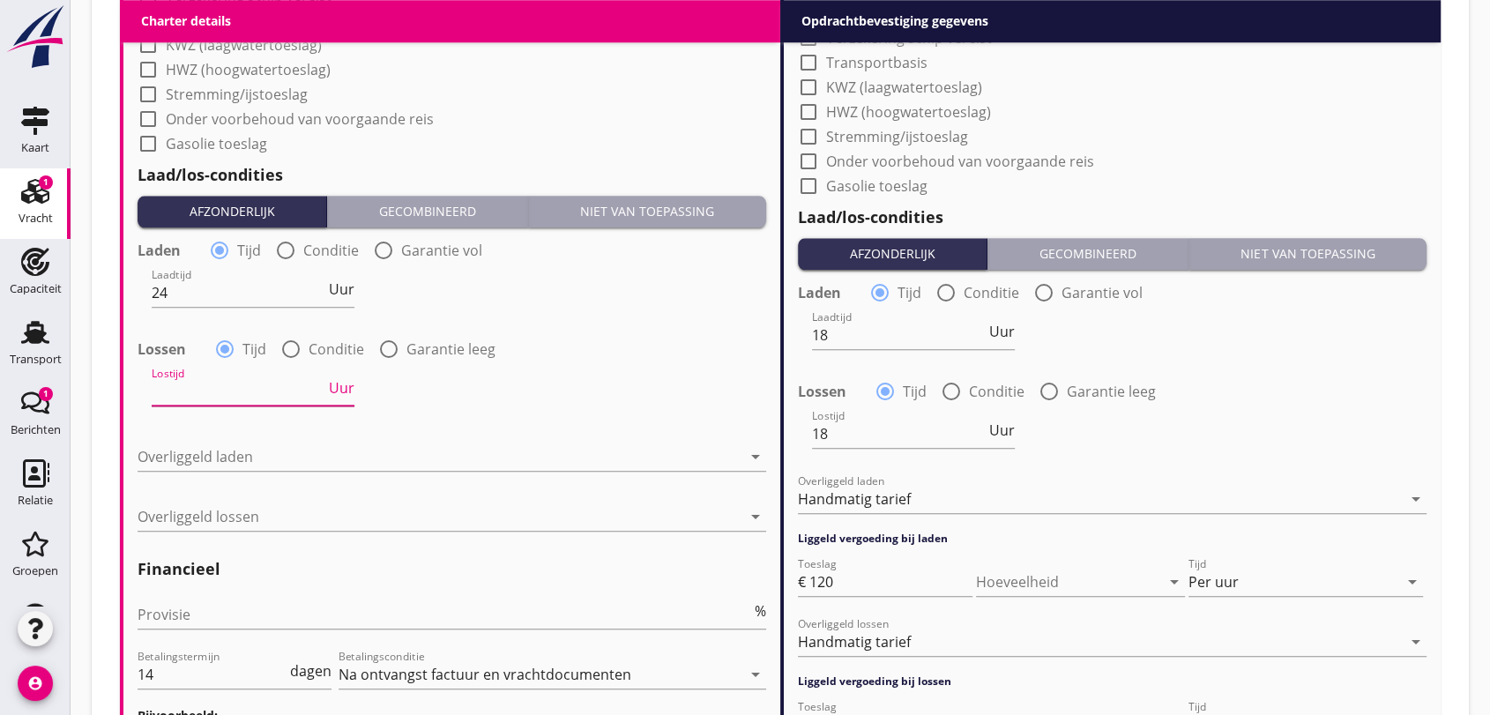
click at [180, 390] on input "Lostijd" at bounding box center [239, 391] width 174 height 28
type input "24"
click at [754, 456] on icon "arrow_drop_down" at bounding box center [755, 456] width 21 height 21
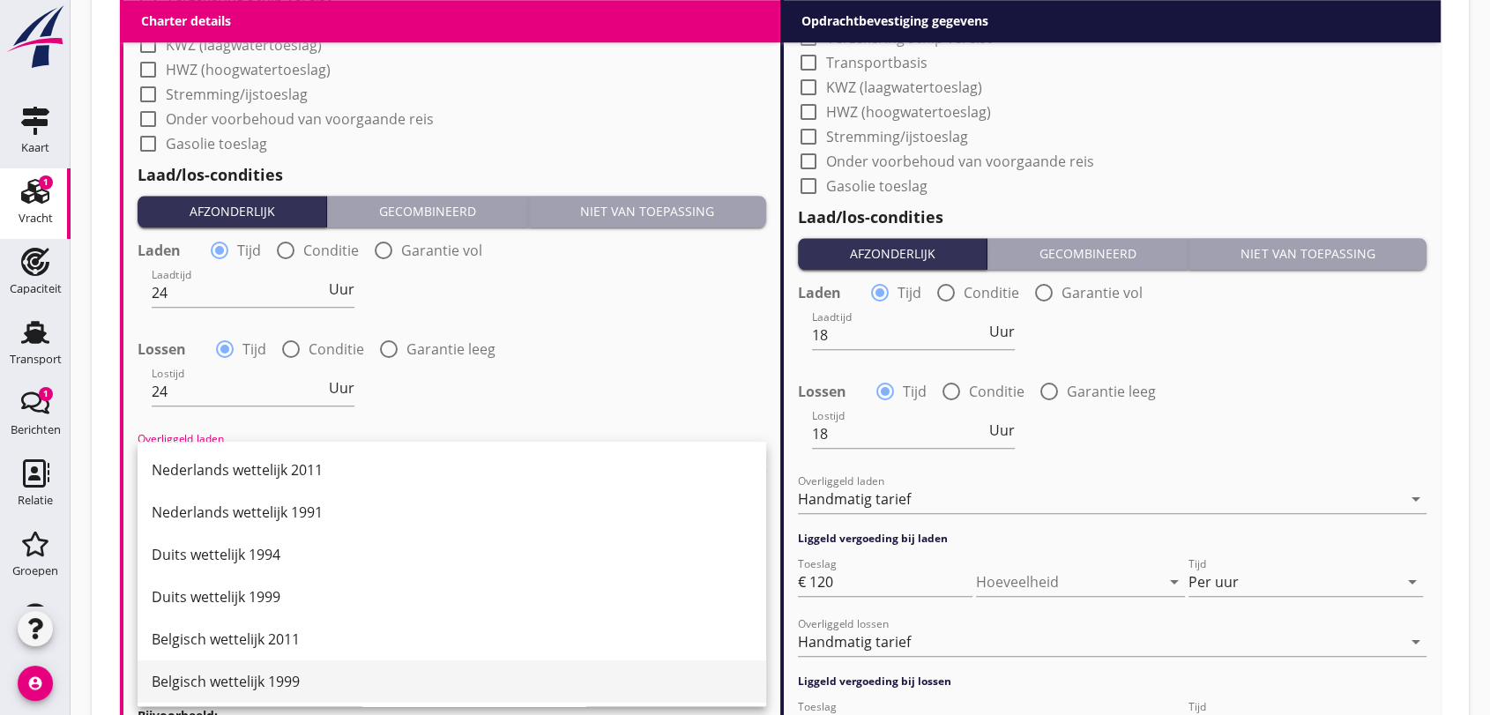
scroll to position [294, 0]
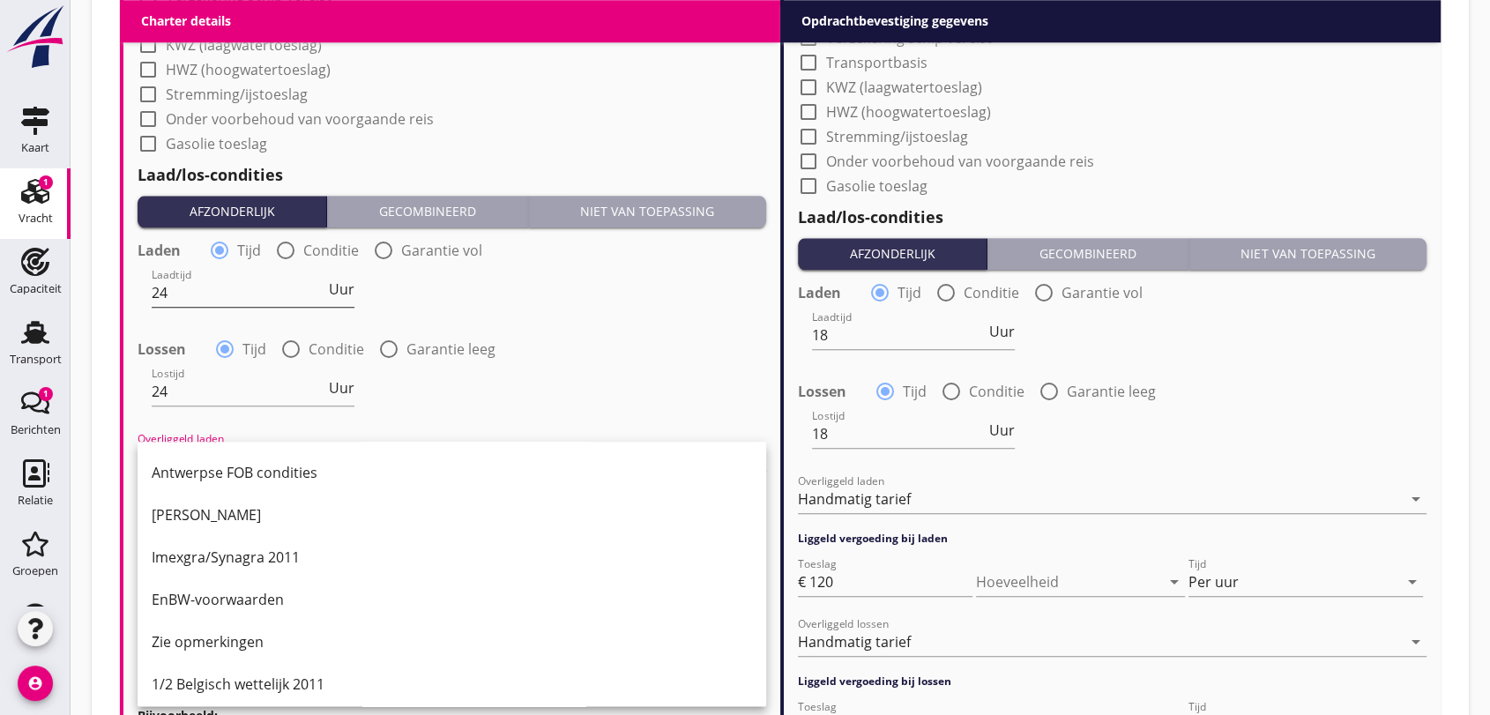
click at [202, 303] on input "24" at bounding box center [239, 293] width 174 height 28
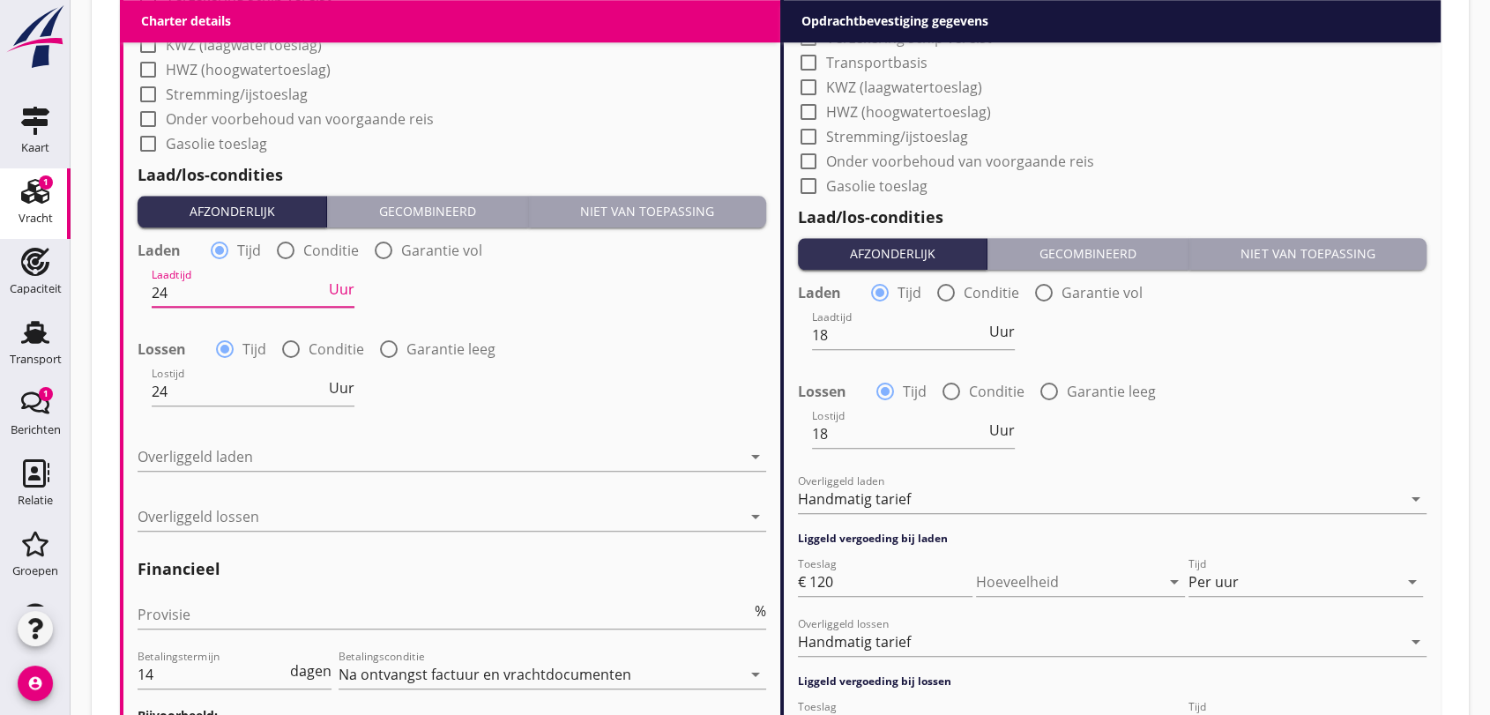
type input "2"
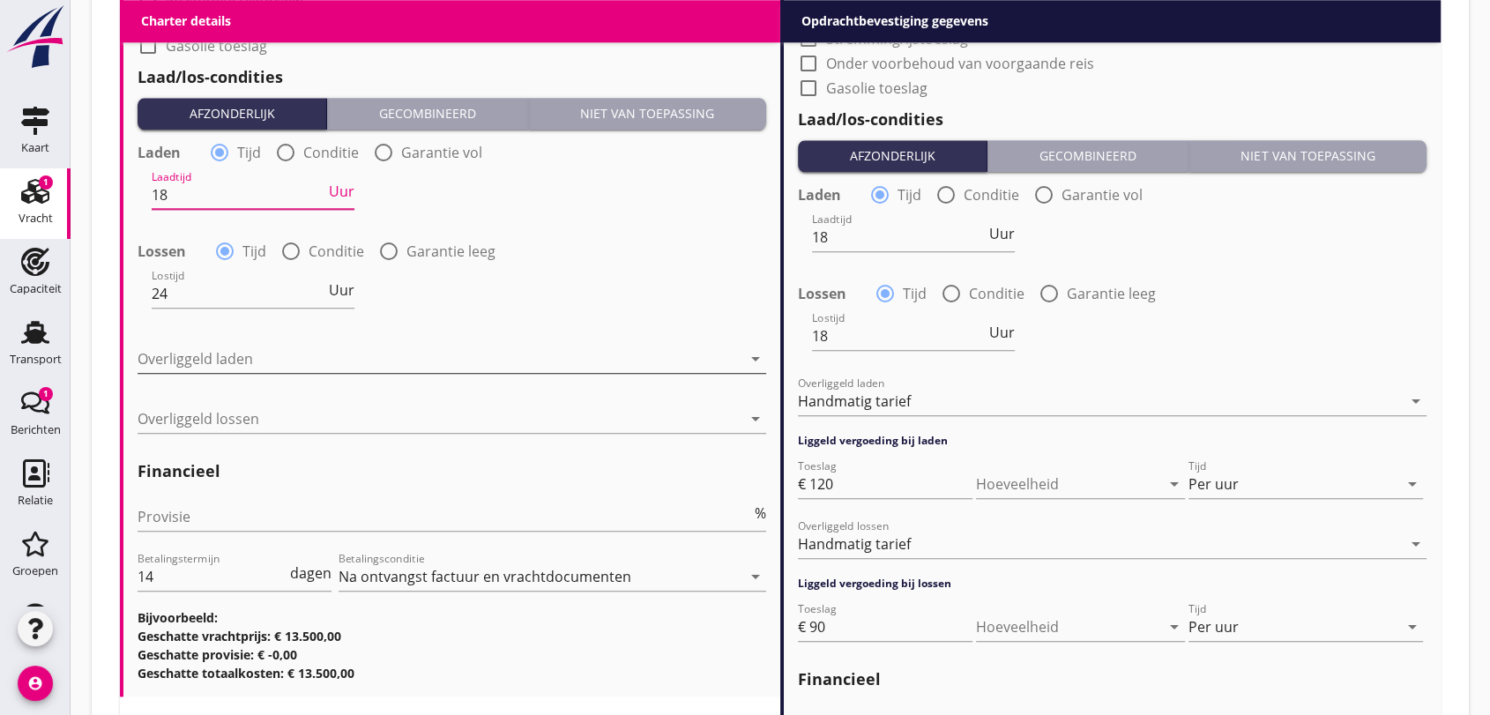
type input "18"
click at [754, 357] on icon "arrow_drop_down" at bounding box center [755, 358] width 21 height 21
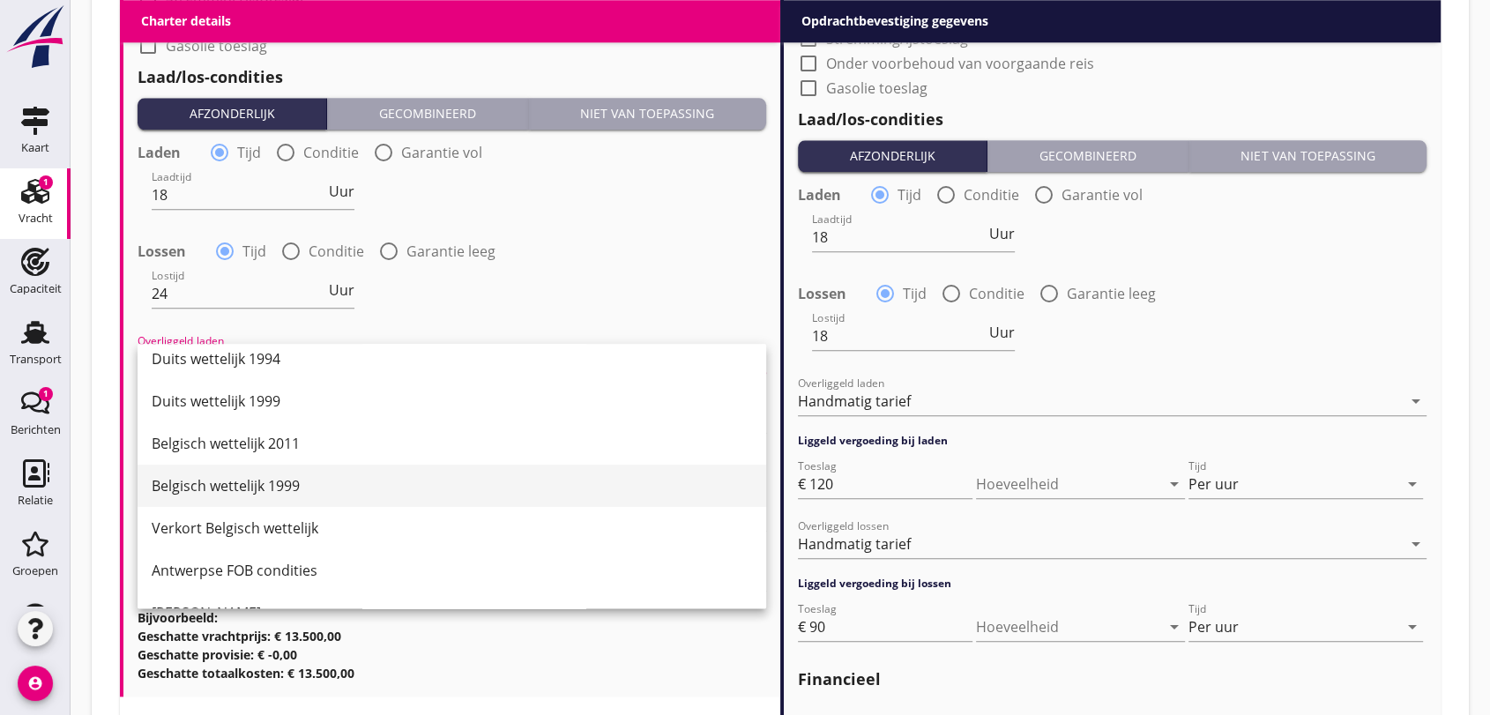
scroll to position [0, 0]
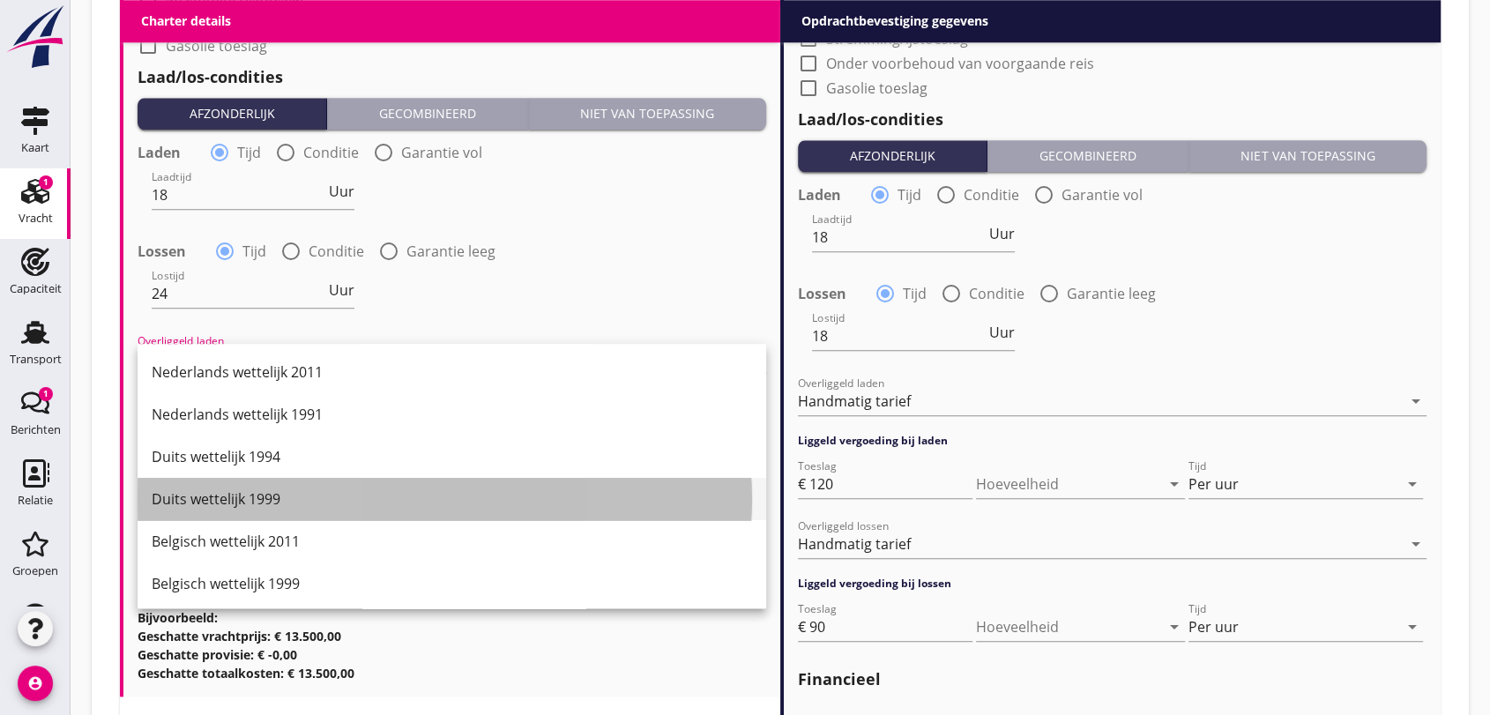
click at [220, 498] on div "Duits wettelijk 1999" at bounding box center [452, 499] width 601 height 21
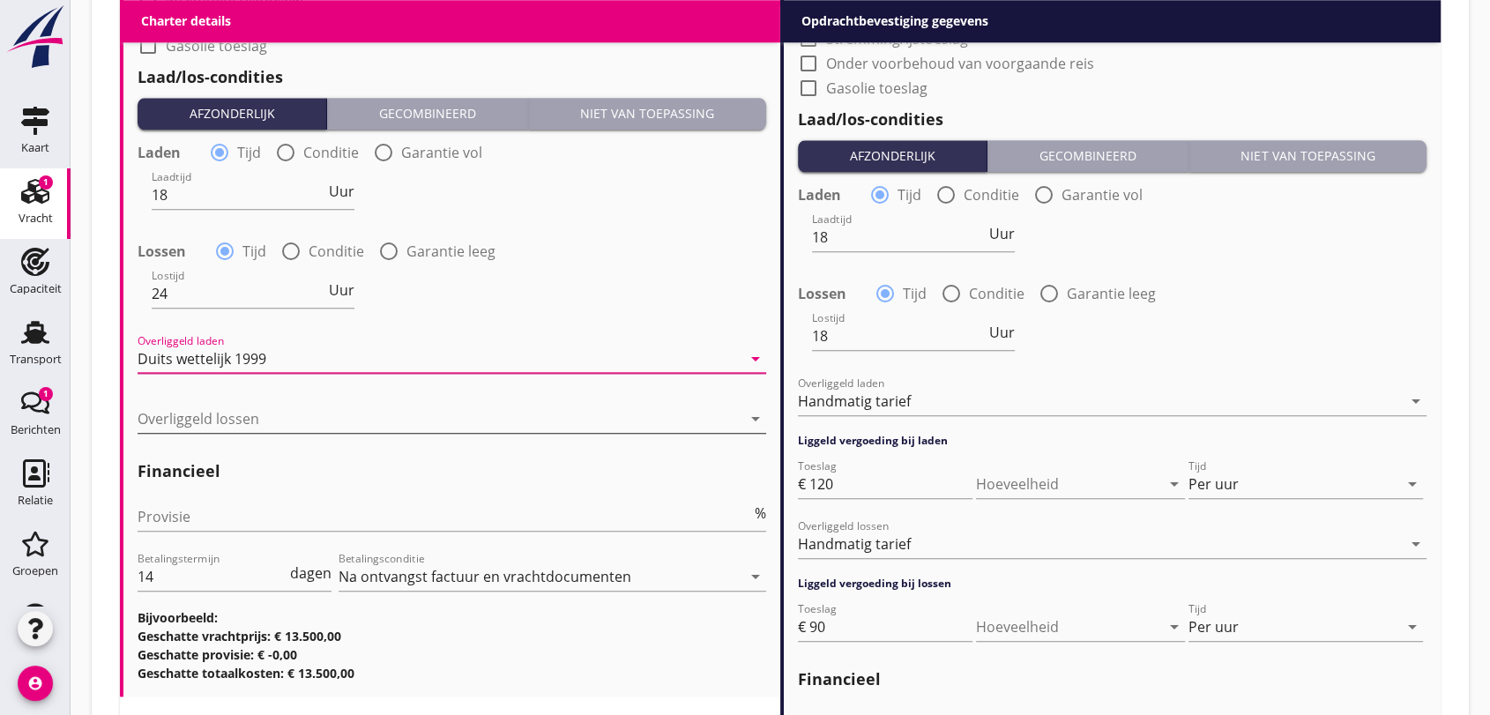
click at [762, 424] on icon "arrow_drop_down" at bounding box center [755, 418] width 21 height 21
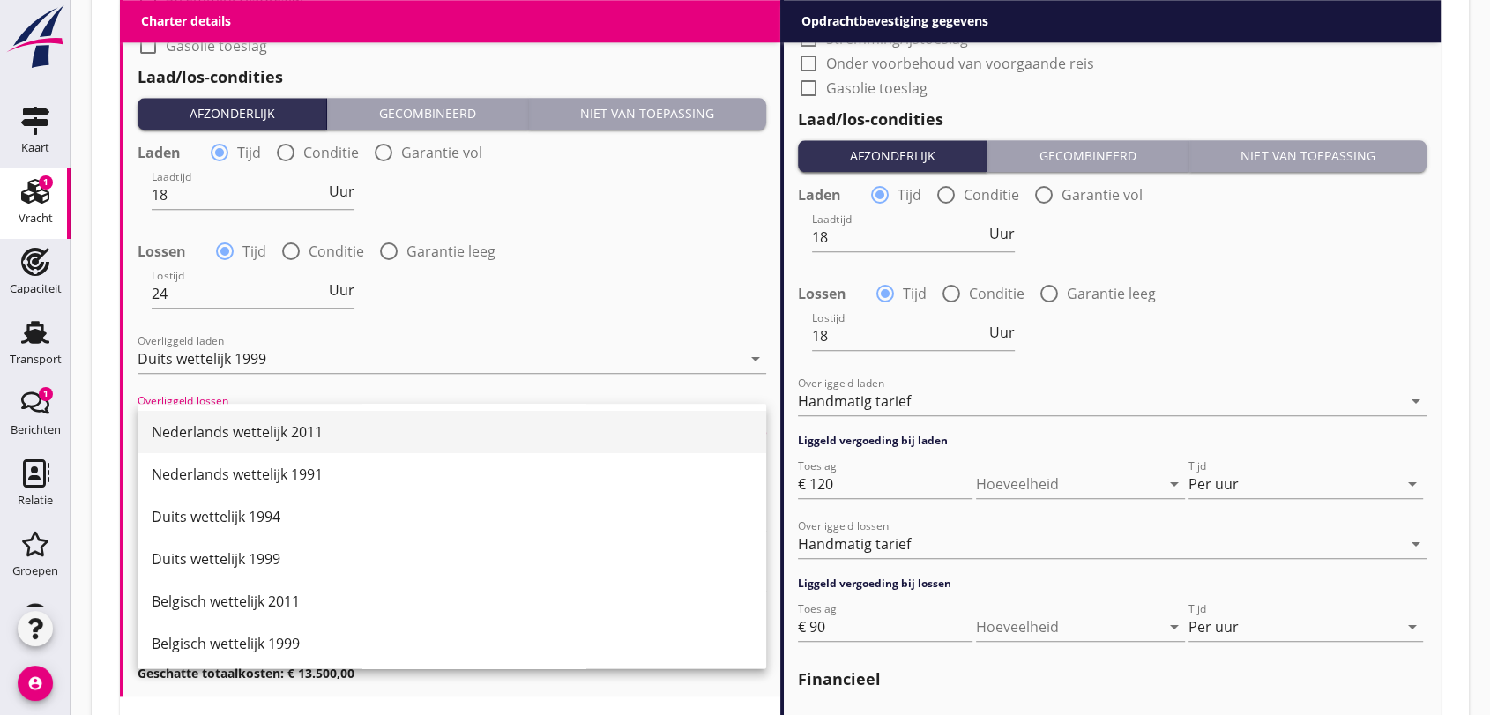
click at [260, 431] on div "Nederlands wettelijk 2011" at bounding box center [452, 432] width 601 height 21
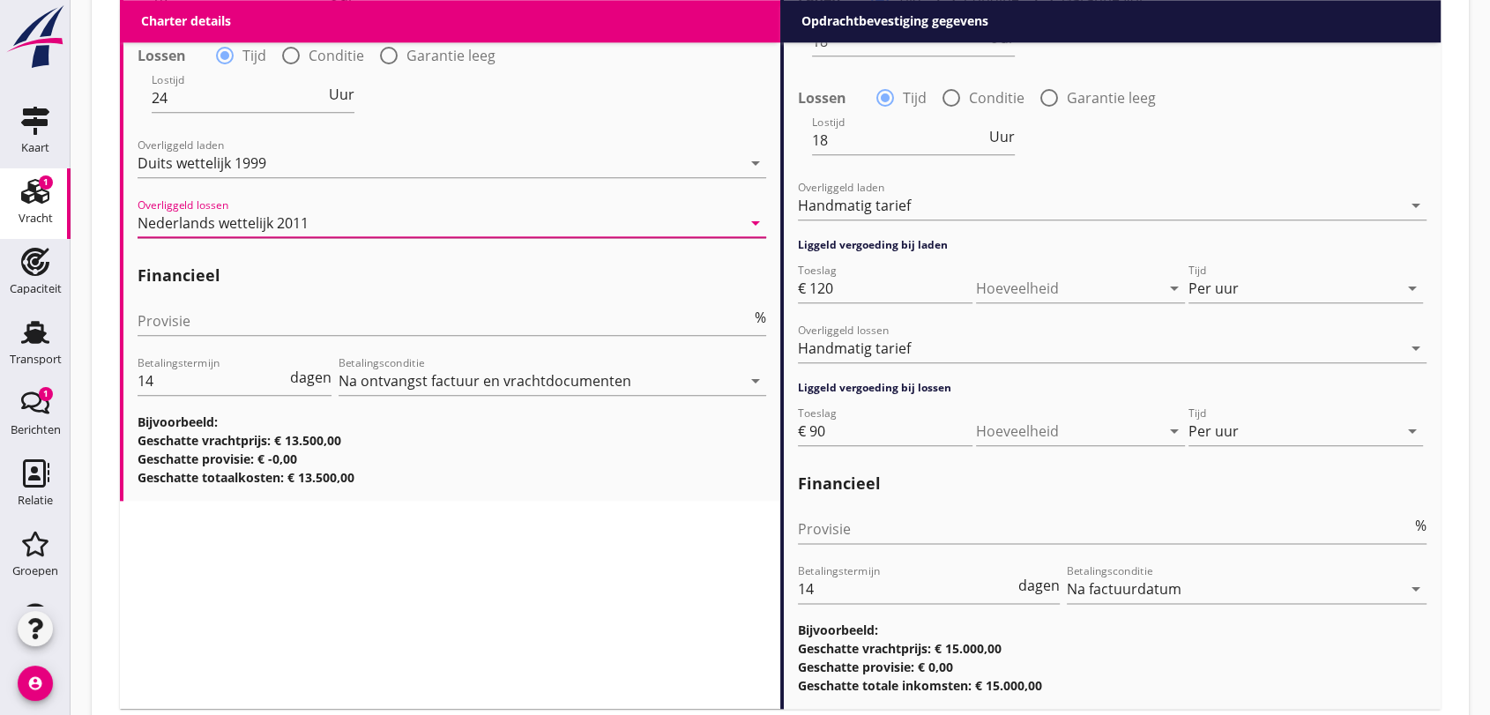
scroll to position [1848, 0]
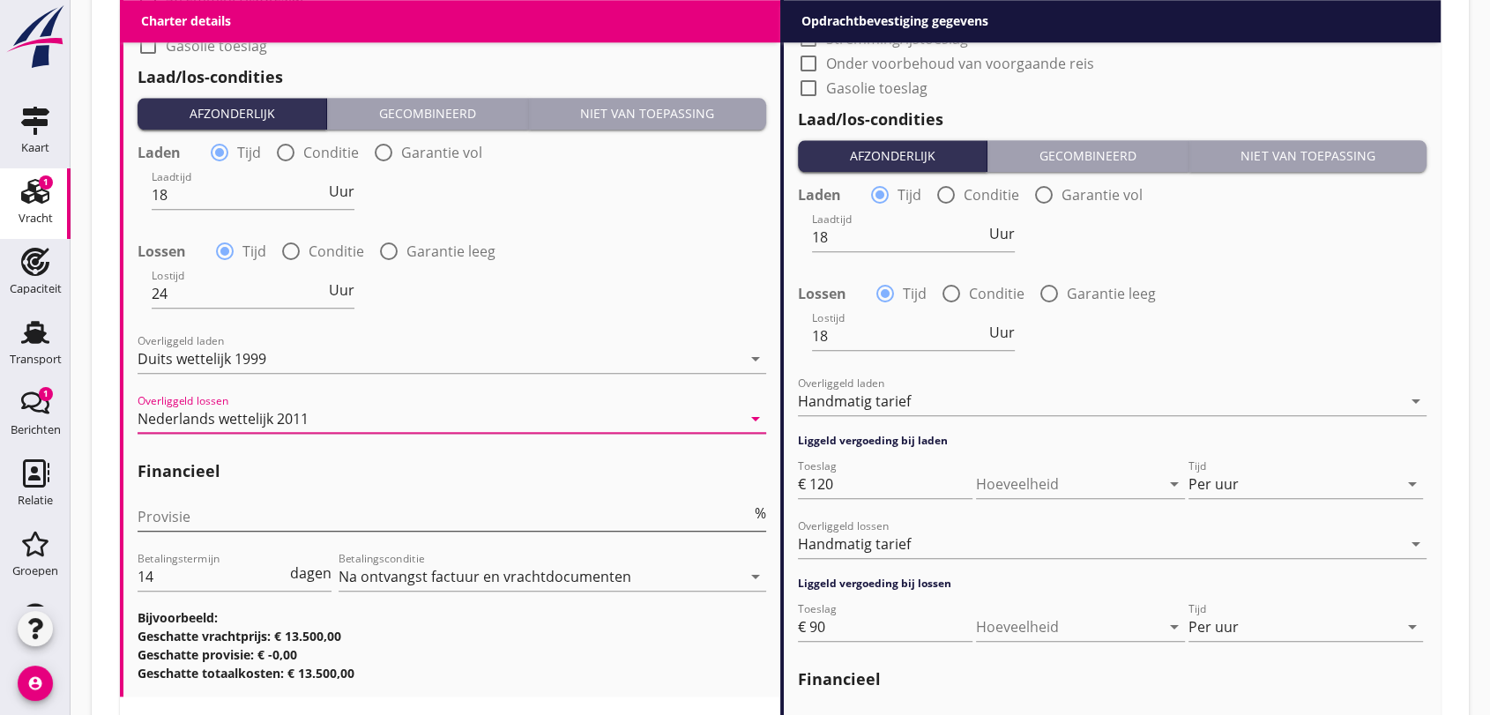
click at [294, 507] on input "Provisie" at bounding box center [445, 517] width 614 height 28
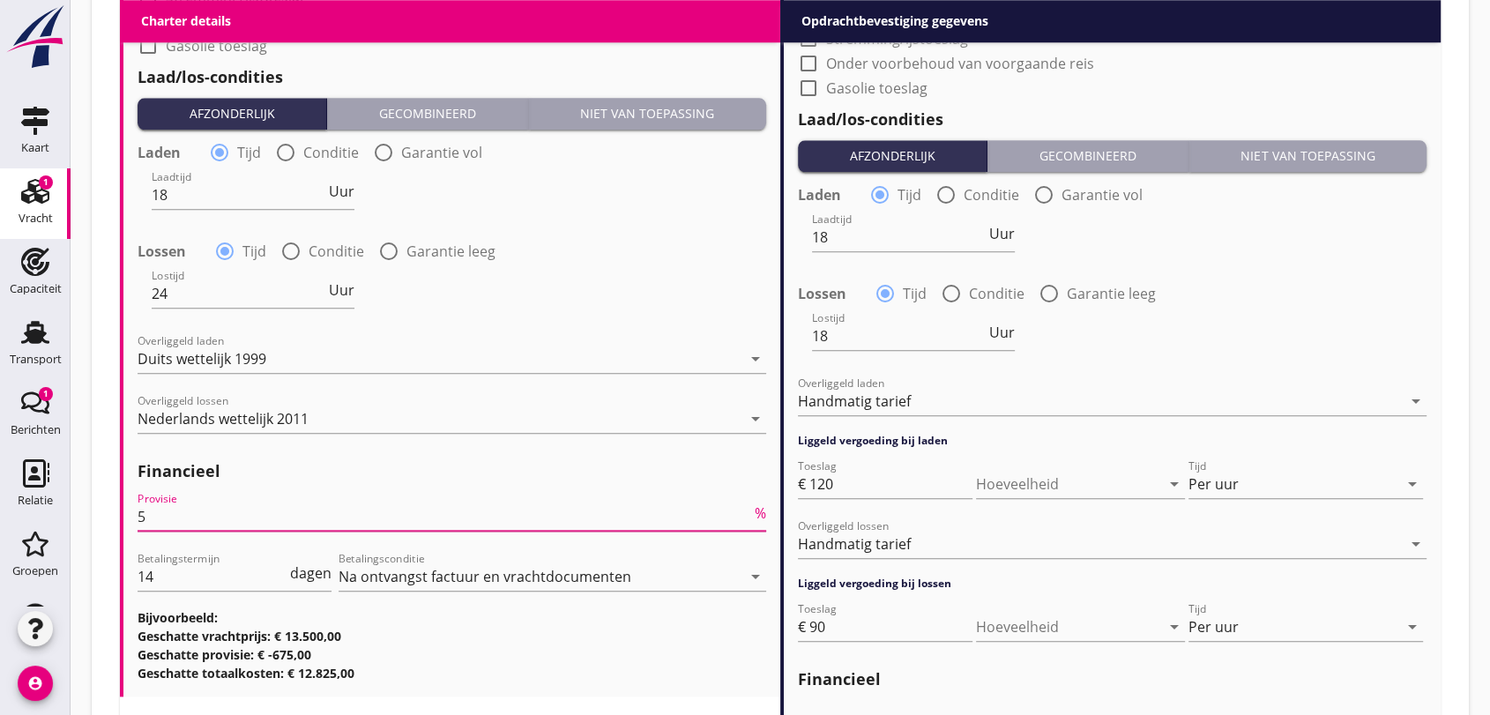
type input "5"
click at [532, 662] on h3 "Geschatte provisie: € -675,00" at bounding box center [452, 655] width 629 height 19
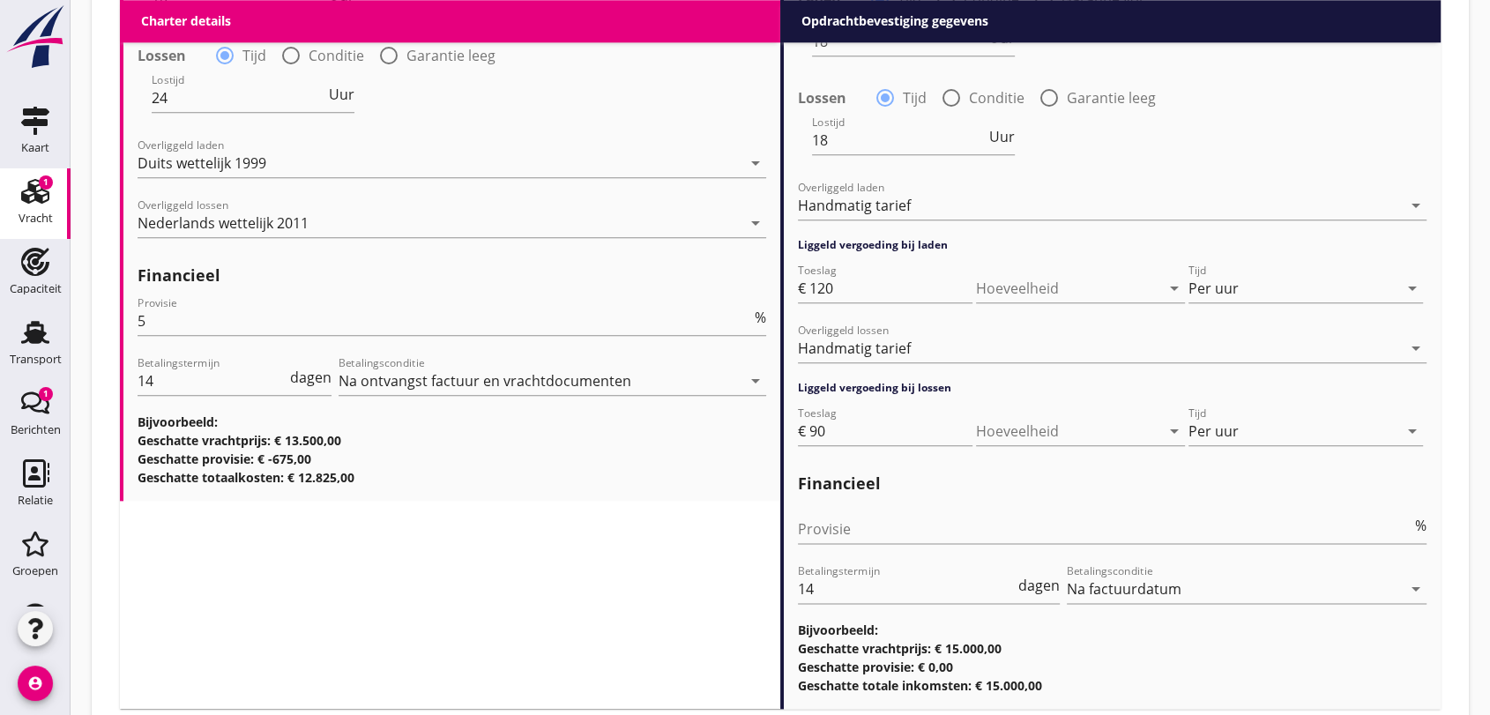
scroll to position [2157, 0]
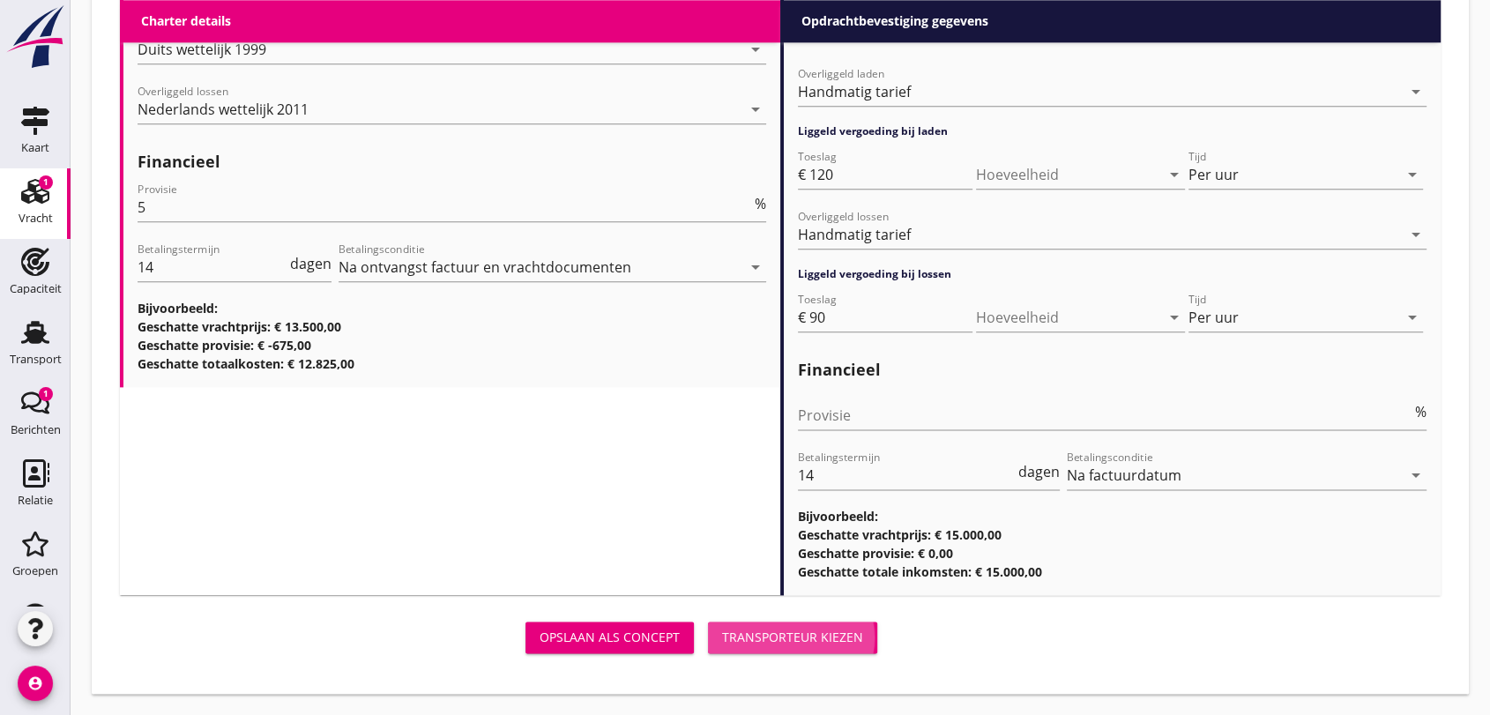
click at [797, 635] on div "Transporteur kiezen" at bounding box center [792, 637] width 141 height 19
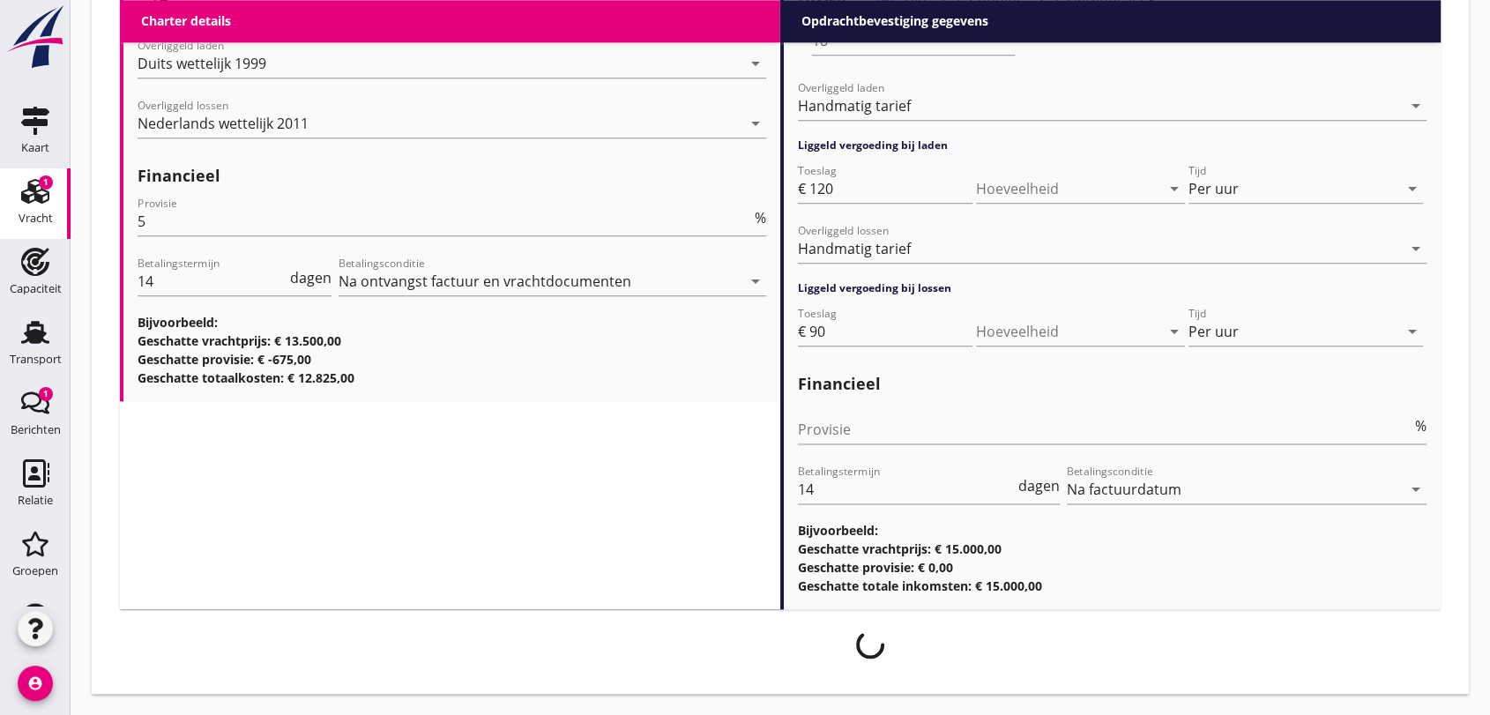
scroll to position [2143, 0]
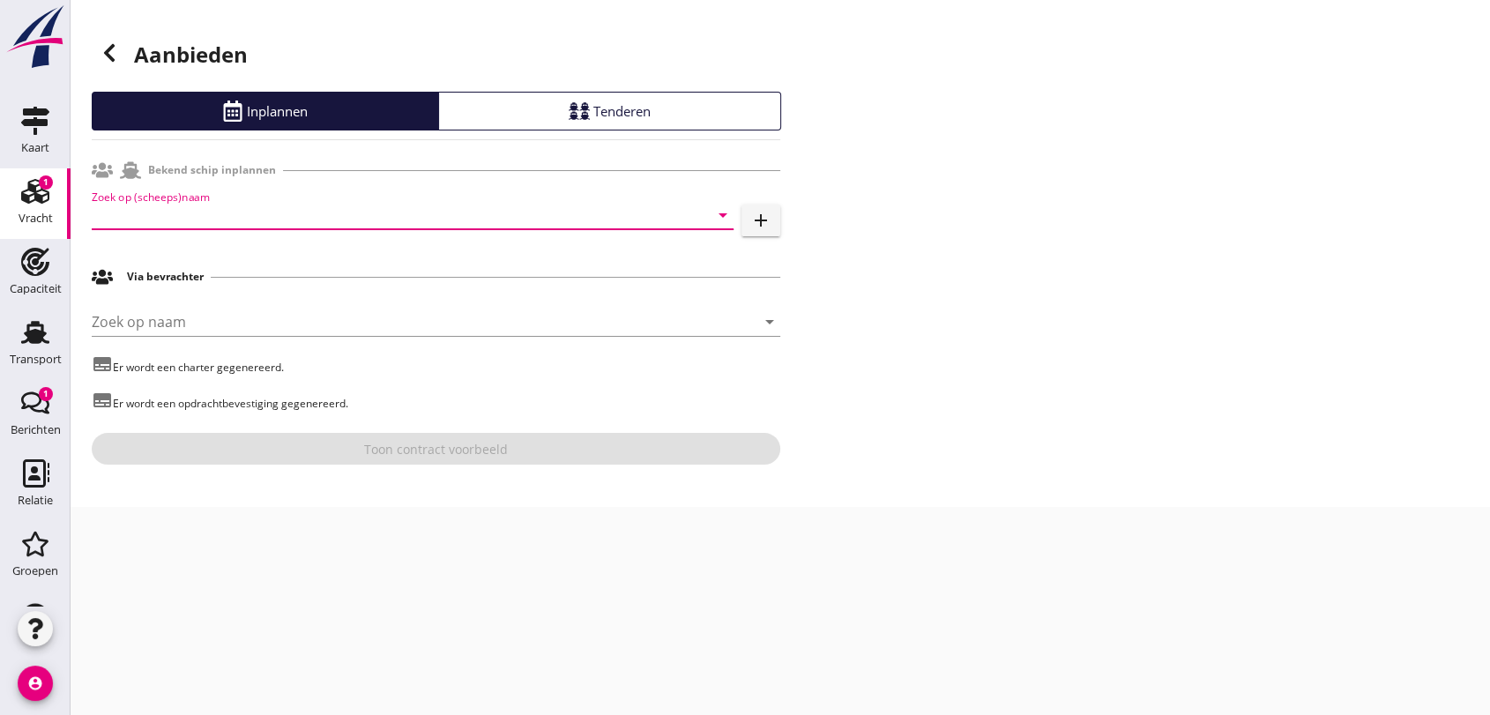
click at [181, 206] on input "Zoek op (scheeps)naam" at bounding box center [388, 215] width 593 height 28
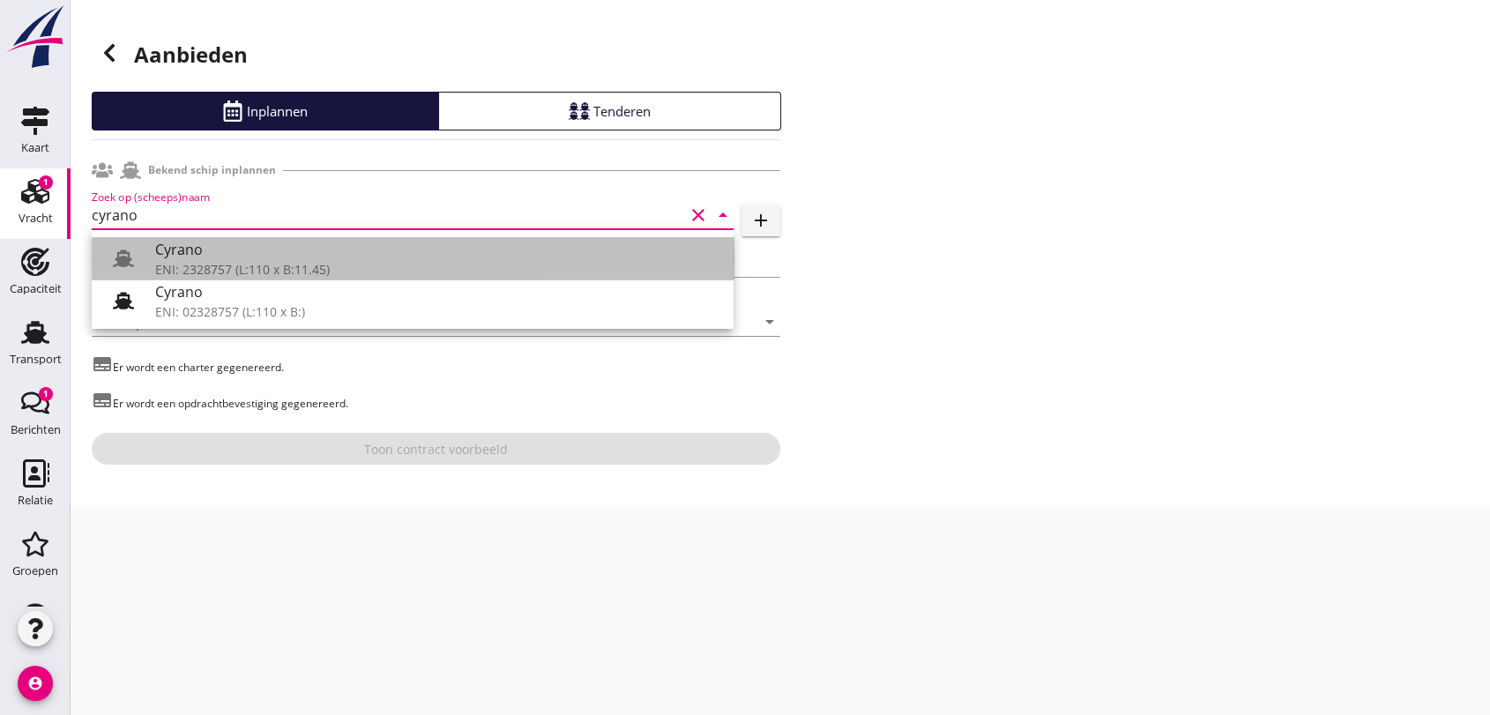
click at [245, 264] on div "ENI: 2328757 (L:110 x B:11.45)" at bounding box center [437, 269] width 564 height 19
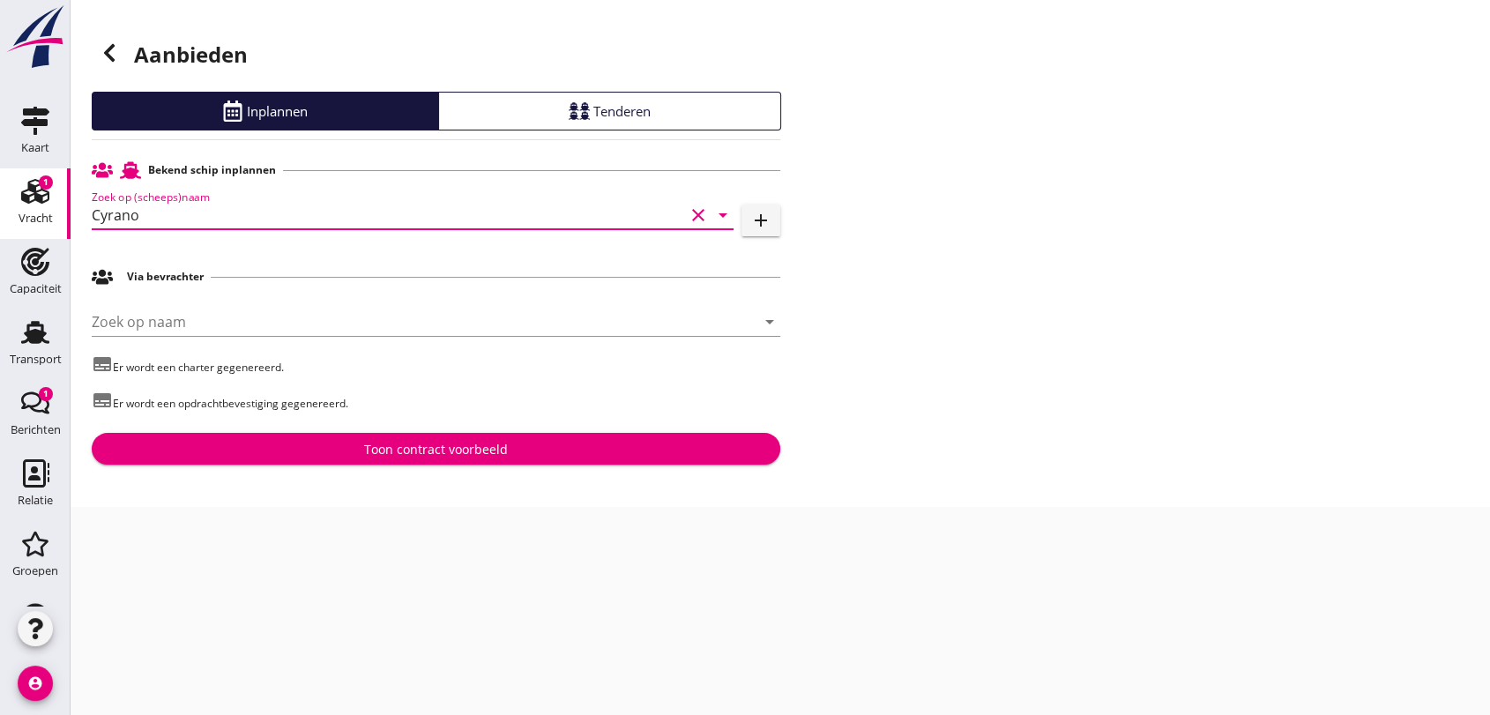
type input "Cyrano"
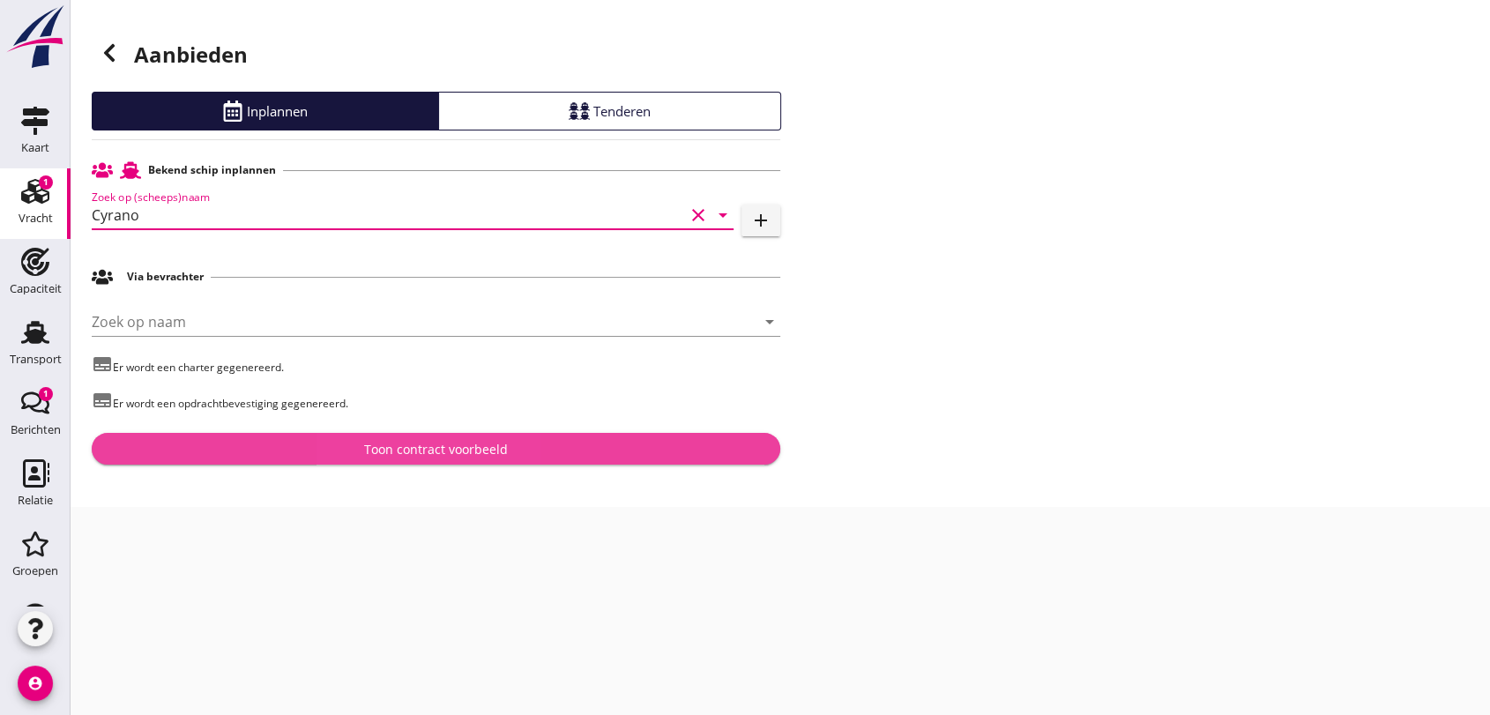
click at [432, 450] on div "Toon contract voorbeeld" at bounding box center [436, 449] width 144 height 19
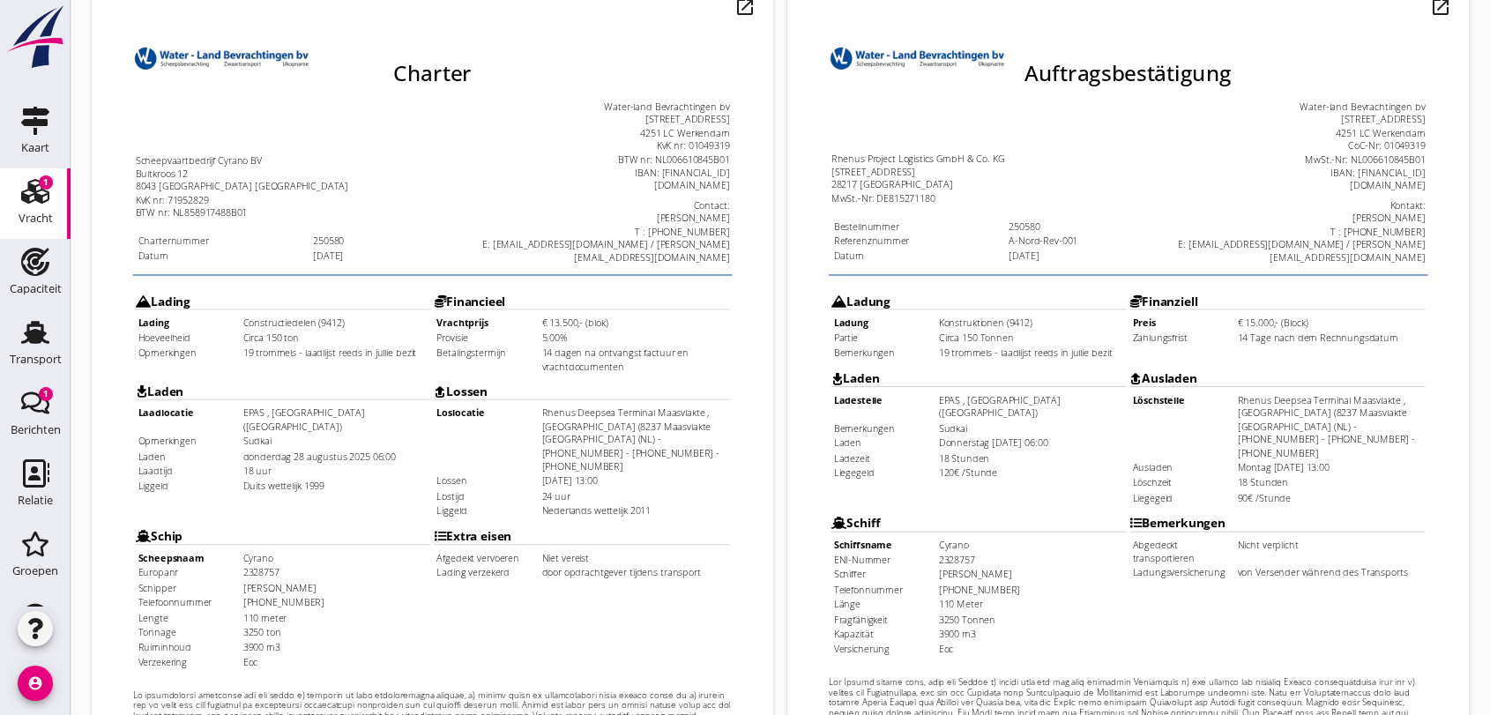
scroll to position [564, 0]
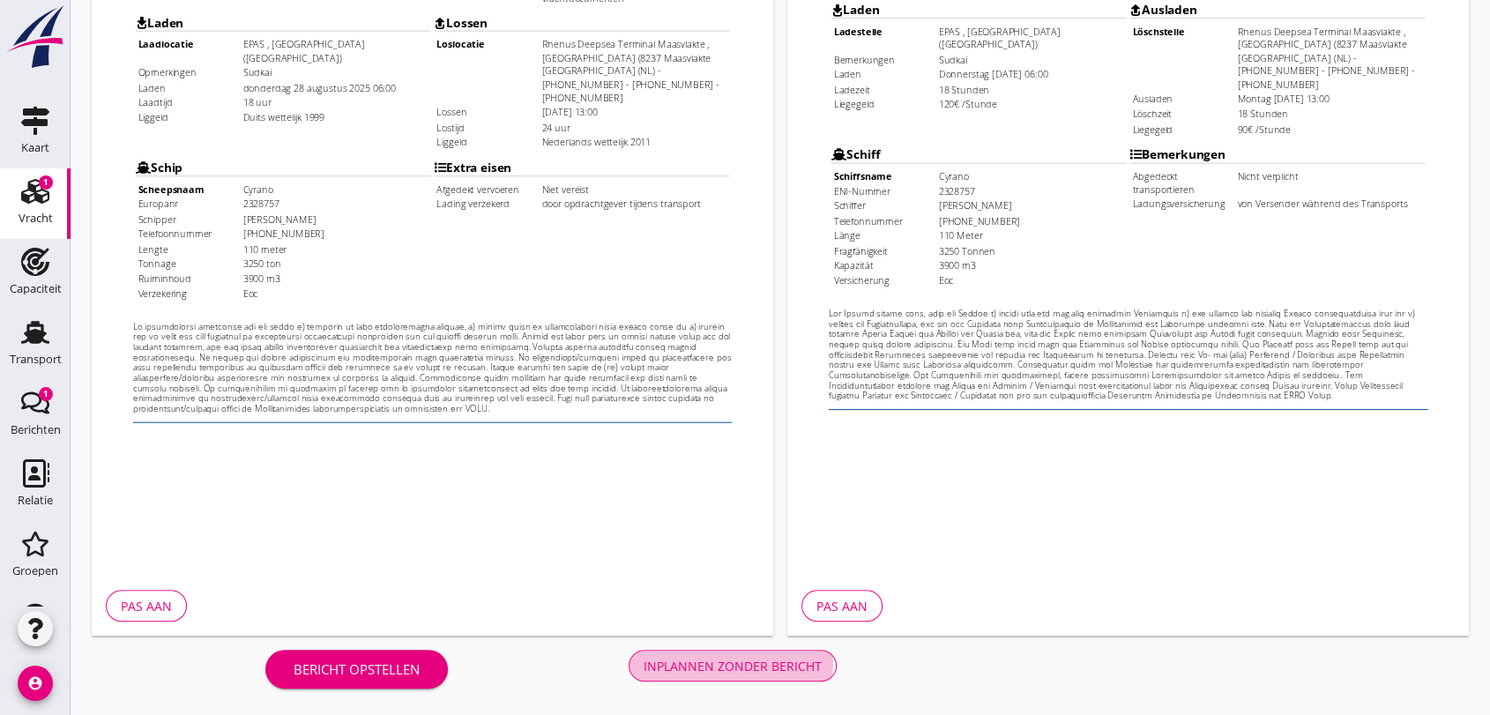
click at [736, 669] on div "Inplannen zonder bericht" at bounding box center [733, 666] width 178 height 19
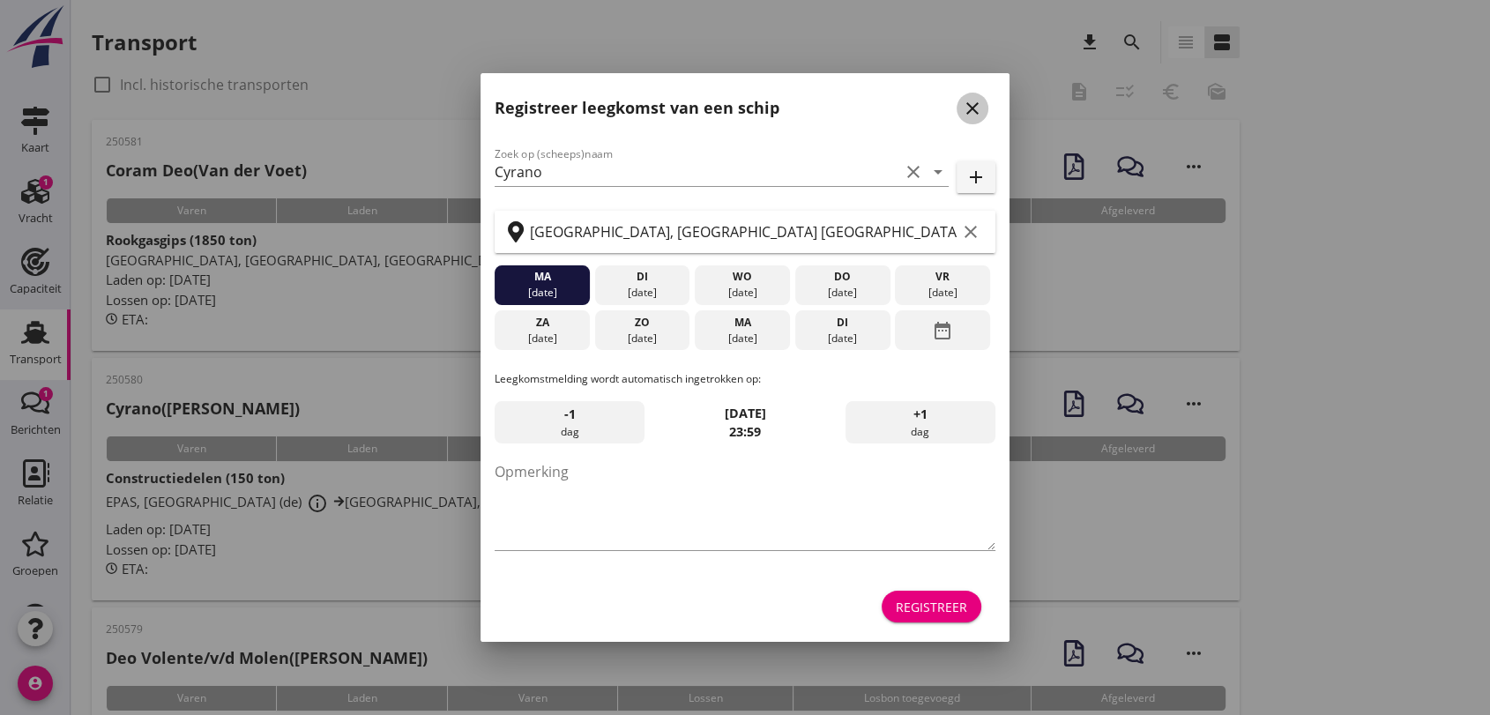
click at [967, 103] on icon "close" at bounding box center [972, 108] width 21 height 21
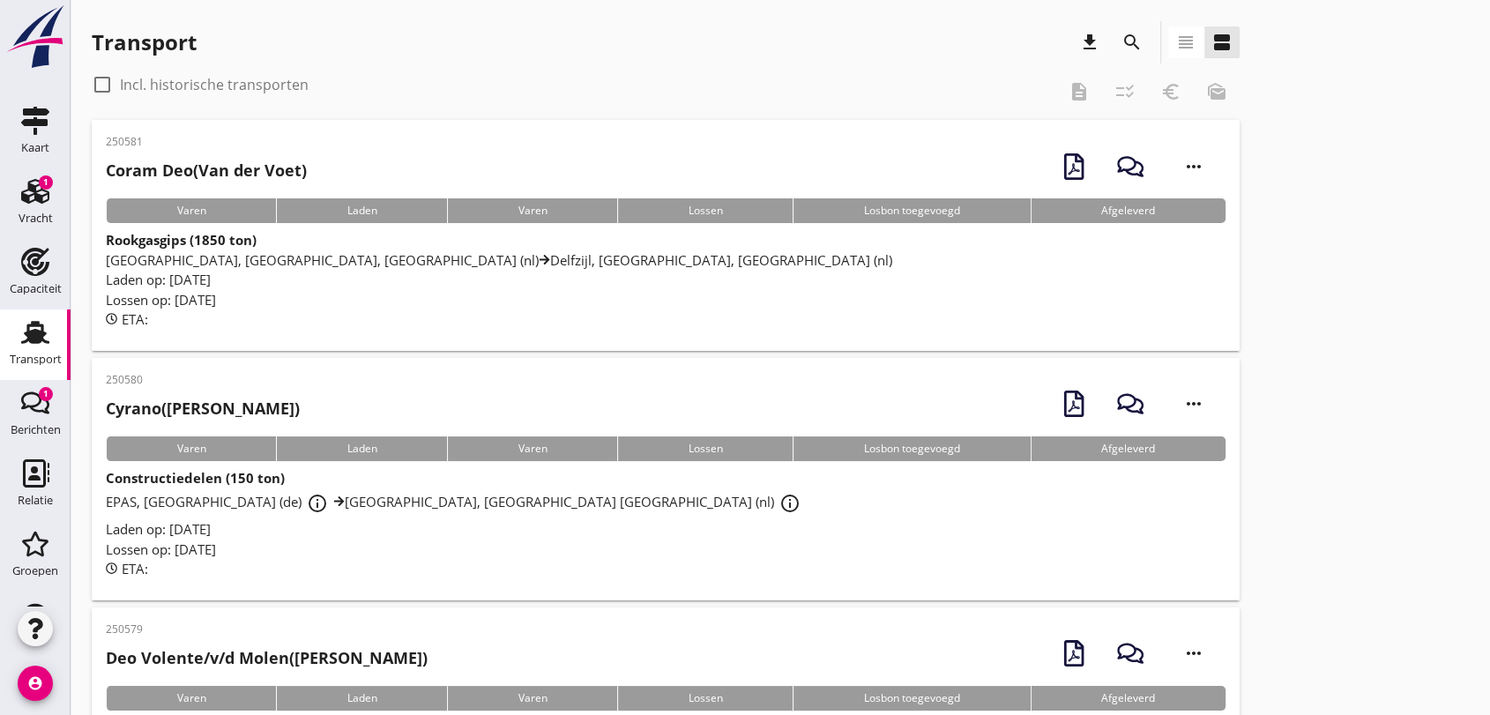
click at [435, 509] on span "EPAS, [GEOGRAPHIC_DATA] (de) info_outline Rhenus Deepsea Terminal Maasvlakte, M…" at bounding box center [456, 502] width 700 height 18
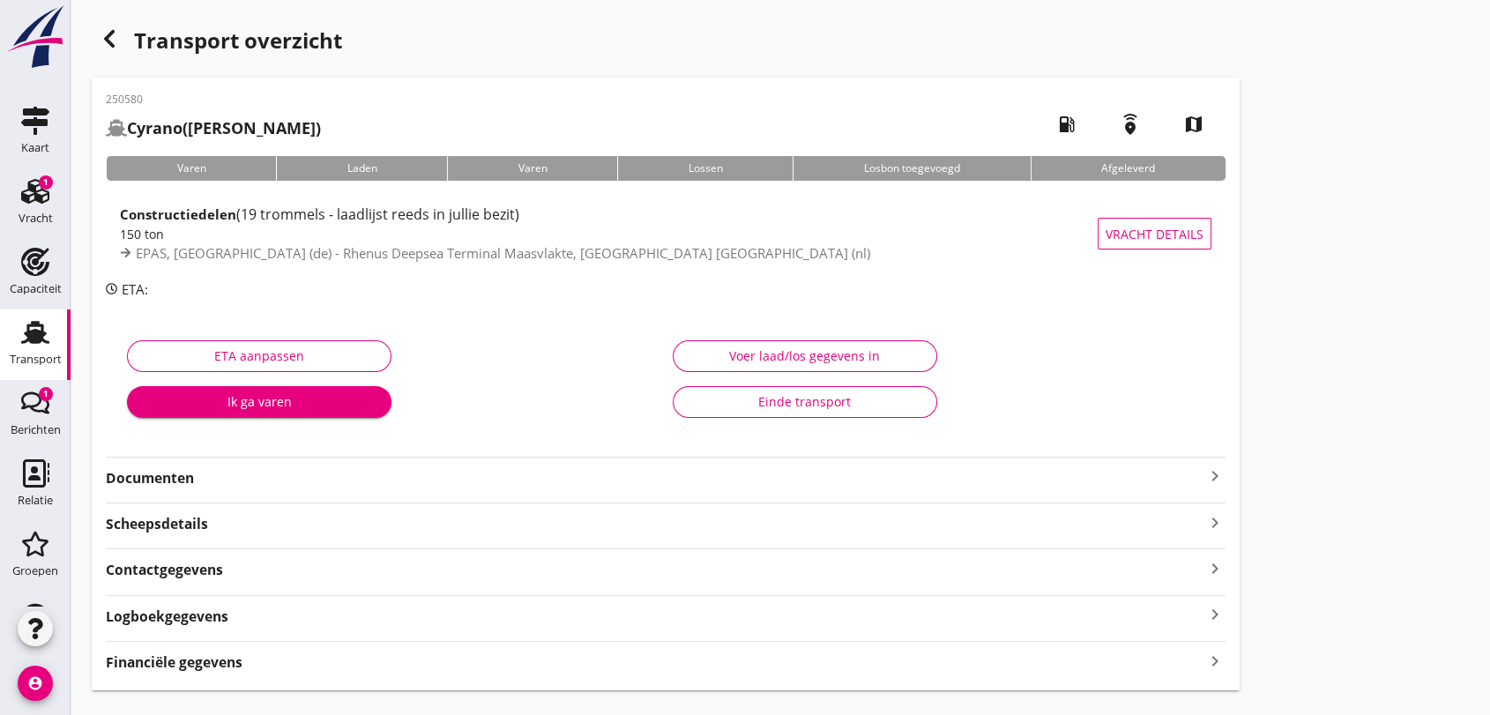
click at [196, 486] on strong "Documenten" at bounding box center [655, 478] width 1099 height 20
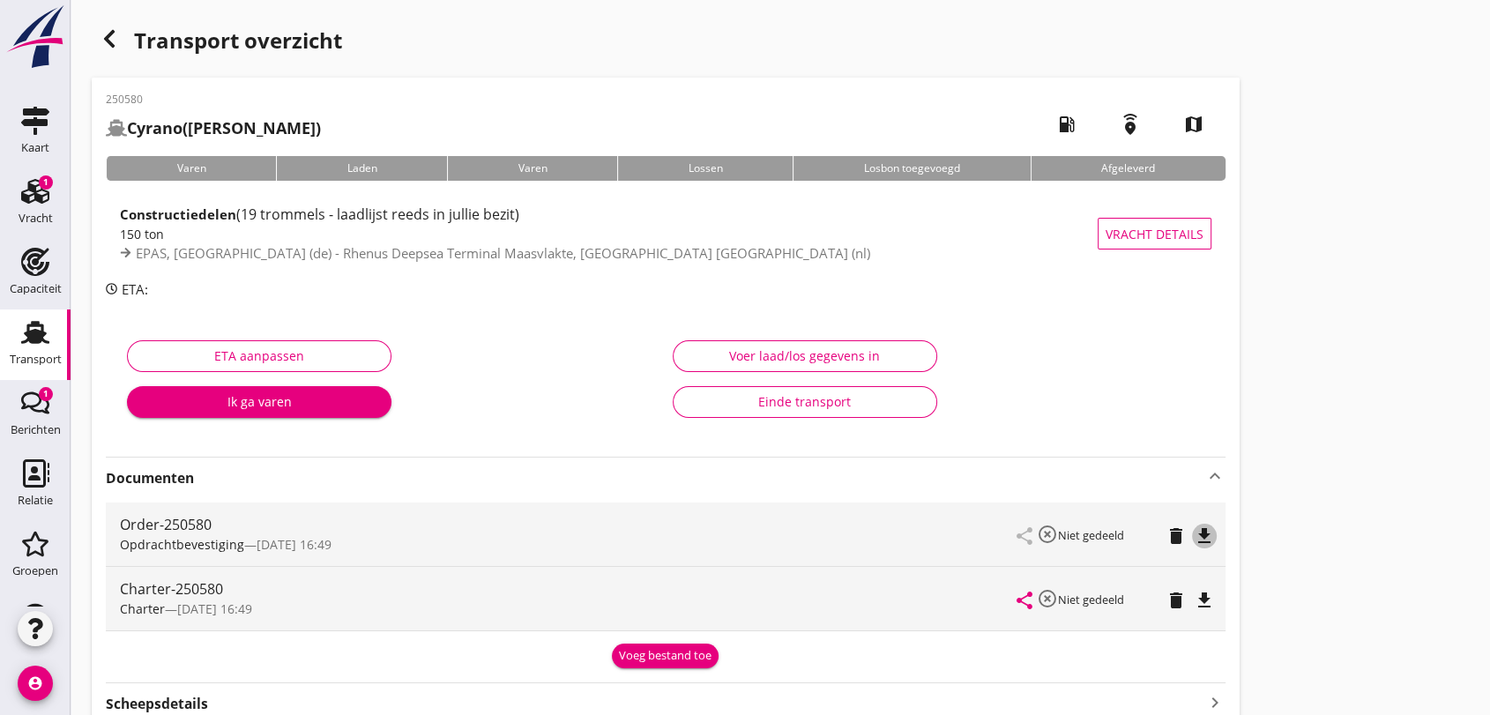
click at [1210, 538] on icon "file_download" at bounding box center [1204, 536] width 21 height 21
click at [1206, 597] on icon "file_download" at bounding box center [1204, 600] width 21 height 21
